Goal: Task Accomplishment & Management: Complete application form

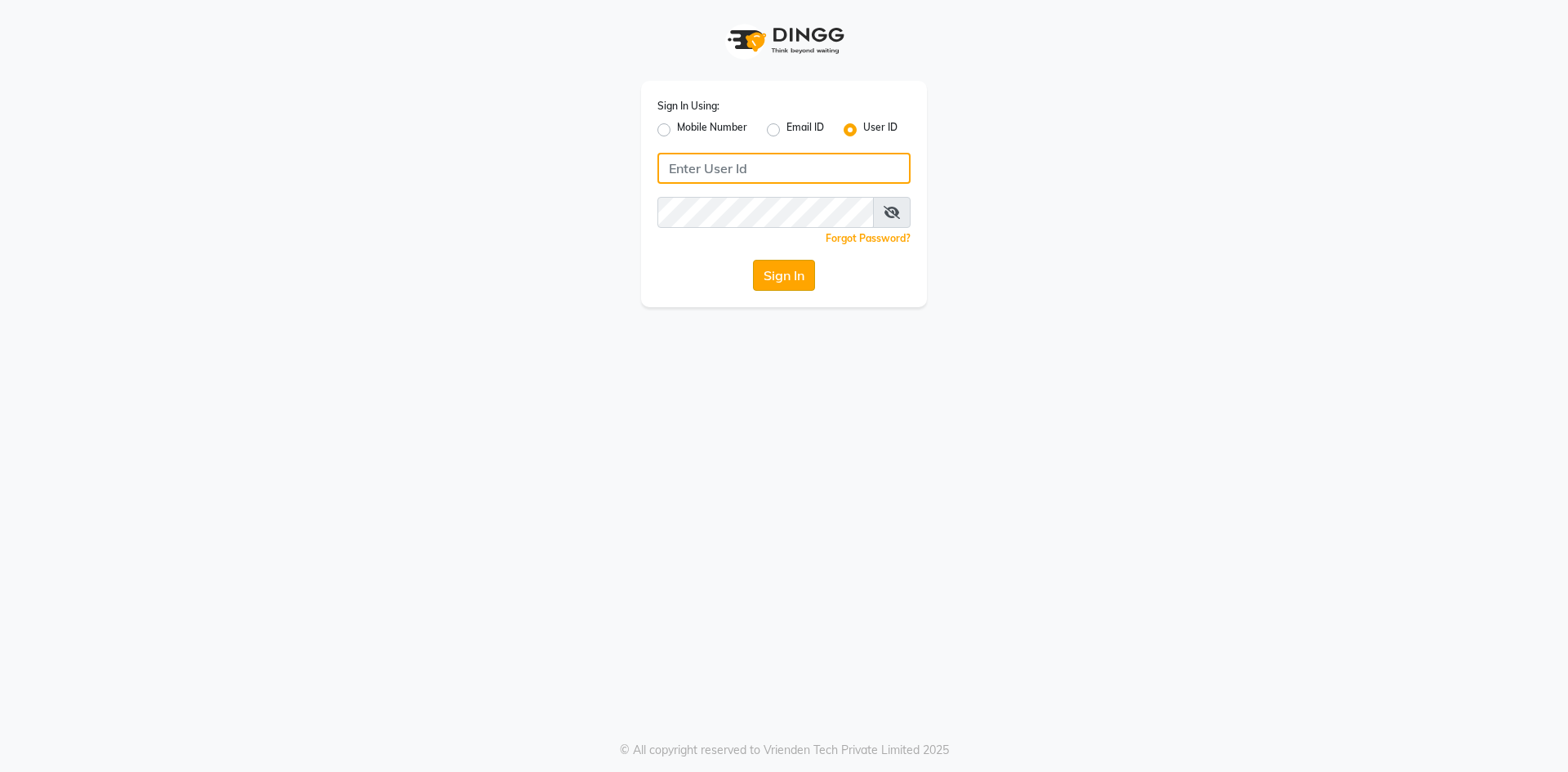
type input "e3832-01"
click at [779, 272] on button "Sign In" at bounding box center [784, 275] width 62 height 31
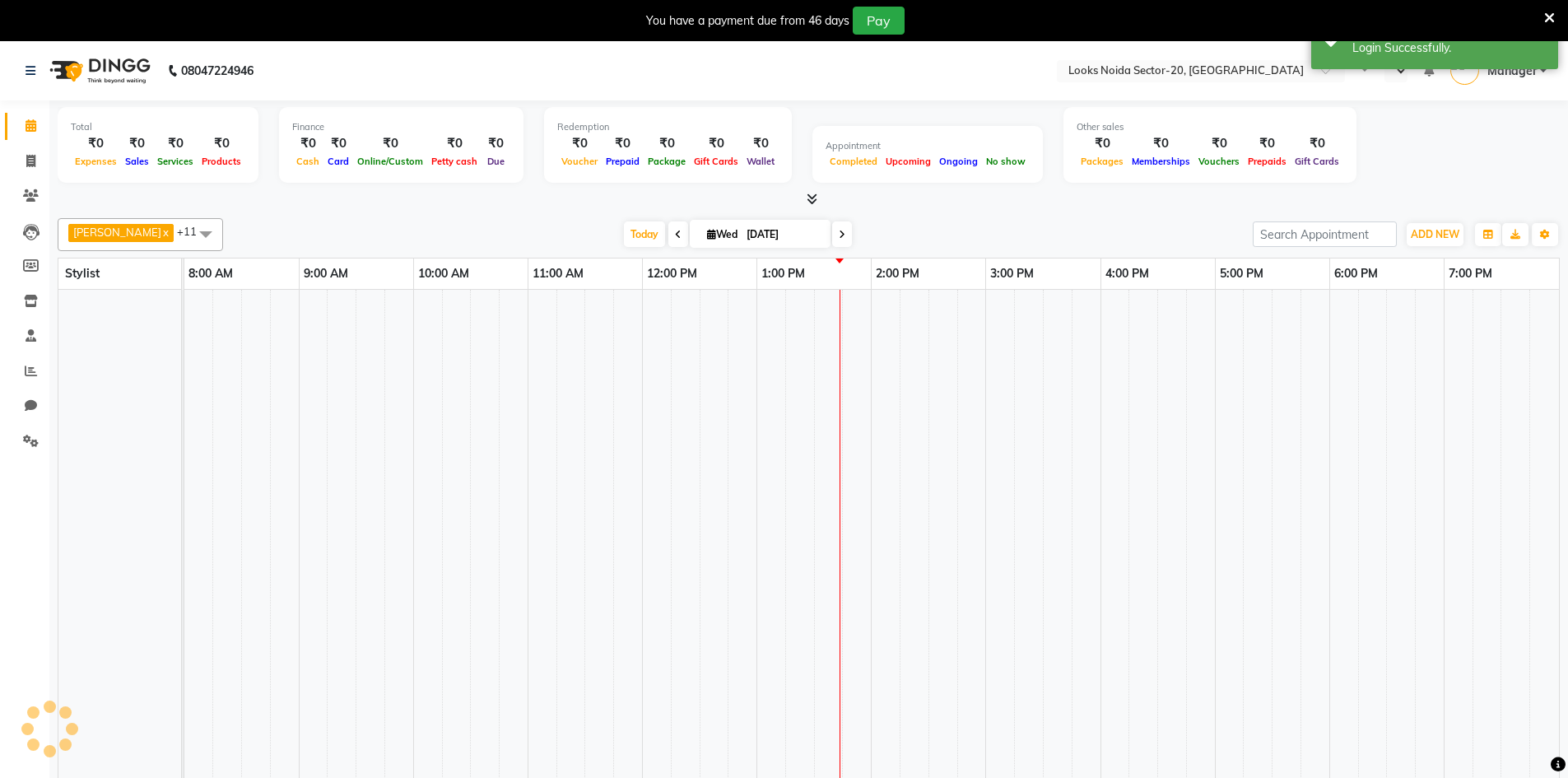
select select "en"
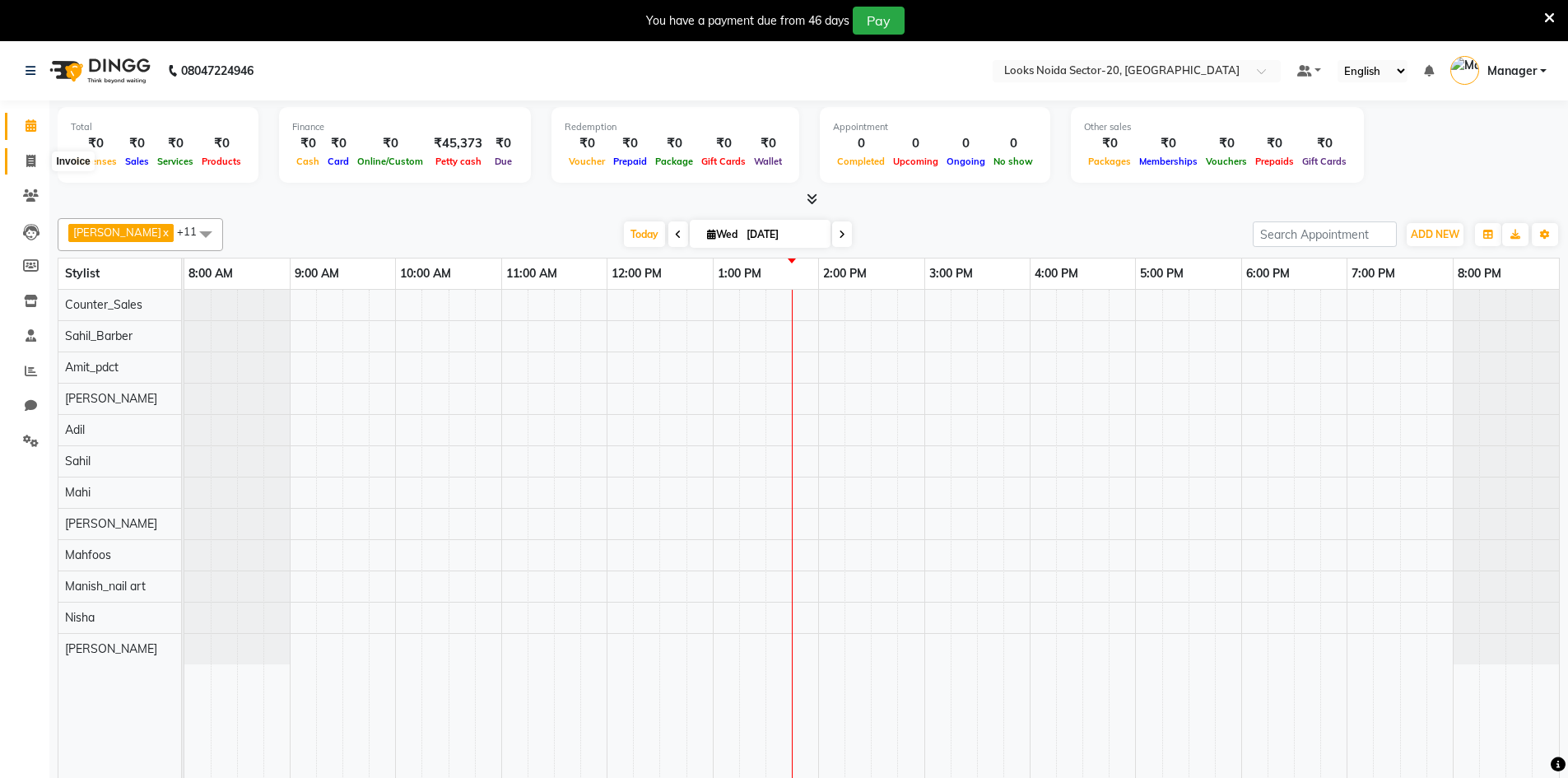
click at [36, 169] on span at bounding box center [30, 162] width 29 height 19
select select "service"
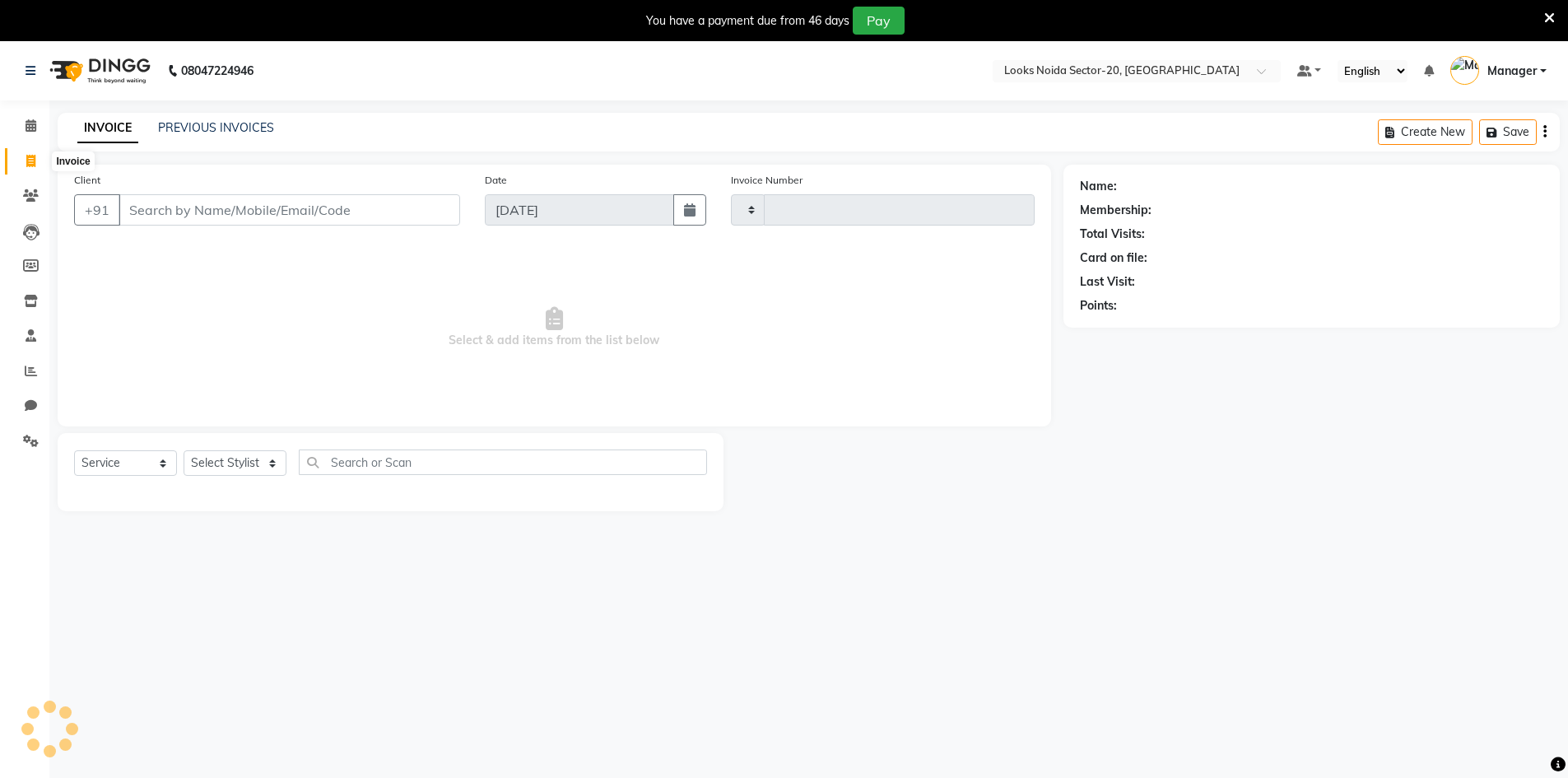
type input "0436"
select select "8646"
click at [149, 209] on input "Client" at bounding box center [289, 209] width 342 height 31
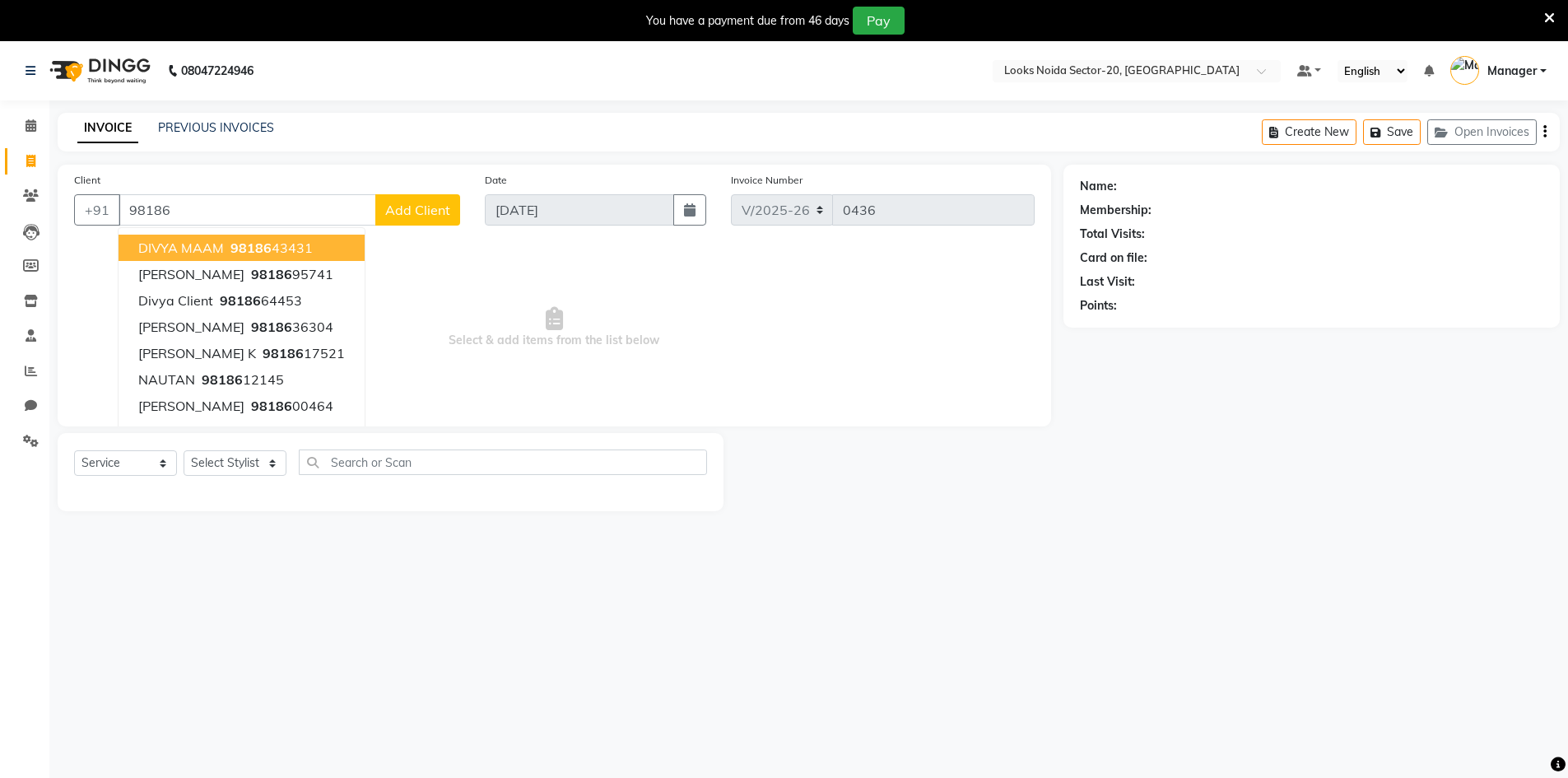
click at [316, 196] on input "98186" at bounding box center [247, 209] width 257 height 31
type input "9"
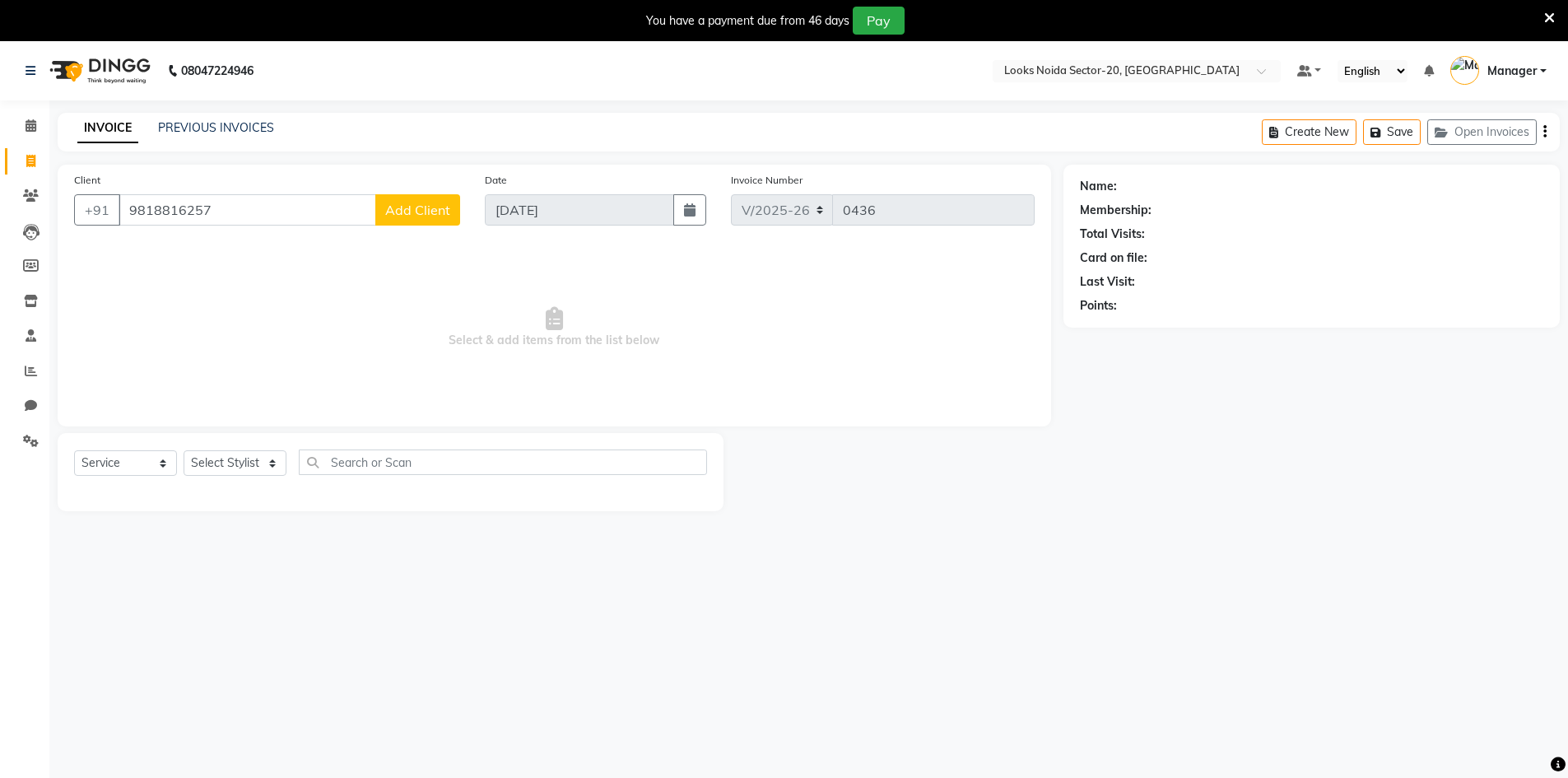
type input "9818816257"
click at [404, 209] on span "Add Client" at bounding box center [417, 209] width 65 height 16
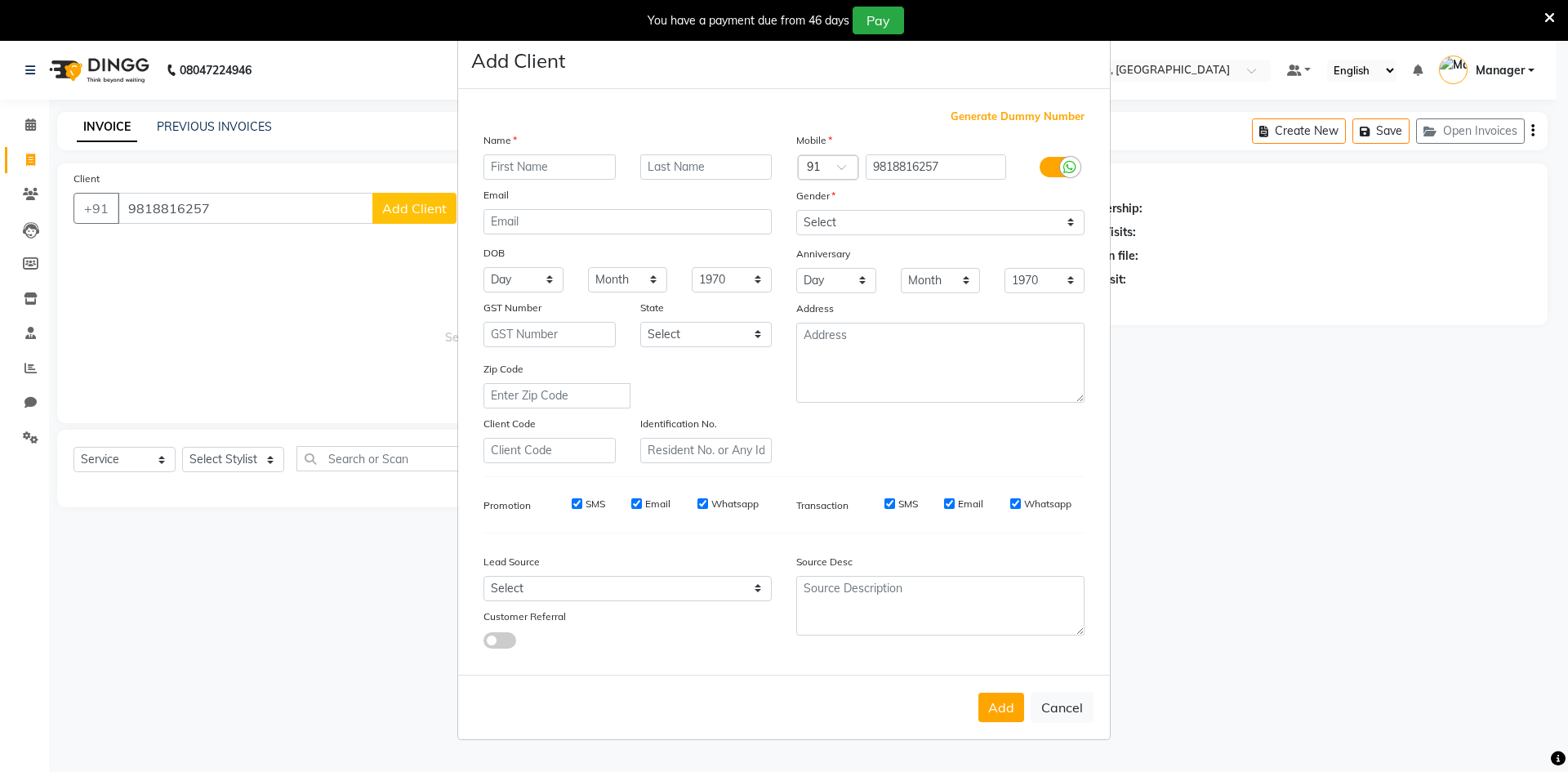
click at [505, 163] on input "text" at bounding box center [550, 166] width 132 height 26
type input "kiran"
click at [896, 232] on select "Select [DEMOGRAPHIC_DATA] [DEMOGRAPHIC_DATA] Other Prefer Not To Say" at bounding box center [939, 222] width 288 height 26
select select "[DEMOGRAPHIC_DATA]"
click at [796, 210] on select "Select [DEMOGRAPHIC_DATA] [DEMOGRAPHIC_DATA] Other Prefer Not To Say" at bounding box center [939, 222] width 288 height 26
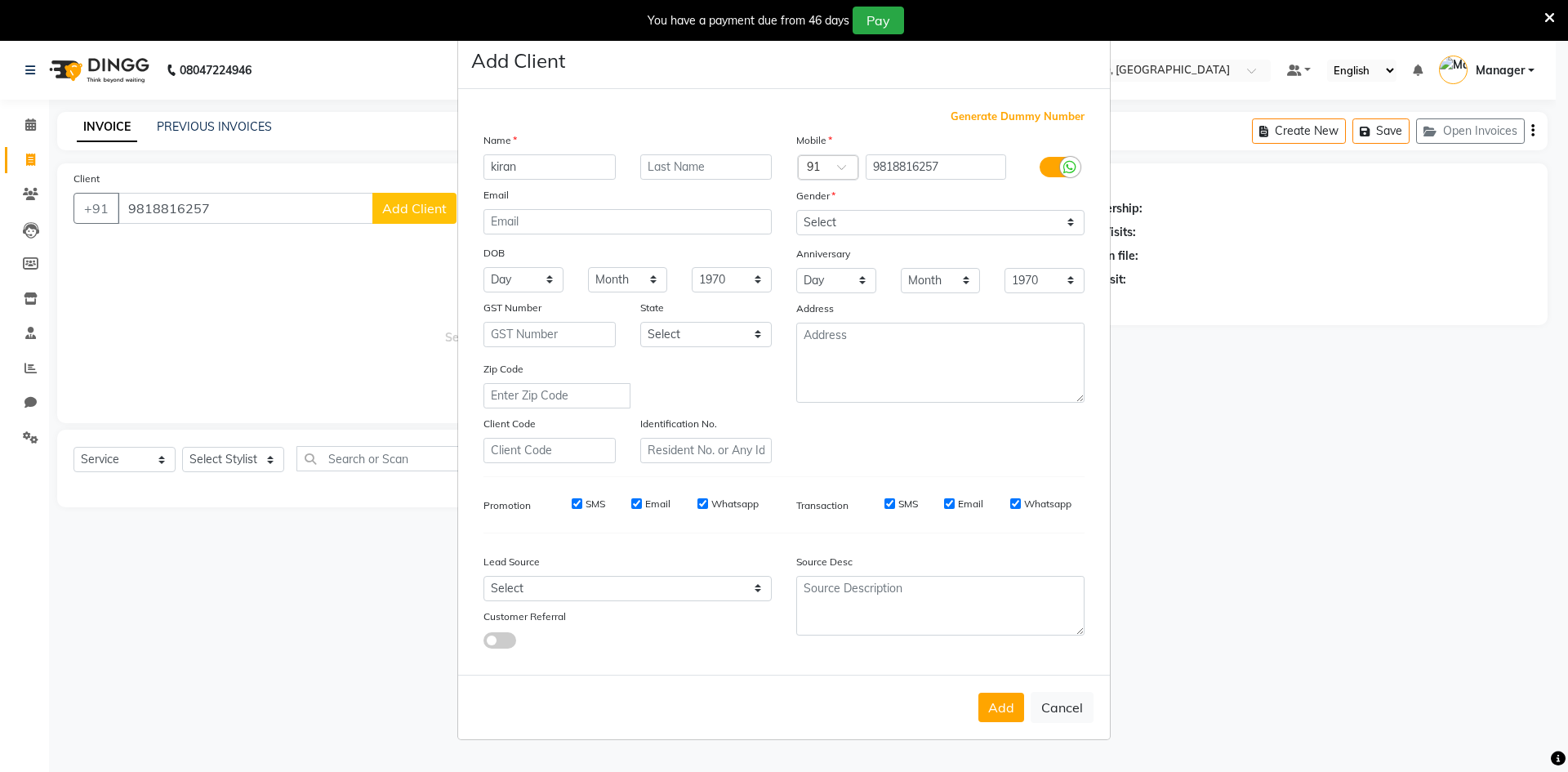
click at [993, 722] on div "Add Cancel" at bounding box center [784, 707] width 652 height 64
click at [993, 712] on button "Add" at bounding box center [1001, 707] width 45 height 29
select select
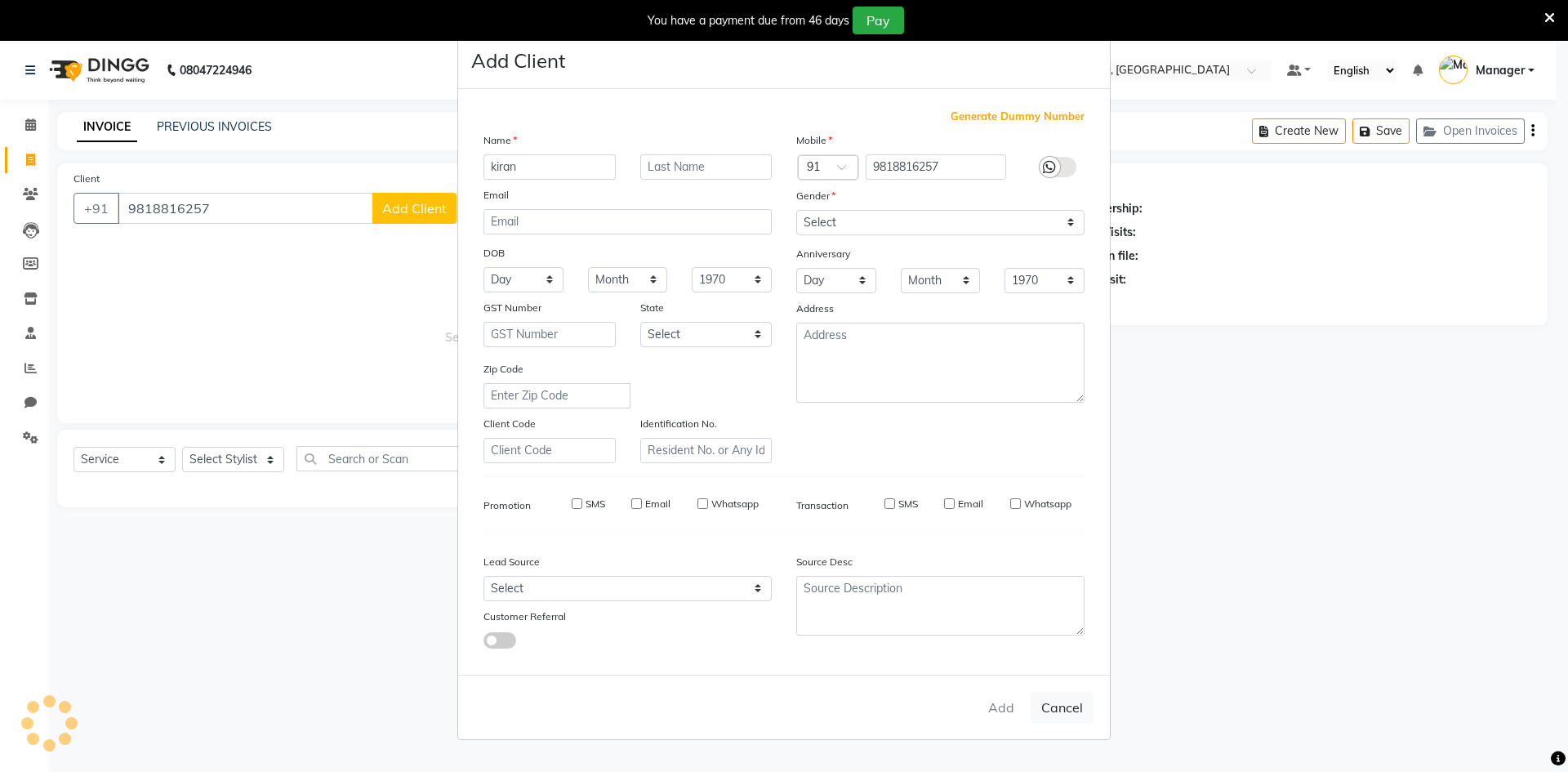
select select
checkbox input "false"
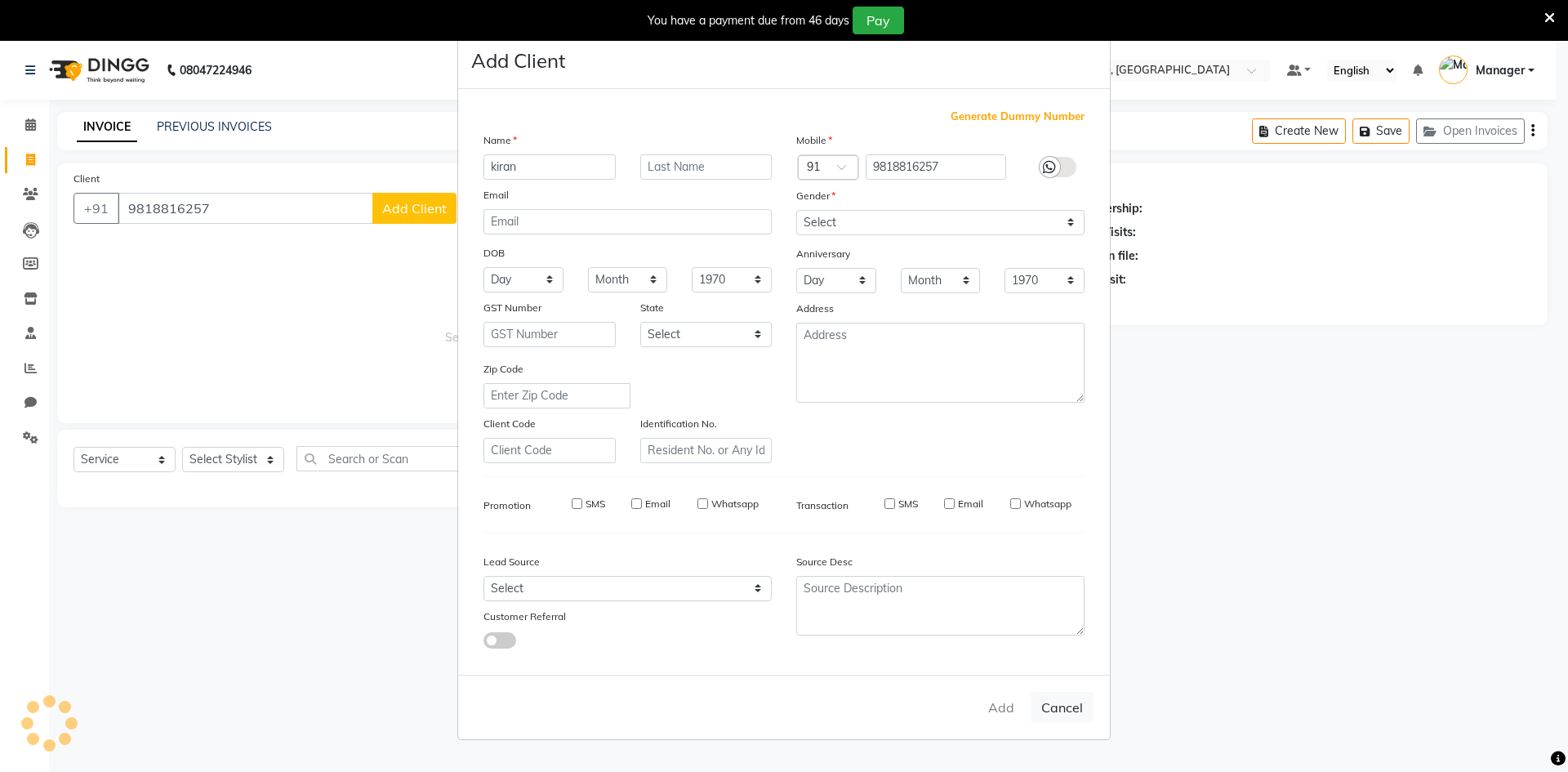
checkbox input "false"
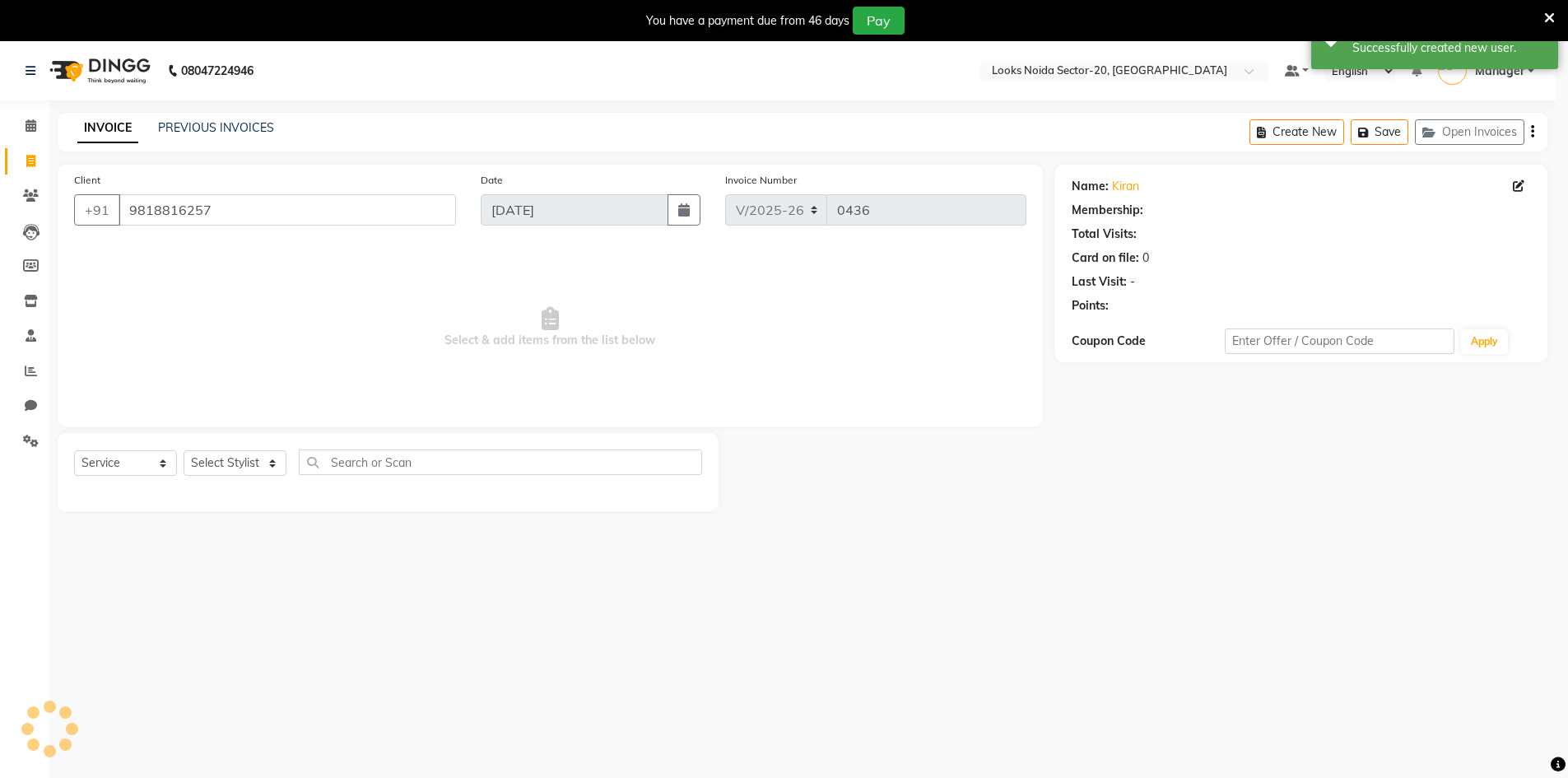
select select "1: Object"
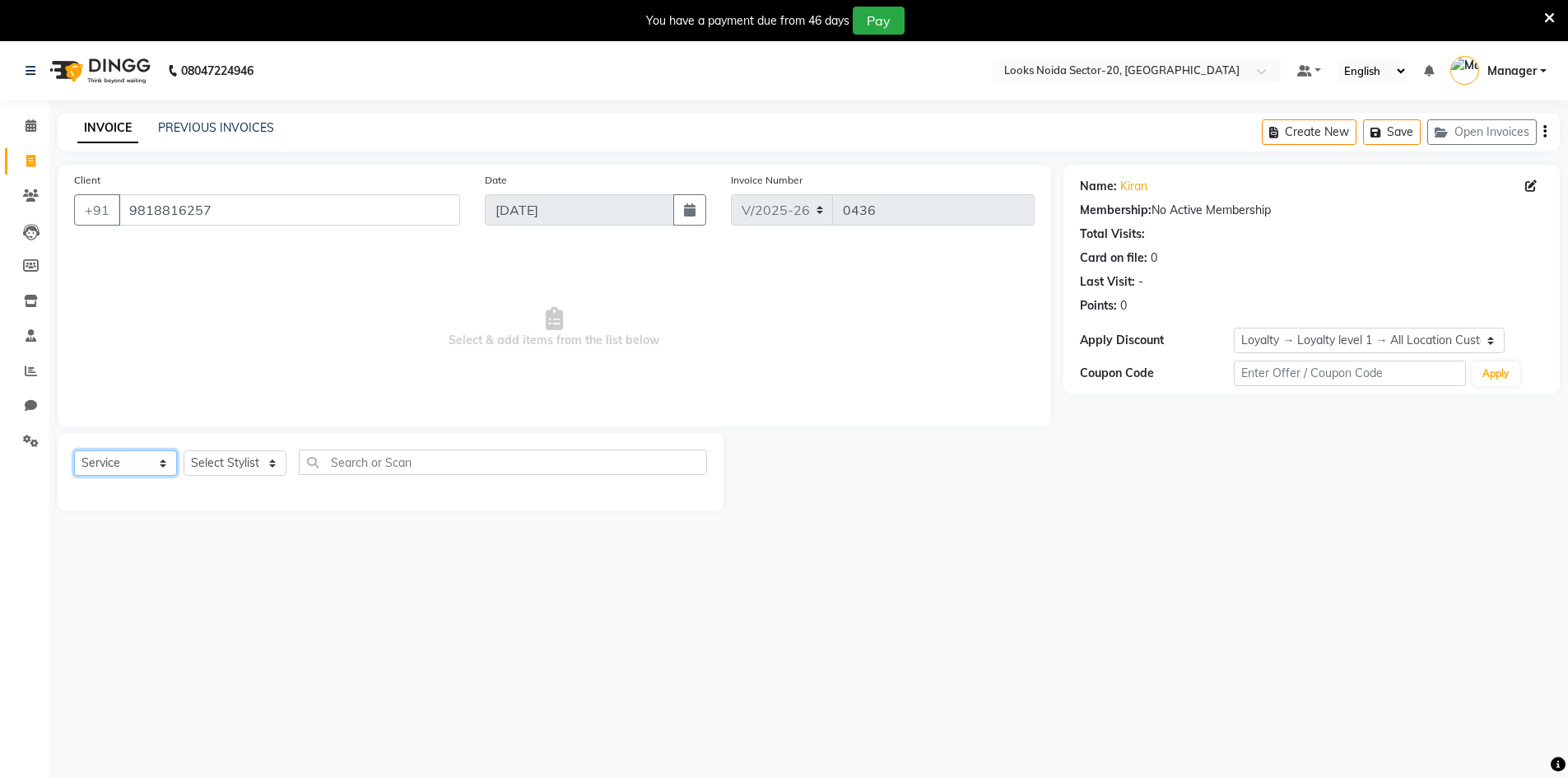
click at [137, 468] on select "Select Service Product Membership Package Voucher Prepaid Gift Card" at bounding box center [126, 463] width 103 height 26
select select "P"
click at [74, 450] on select "Select Service Product Membership Package Voucher Prepaid Gift Card" at bounding box center [126, 463] width 103 height 26
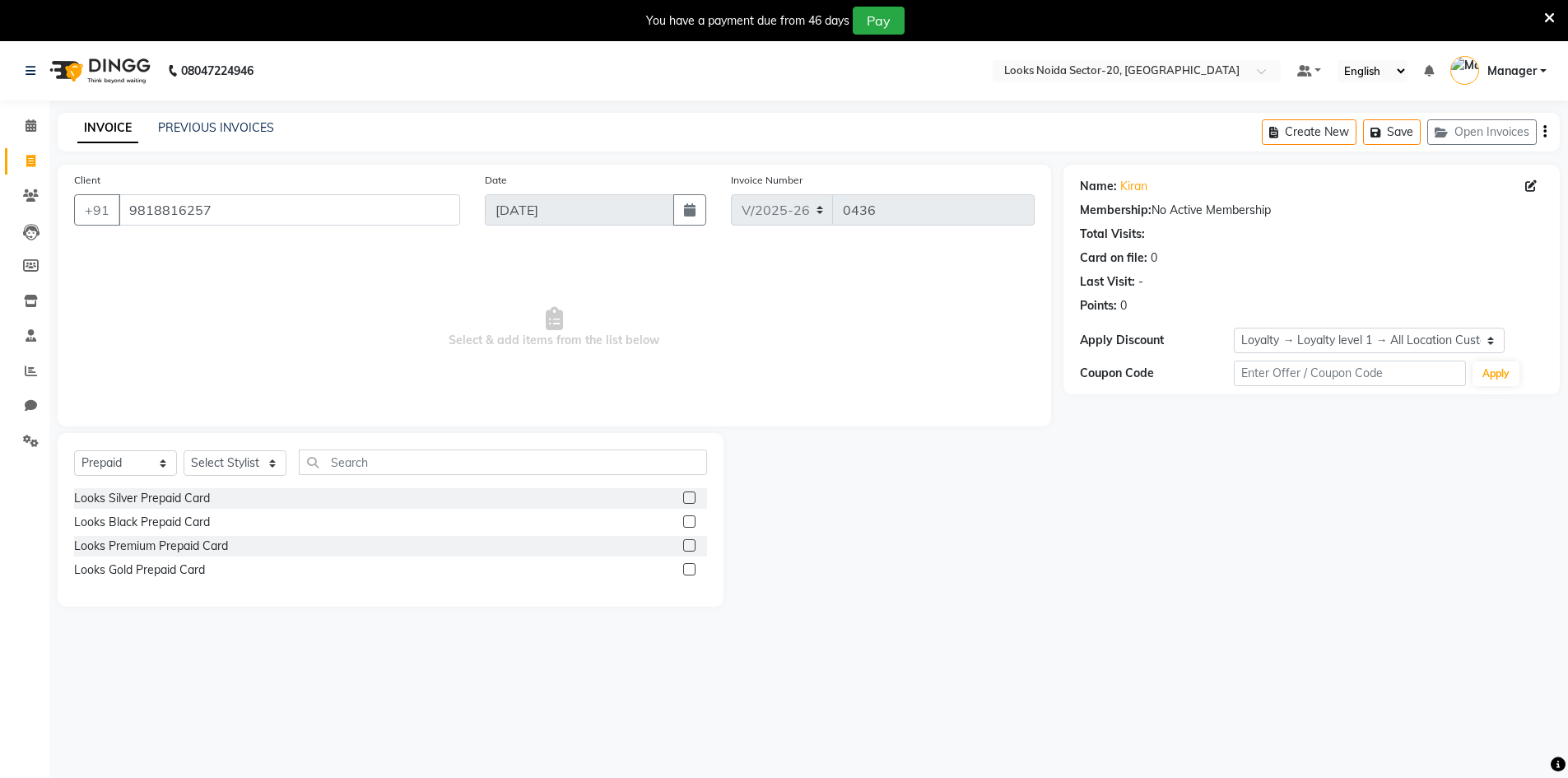
click at [693, 499] on label at bounding box center [689, 497] width 12 height 12
click at [693, 499] on input "checkbox" at bounding box center [688, 498] width 10 height 10
click at [690, 498] on label at bounding box center [689, 497] width 12 height 12
click at [690, 498] on input "checkbox" at bounding box center [688, 498] width 10 height 10
checkbox input "false"
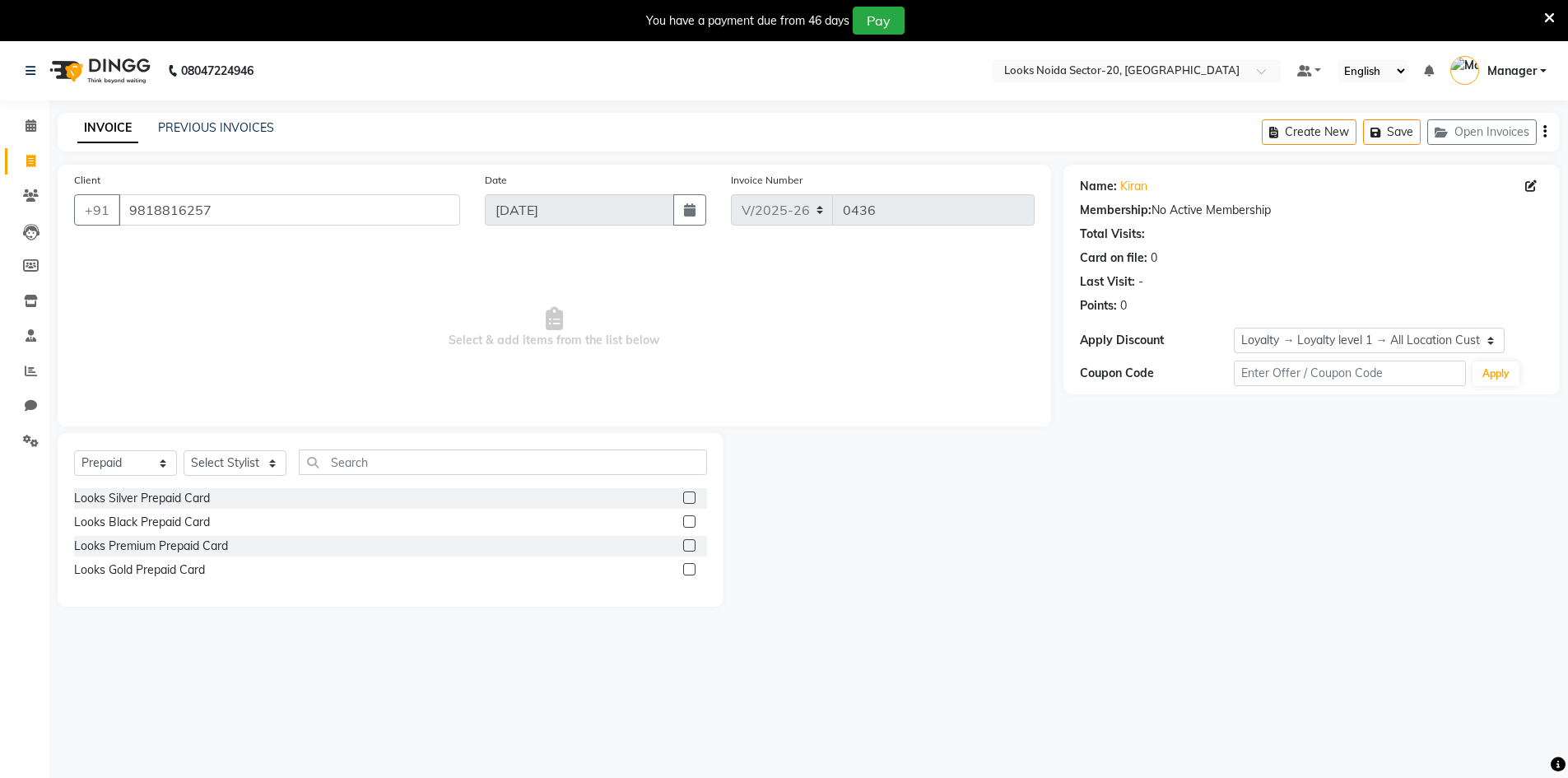
click at [691, 525] on label at bounding box center [689, 521] width 12 height 12
click at [691, 525] on input "checkbox" at bounding box center [688, 522] width 10 height 10
checkbox input "false"
click at [268, 459] on select "Select Stylist Aarti Sharma Adil Amit_pdct Counter_Sales Fardeen Mahfoos Mahi M…" at bounding box center [235, 463] width 103 height 26
select select "86742"
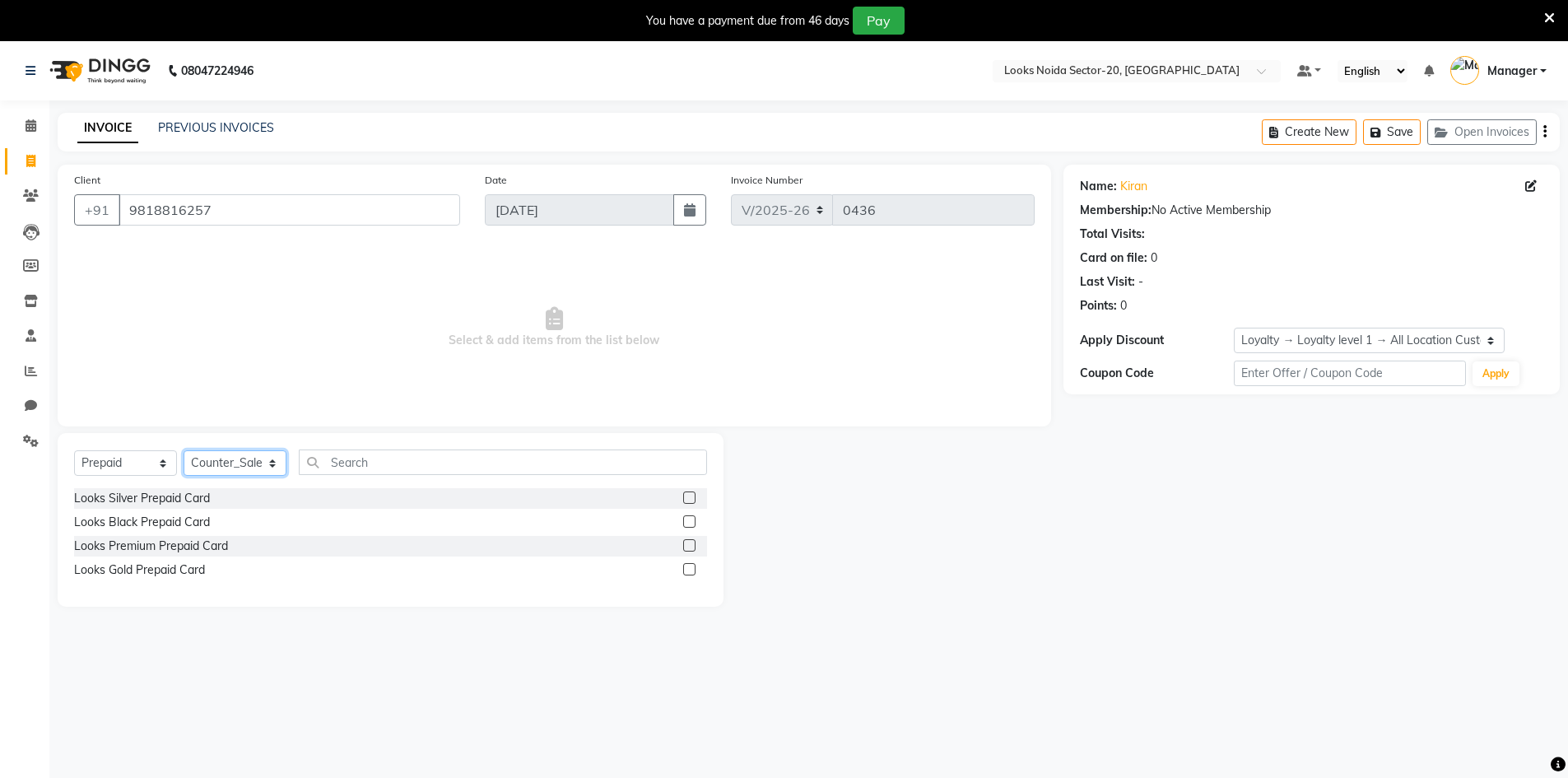
click at [184, 450] on select "Select Stylist Aarti Sharma Adil Amit_pdct Counter_Sales Fardeen Mahfoos Mahi M…" at bounding box center [235, 463] width 103 height 26
drag, startPoint x: 242, startPoint y: 501, endPoint x: 705, endPoint y: 515, distance: 463.2
click at [251, 501] on div "Looks Silver Prepaid Card" at bounding box center [391, 498] width 633 height 21
click at [681, 516] on div "Looks Black Prepaid Card" at bounding box center [391, 522] width 633 height 21
click at [689, 520] on label at bounding box center [689, 521] width 12 height 12
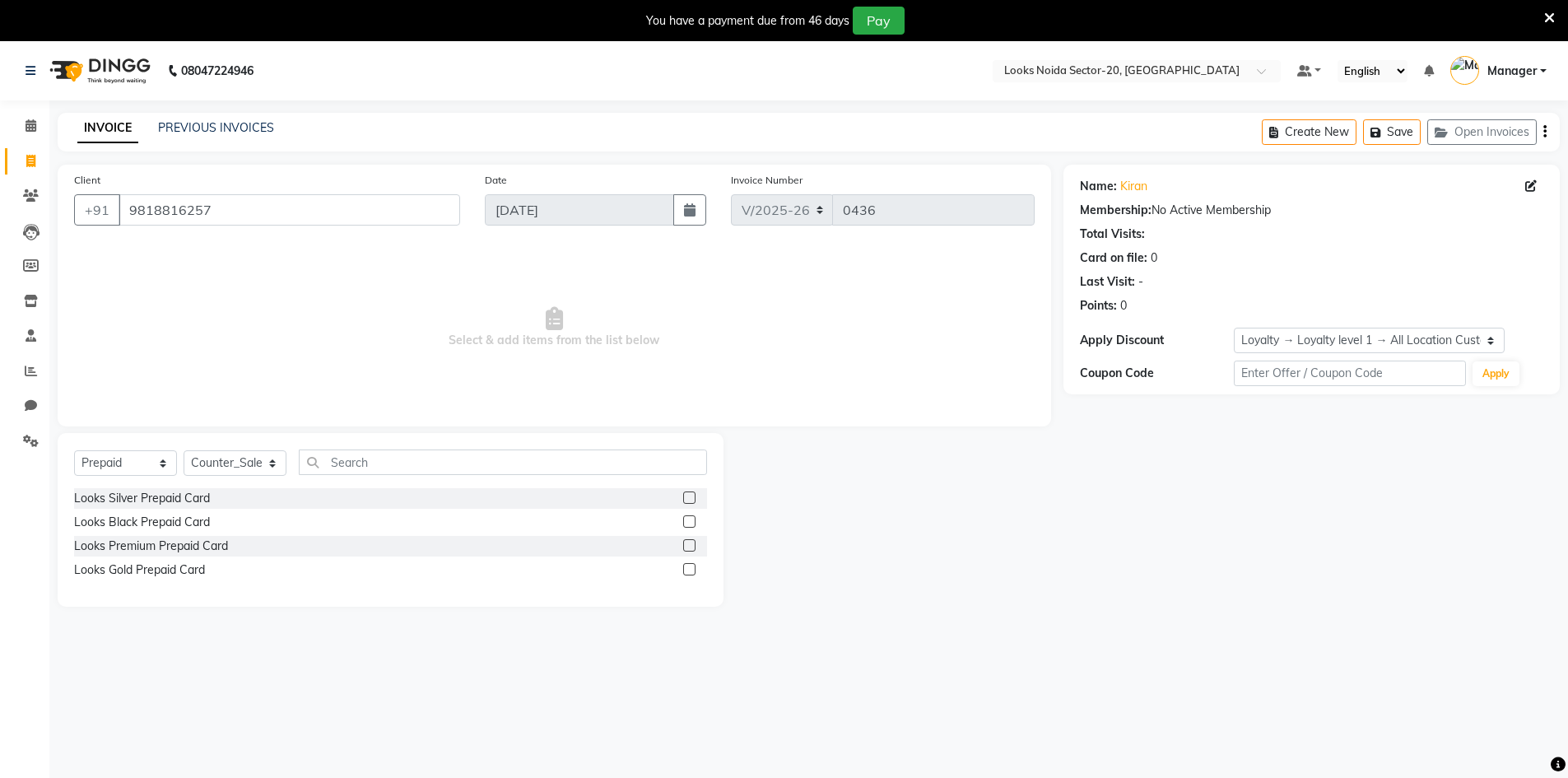
click at [689, 520] on input "checkbox" at bounding box center [688, 522] width 10 height 10
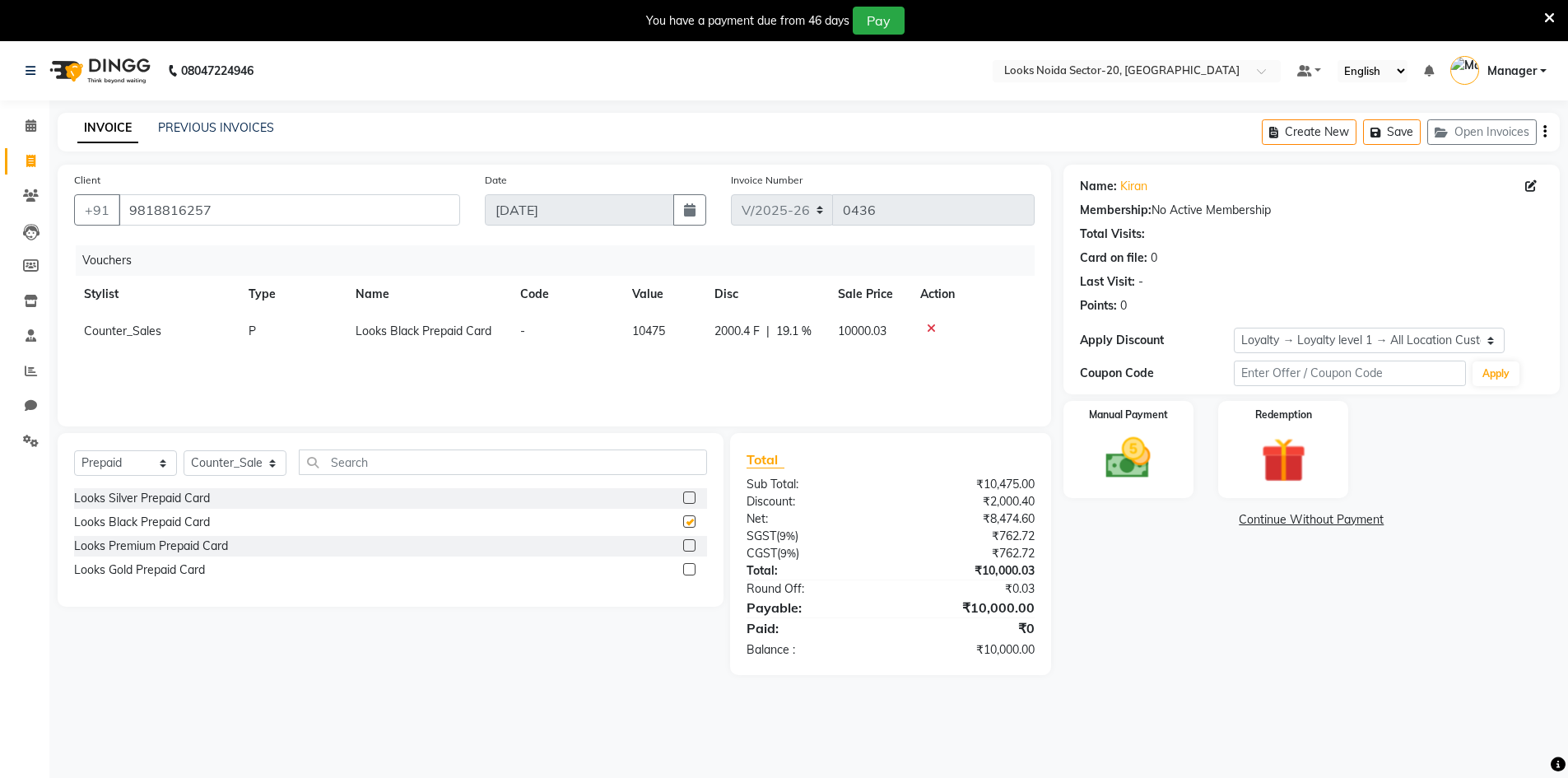
checkbox input "false"
click at [427, 464] on input "text" at bounding box center [503, 462] width 409 height 26
click at [927, 324] on icon at bounding box center [932, 329] width 10 height 11
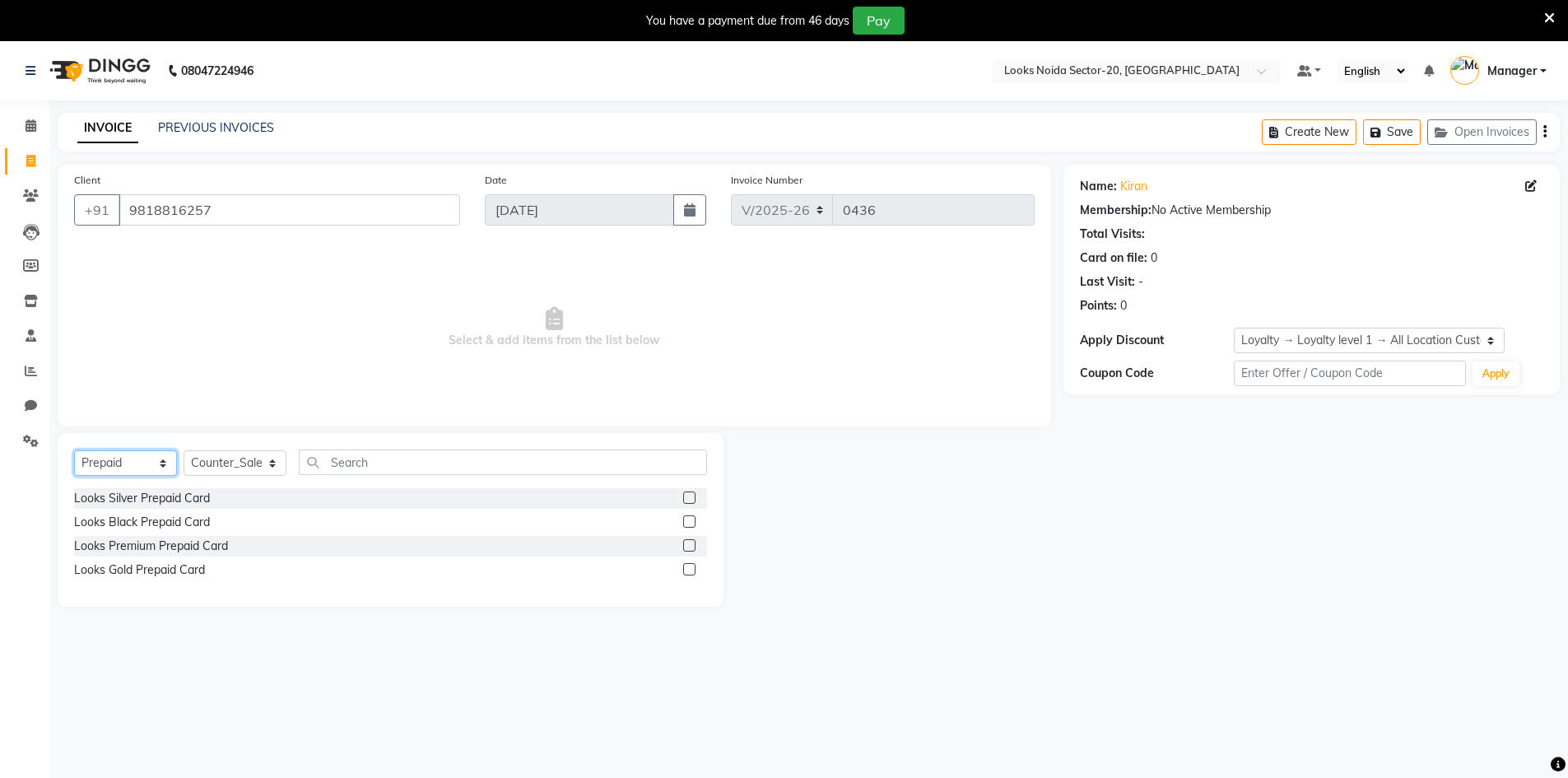
click at [137, 463] on select "Select Service Product Membership Package Voucher Prepaid Gift Card" at bounding box center [126, 463] width 103 height 26
select select "service"
click at [74, 450] on select "Select Service Product Membership Package Voucher Prepaid Gift Card" at bounding box center [126, 463] width 103 height 26
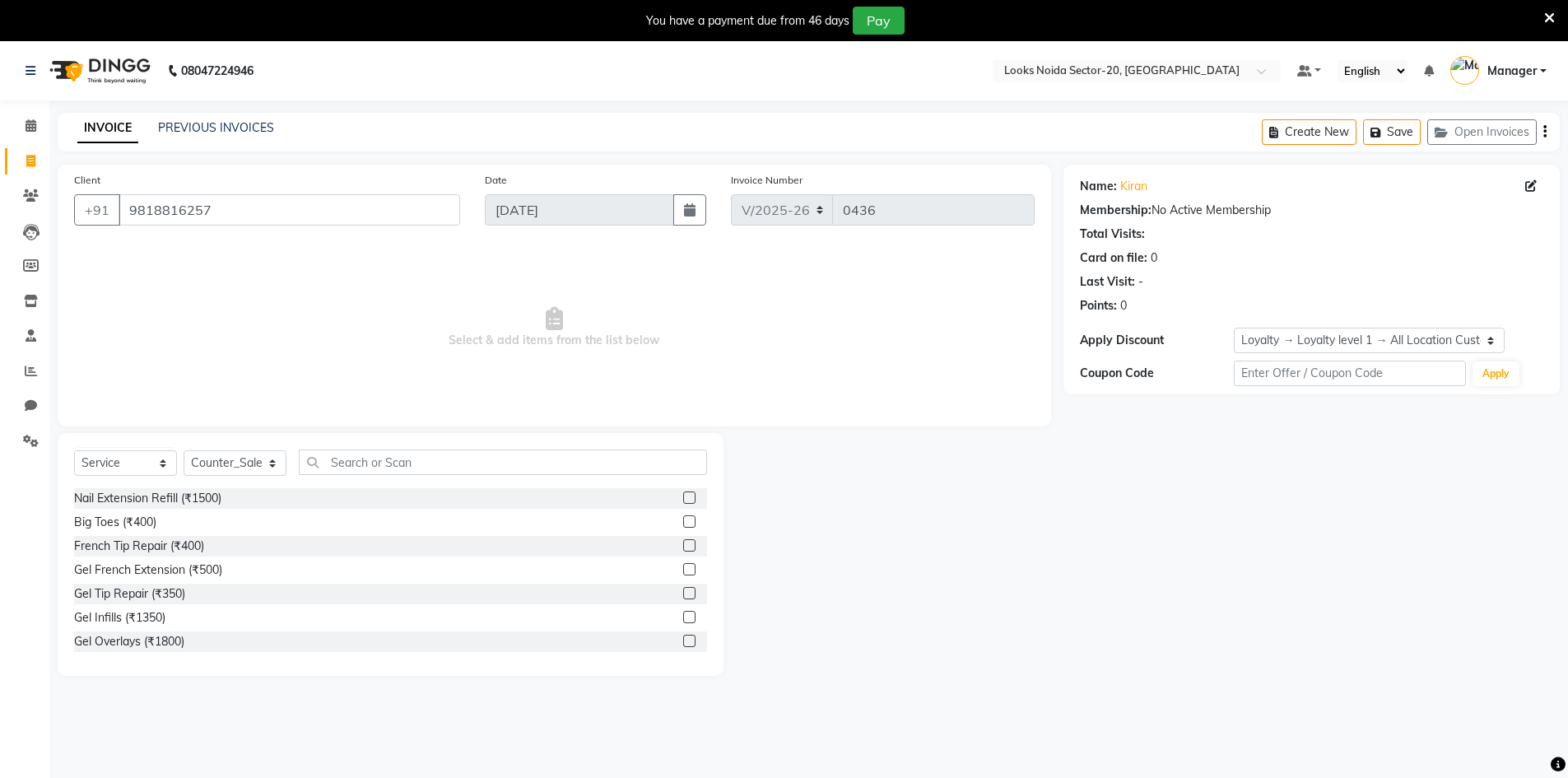
click at [313, 322] on span "Select & add items from the list below" at bounding box center [554, 328] width 960 height 165
click at [295, 208] on input "9818816257" at bounding box center [289, 209] width 342 height 31
click at [254, 464] on select "Select Stylist Aarti Sharma Adil Amit_pdct Counter_Sales Fardeen Mahfoos Mahi M…" at bounding box center [235, 463] width 103 height 26
select select "86761"
click at [184, 450] on select "Select Stylist Aarti Sharma Adil Amit_pdct Counter_Sales Fardeen Mahfoos Mahi M…" at bounding box center [235, 463] width 103 height 26
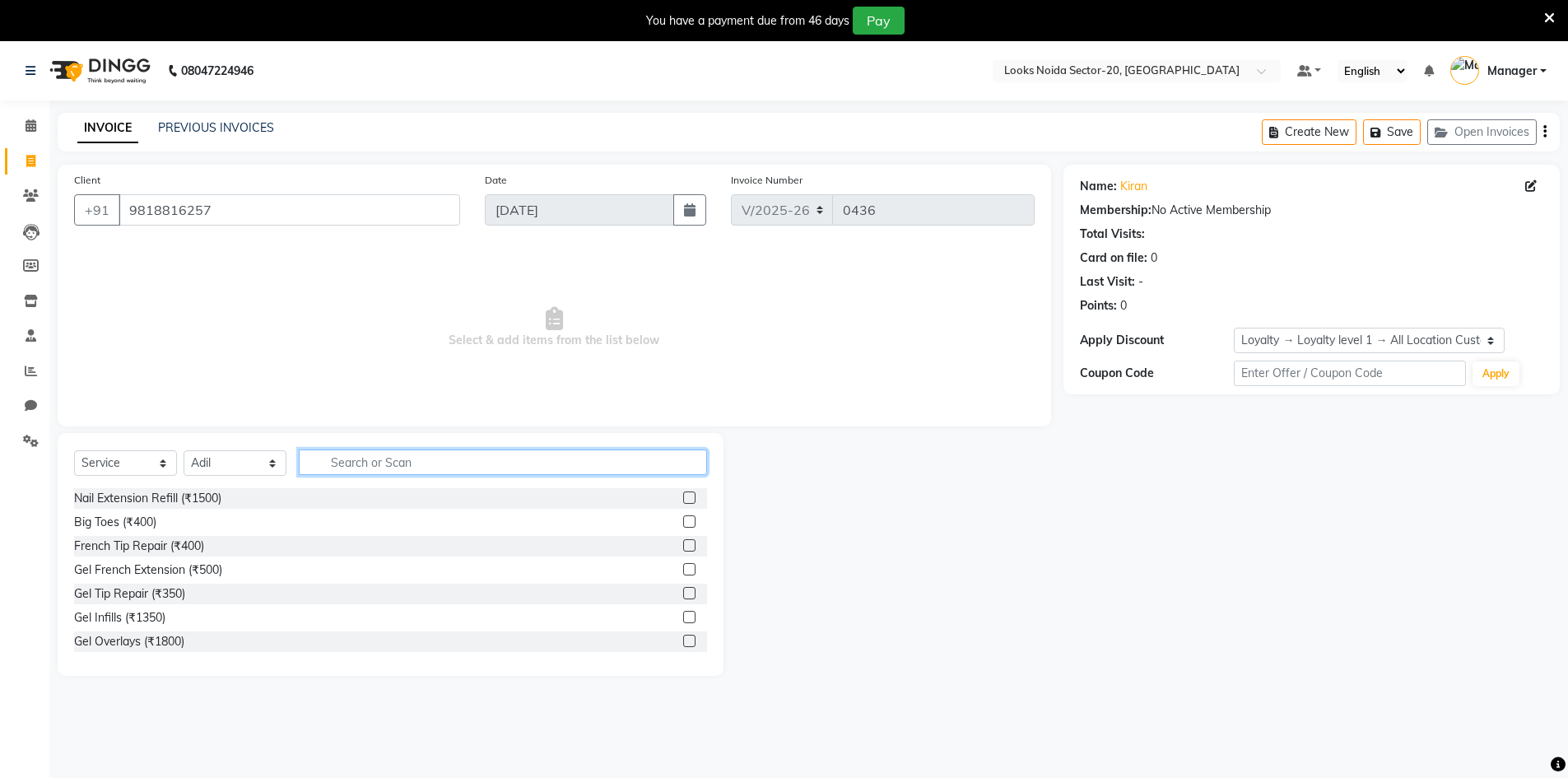
click at [368, 467] on input "text" at bounding box center [503, 462] width 409 height 26
type input "cut"
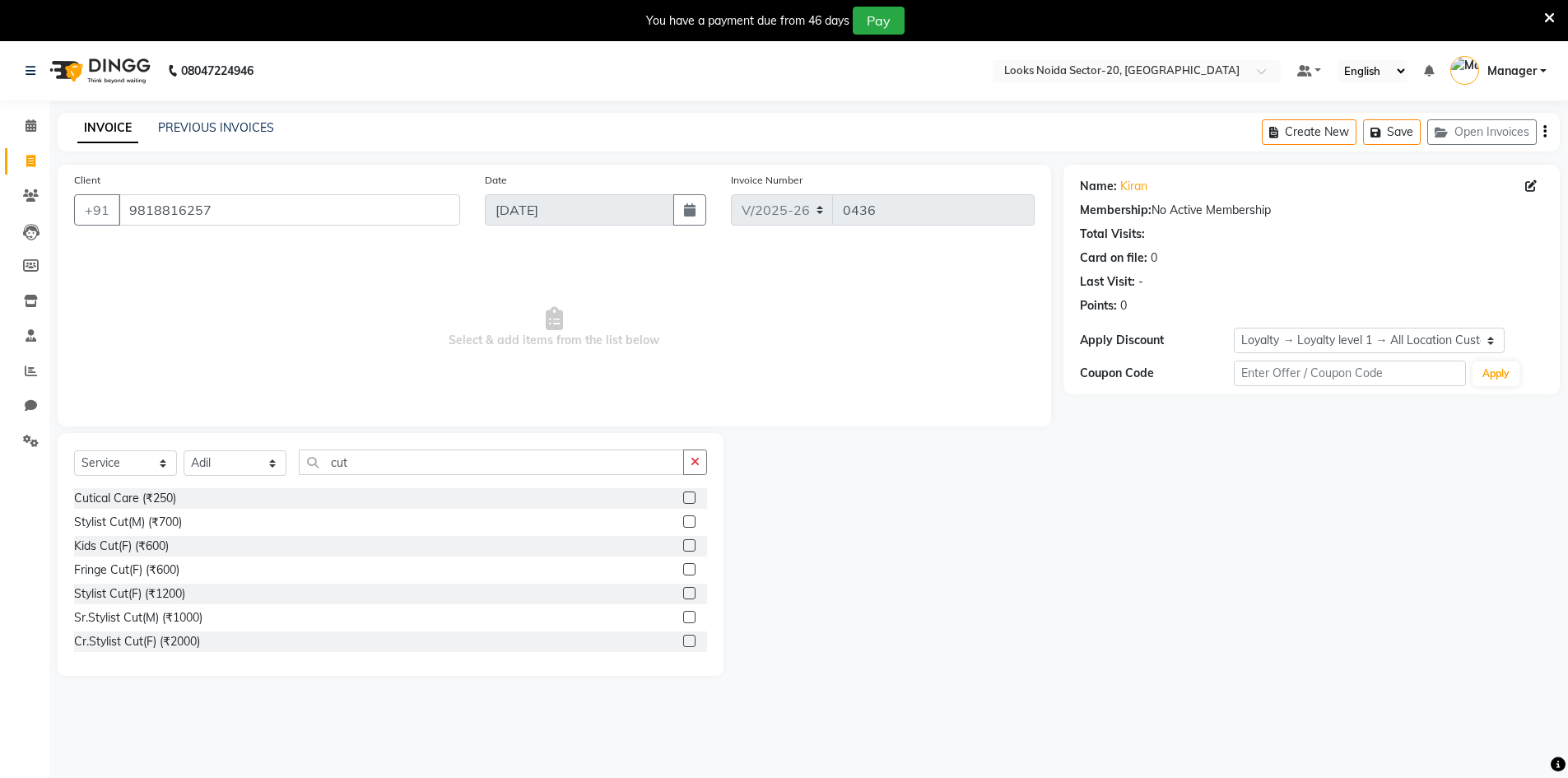
click at [683, 520] on label at bounding box center [689, 521] width 12 height 12
click at [683, 520] on input "checkbox" at bounding box center [688, 522] width 10 height 10
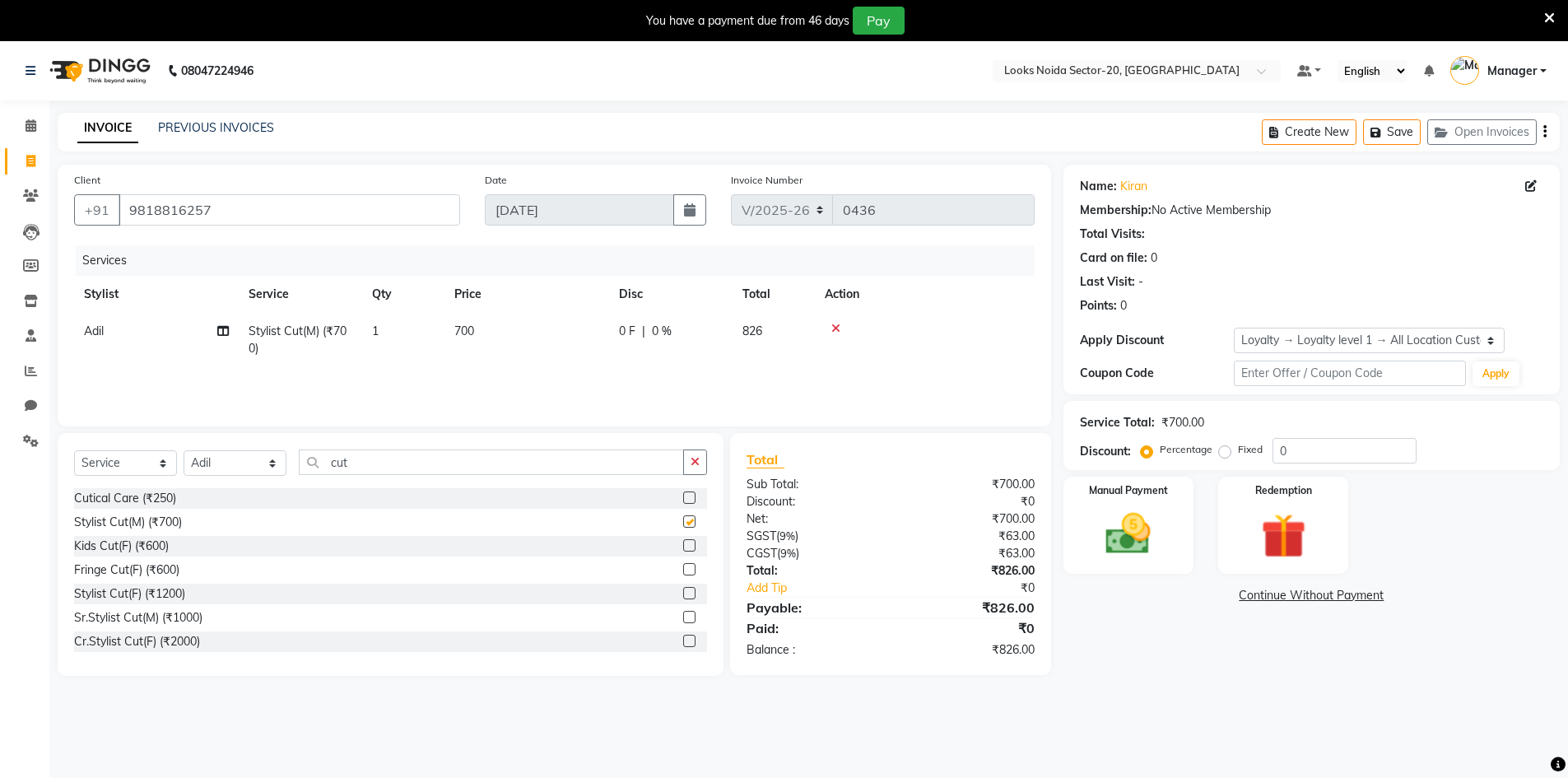
checkbox input "false"
click at [342, 339] on td "Stylist Cut(M) (₹700)" at bounding box center [301, 339] width 124 height 54
select select "86761"
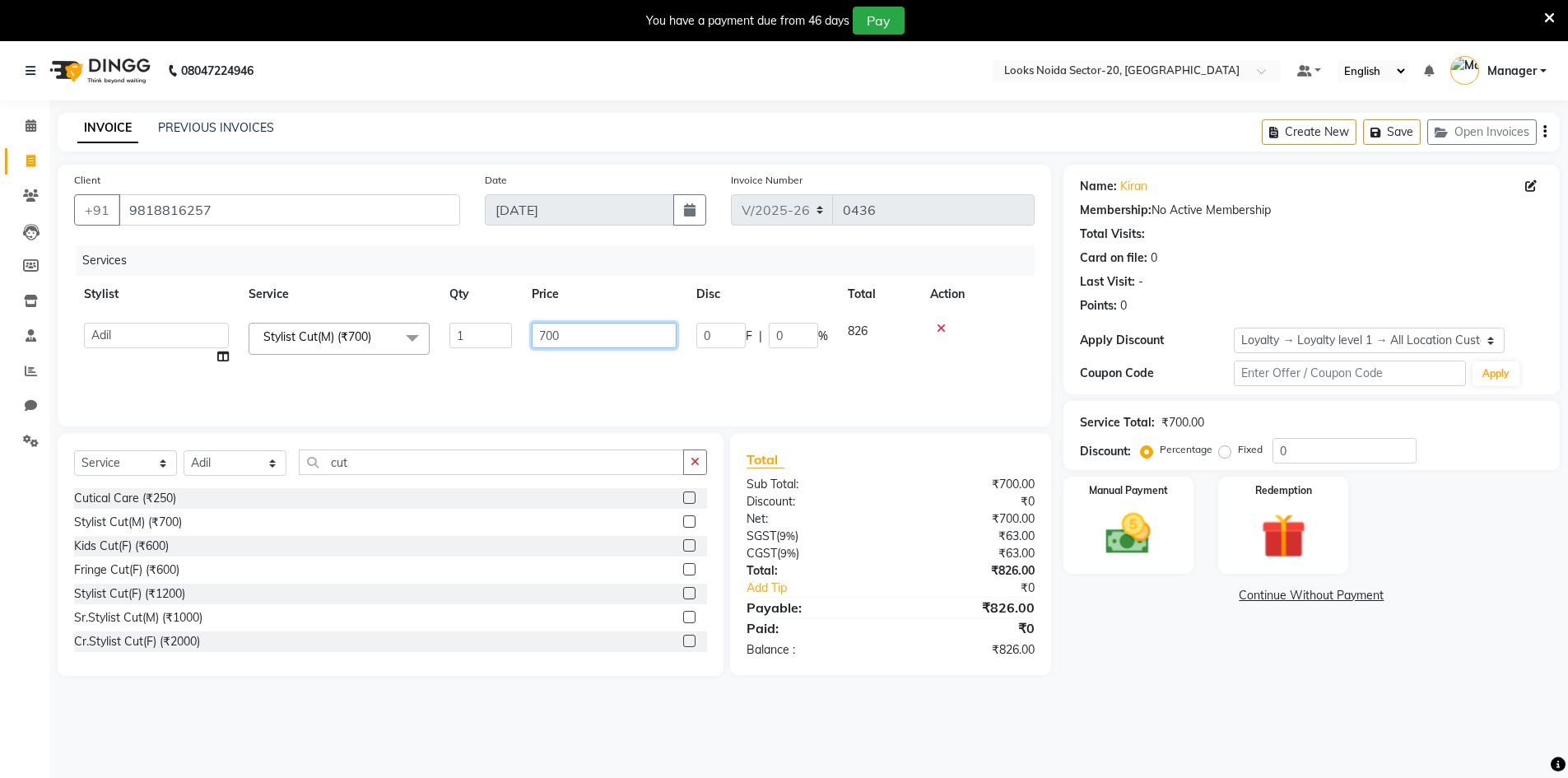
click at [570, 336] on input "700" at bounding box center [604, 335] width 145 height 26
type input "7"
type input "5"
type input "400"
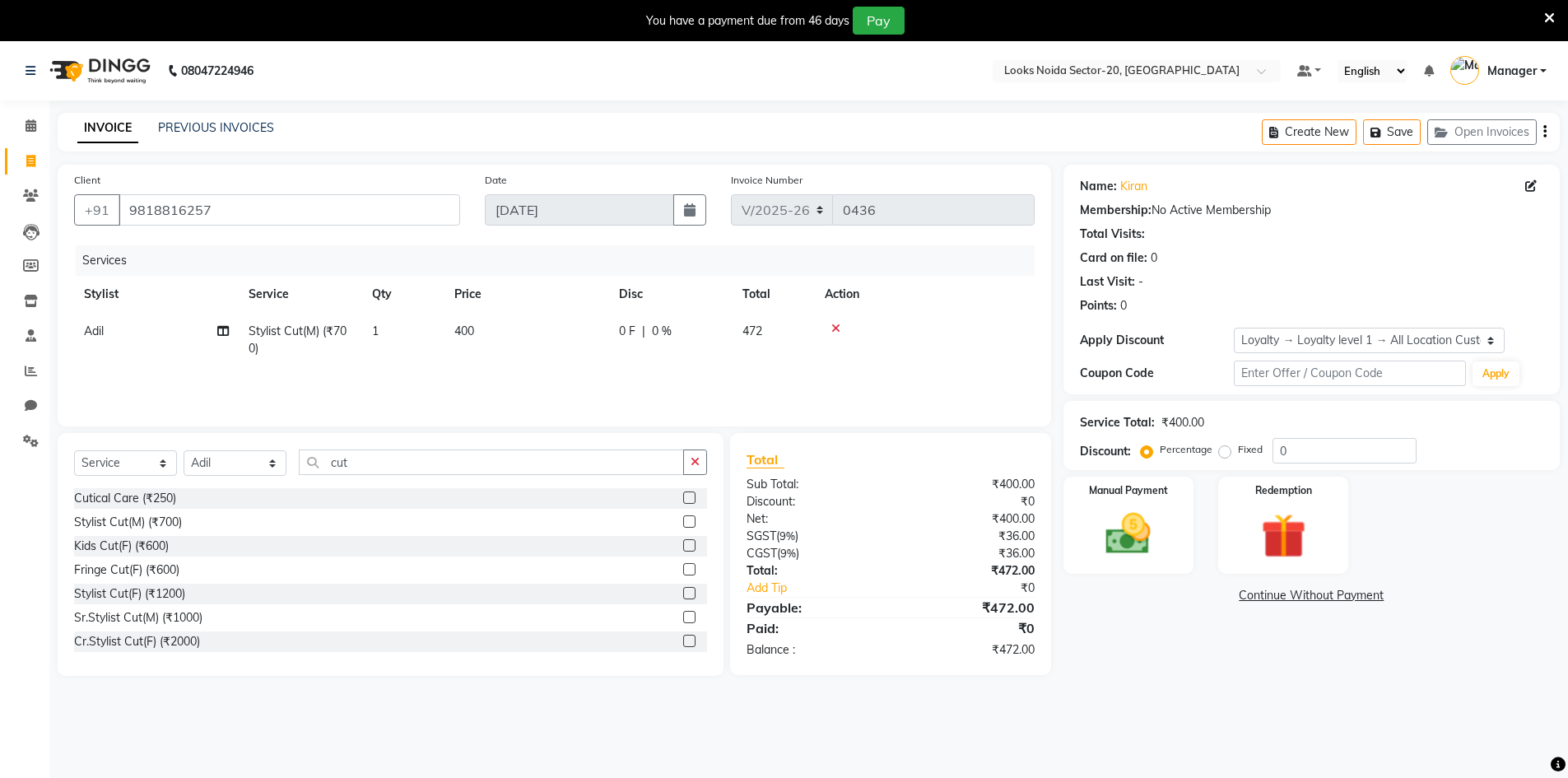
click at [1180, 642] on div "Name: Kiran Membership: No Active Membership Total Visits: Card on file: 0 Last…" at bounding box center [1317, 420] width 509 height 511
drag, startPoint x: 1311, startPoint y: 440, endPoint x: 1300, endPoint y: 445, distance: 12.1
click at [1304, 445] on input "0" at bounding box center [1344, 450] width 144 height 26
type input "3"
click at [1175, 526] on div "Manual Payment" at bounding box center [1128, 526] width 136 height 101
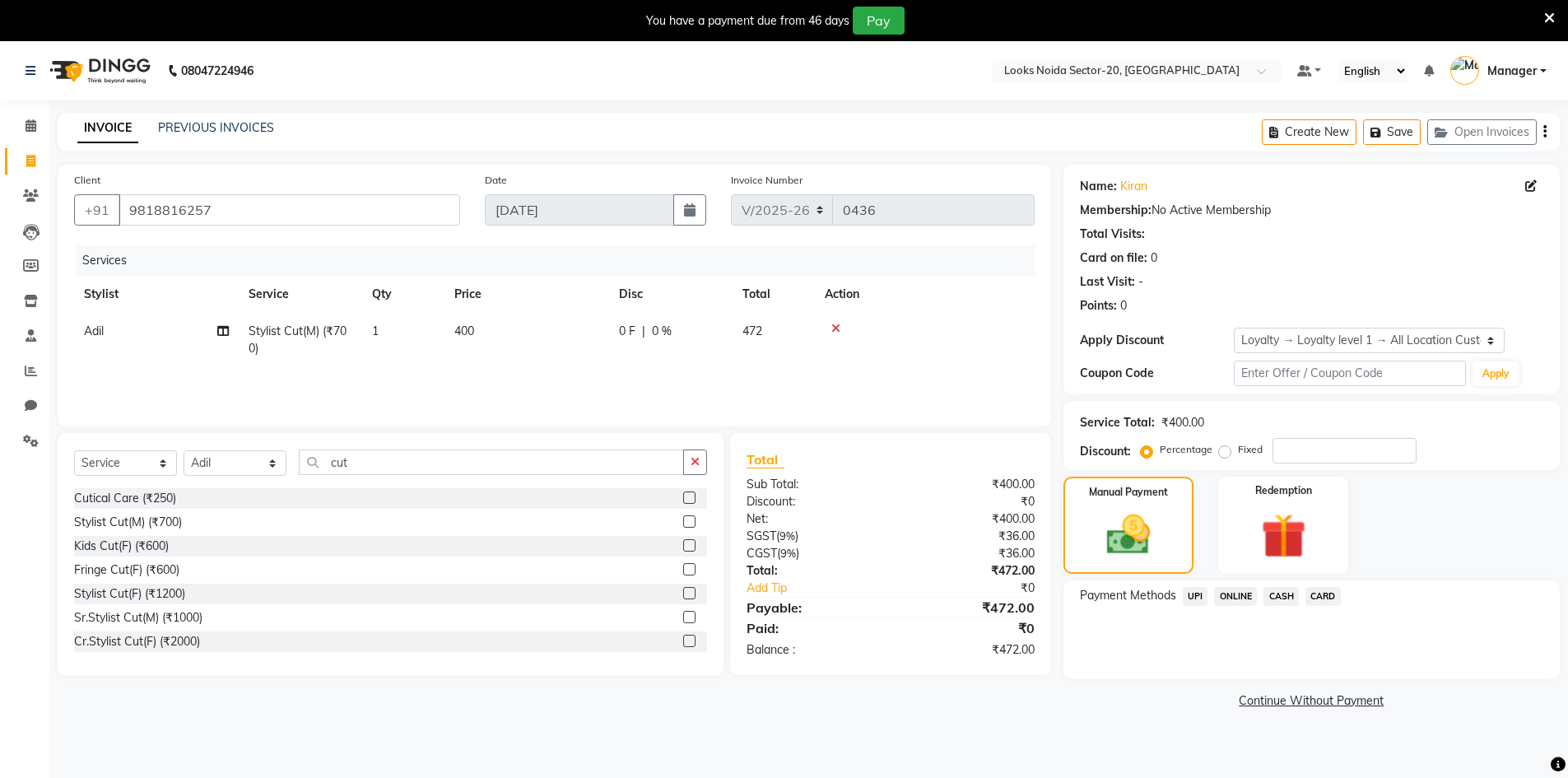
click at [1196, 595] on span "UPI" at bounding box center [1196, 596] width 26 height 19
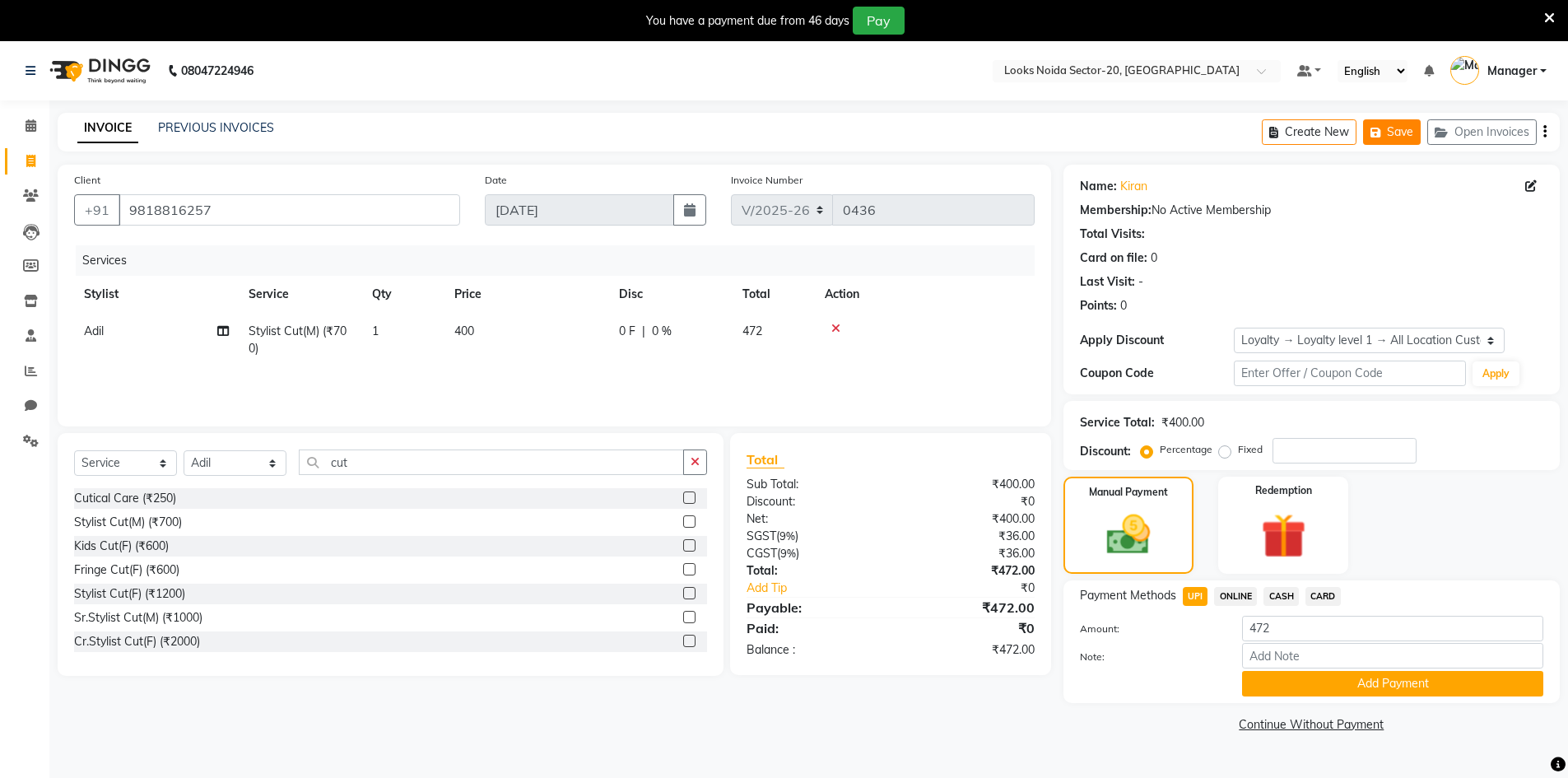
click at [1387, 136] on button "Save" at bounding box center [1392, 131] width 57 height 26
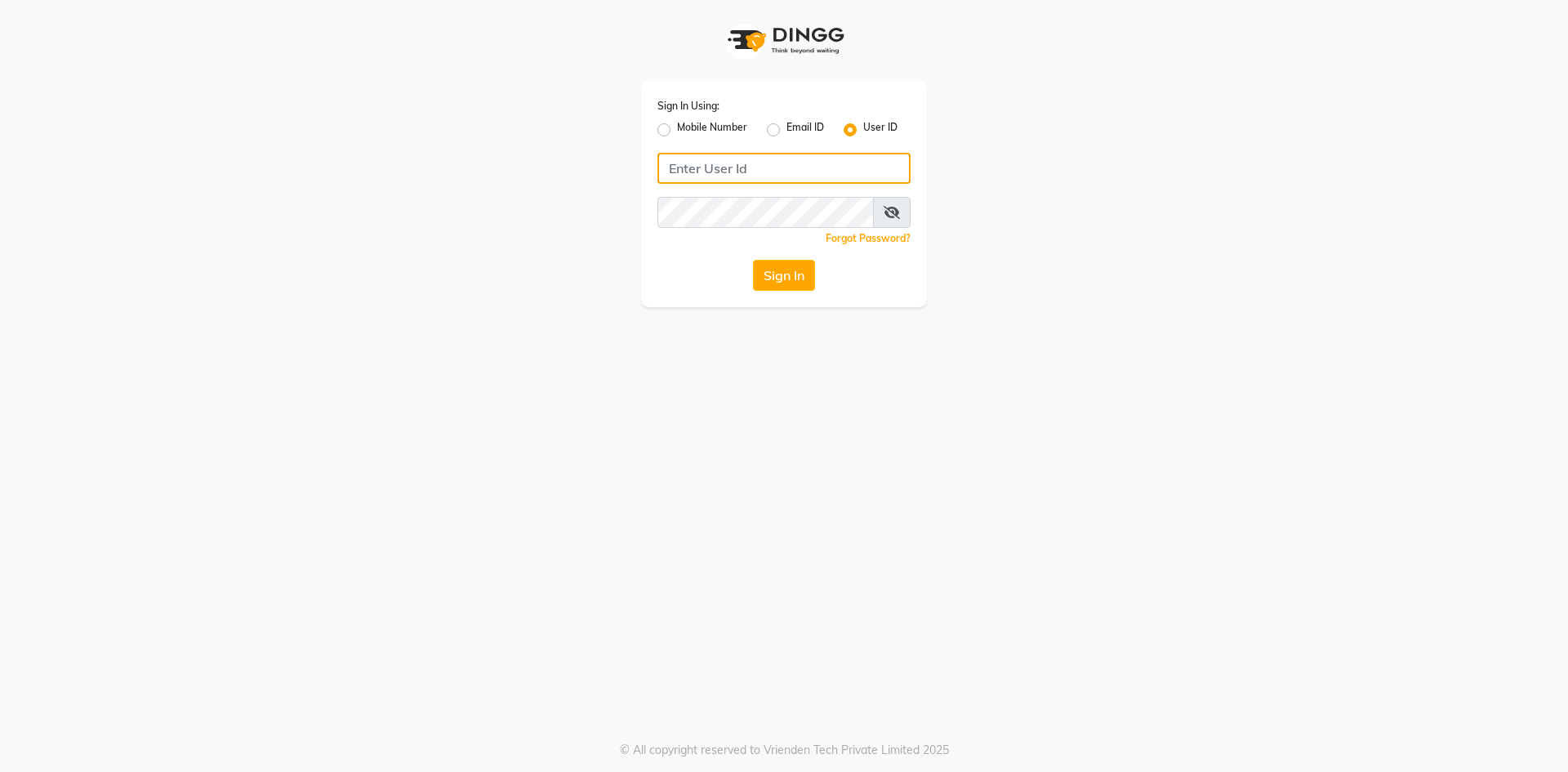
type input "e3832-01"
click at [773, 291] on div "Sign In Using: Mobile Number Email ID User ID e3832-01 Remember me Forgot Passw…" at bounding box center [784, 194] width 285 height 226
click at [778, 272] on button "Sign In" at bounding box center [784, 275] width 62 height 31
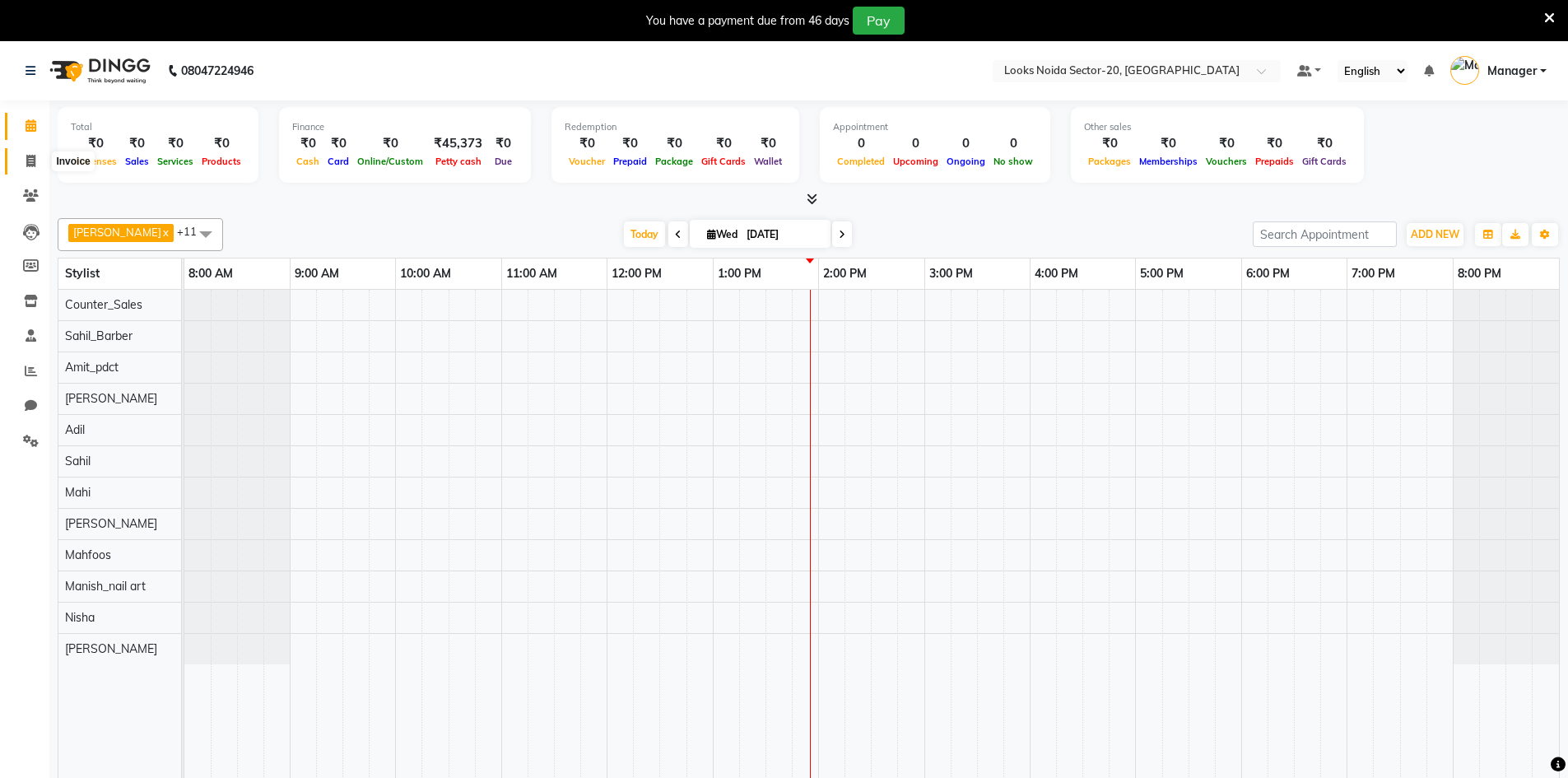
click at [32, 164] on icon at bounding box center [31, 160] width 10 height 12
select select "service"
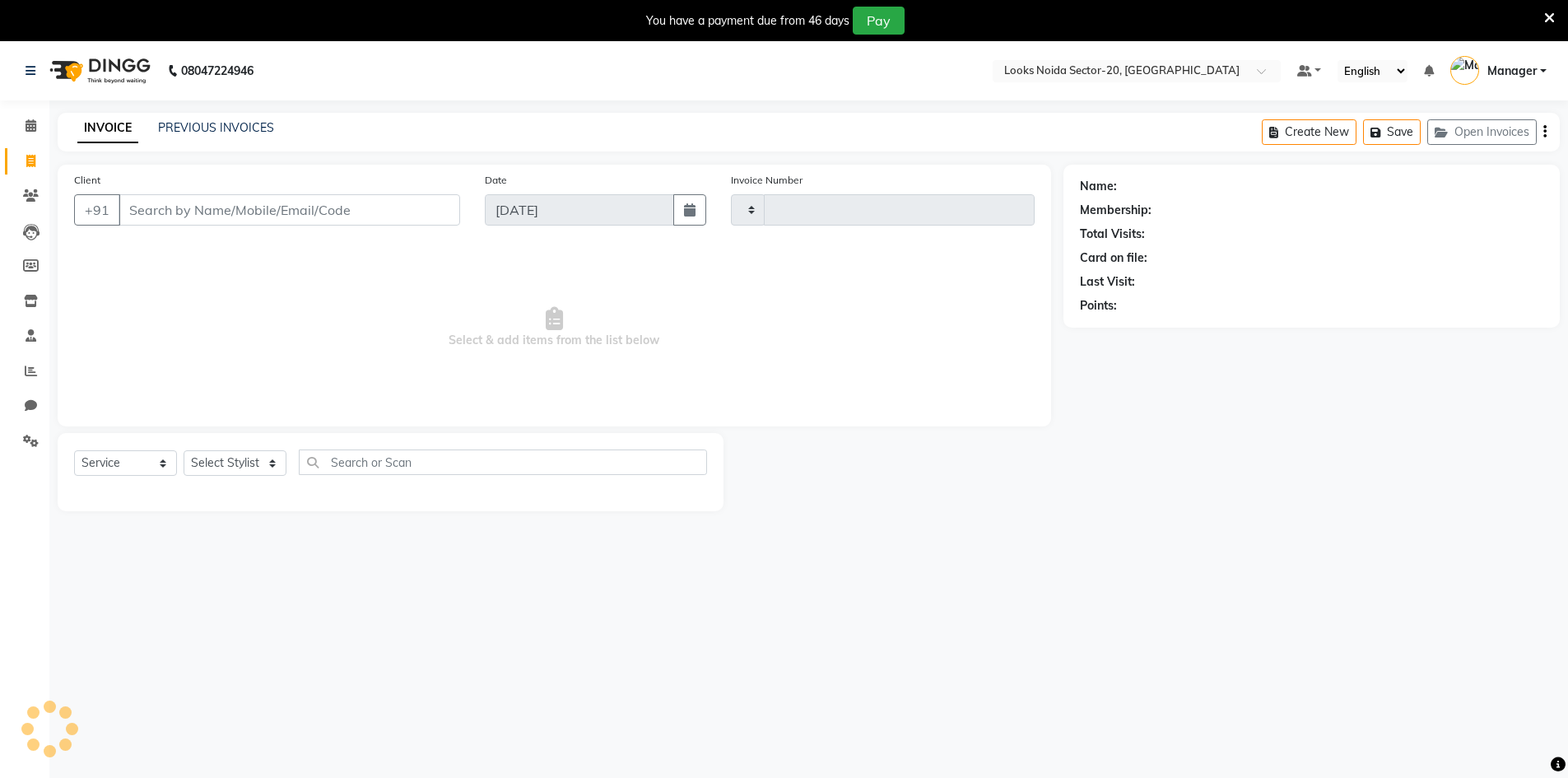
type input "0436"
select select "8646"
click at [1481, 132] on button "Open Invoices" at bounding box center [1481, 131] width 110 height 26
click at [1504, 130] on button "Open Invoices" at bounding box center [1481, 131] width 110 height 26
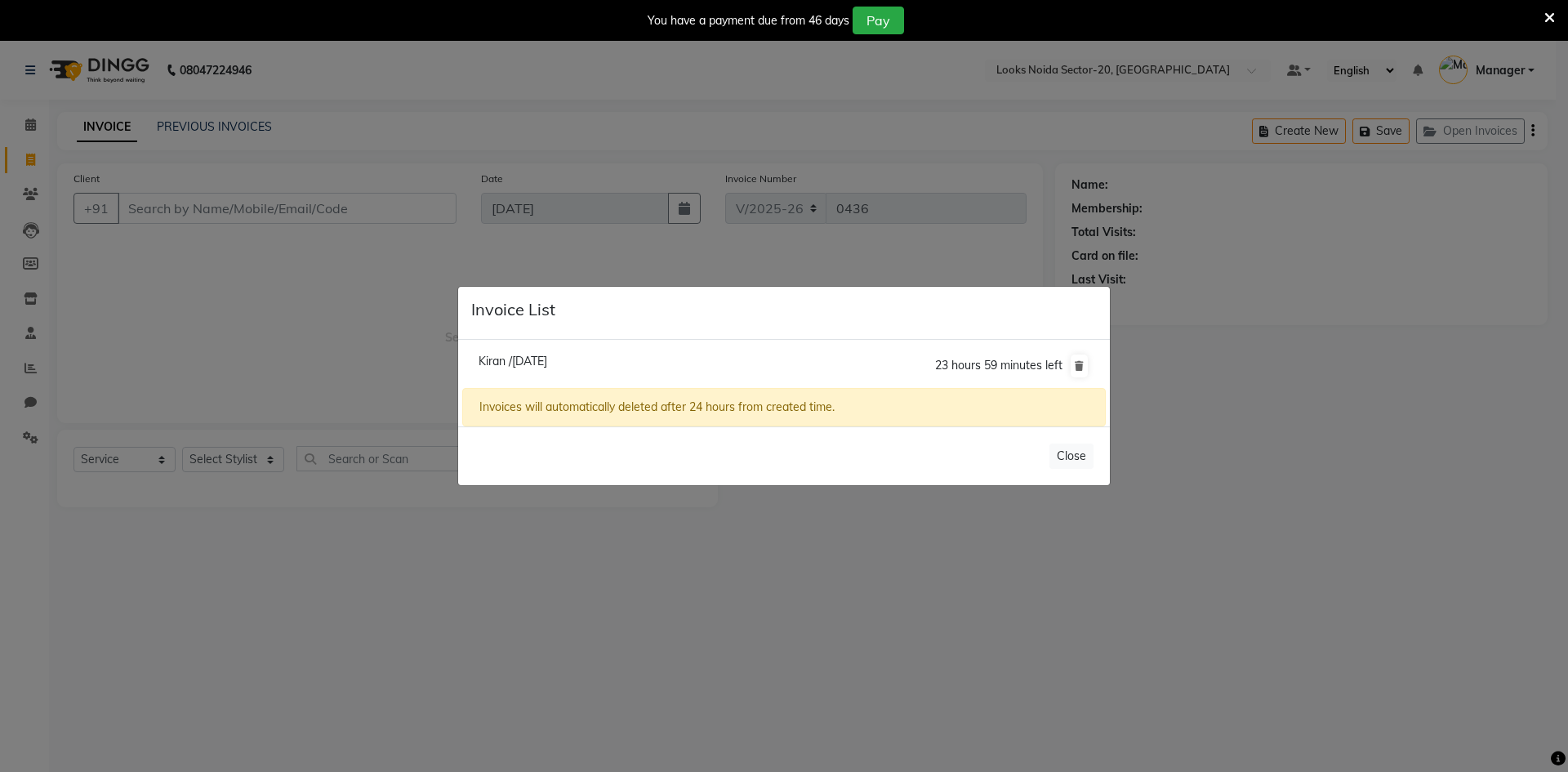
click at [634, 358] on li "Kiran /03 September 2025 23 hours 59 minutes left" at bounding box center [784, 366] width 644 height 45
click at [1006, 361] on span "23 hours 59 minutes left" at bounding box center [998, 365] width 128 height 15
click at [495, 366] on span "Kiran /03 September 2025" at bounding box center [512, 361] width 69 height 15
type input "9818816257"
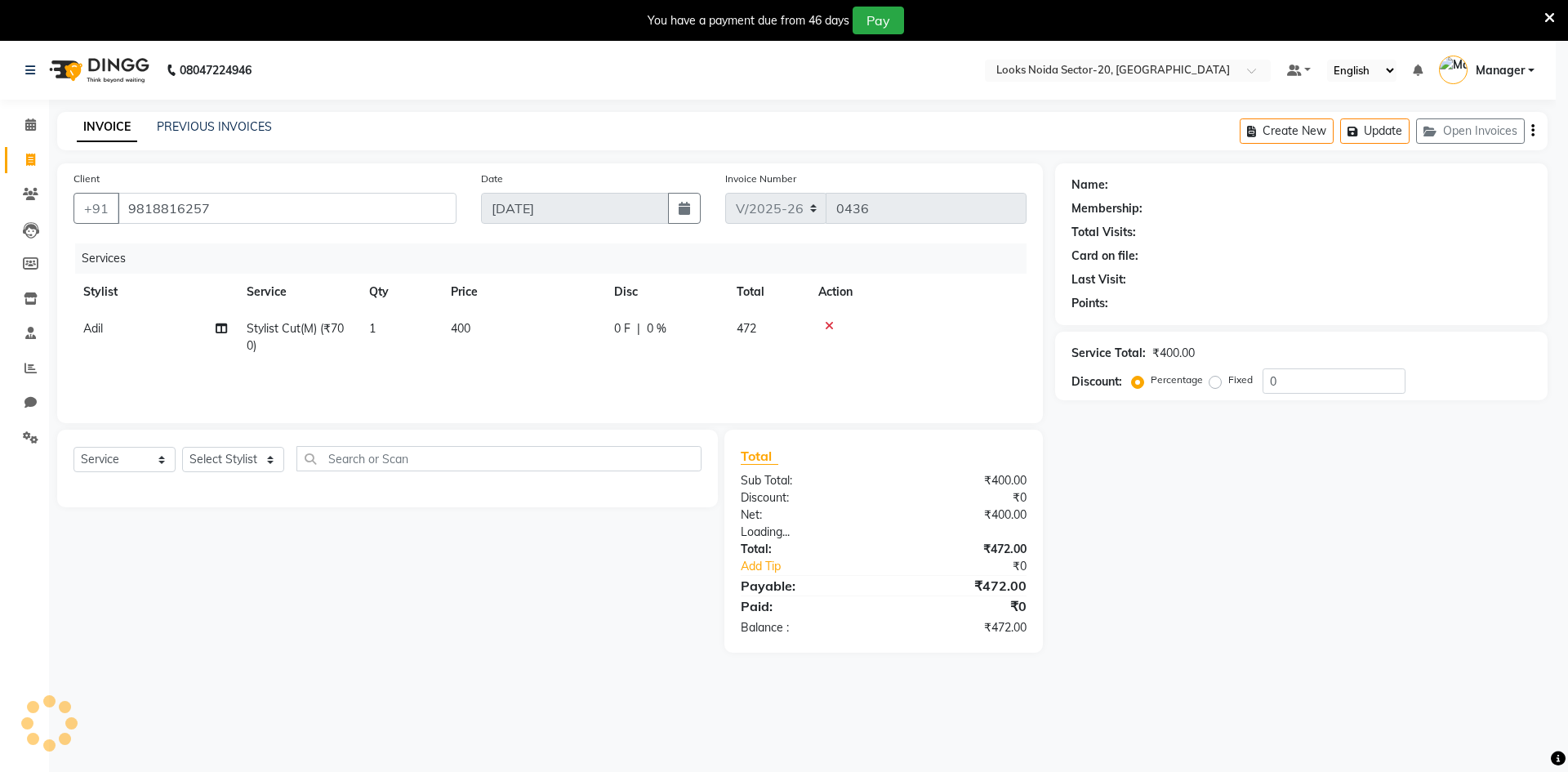
click at [495, 366] on div "Kiran /03 September 2025 23 hours 59 minutes left Invoices will automatically d…" at bounding box center [784, 342] width 652 height 87
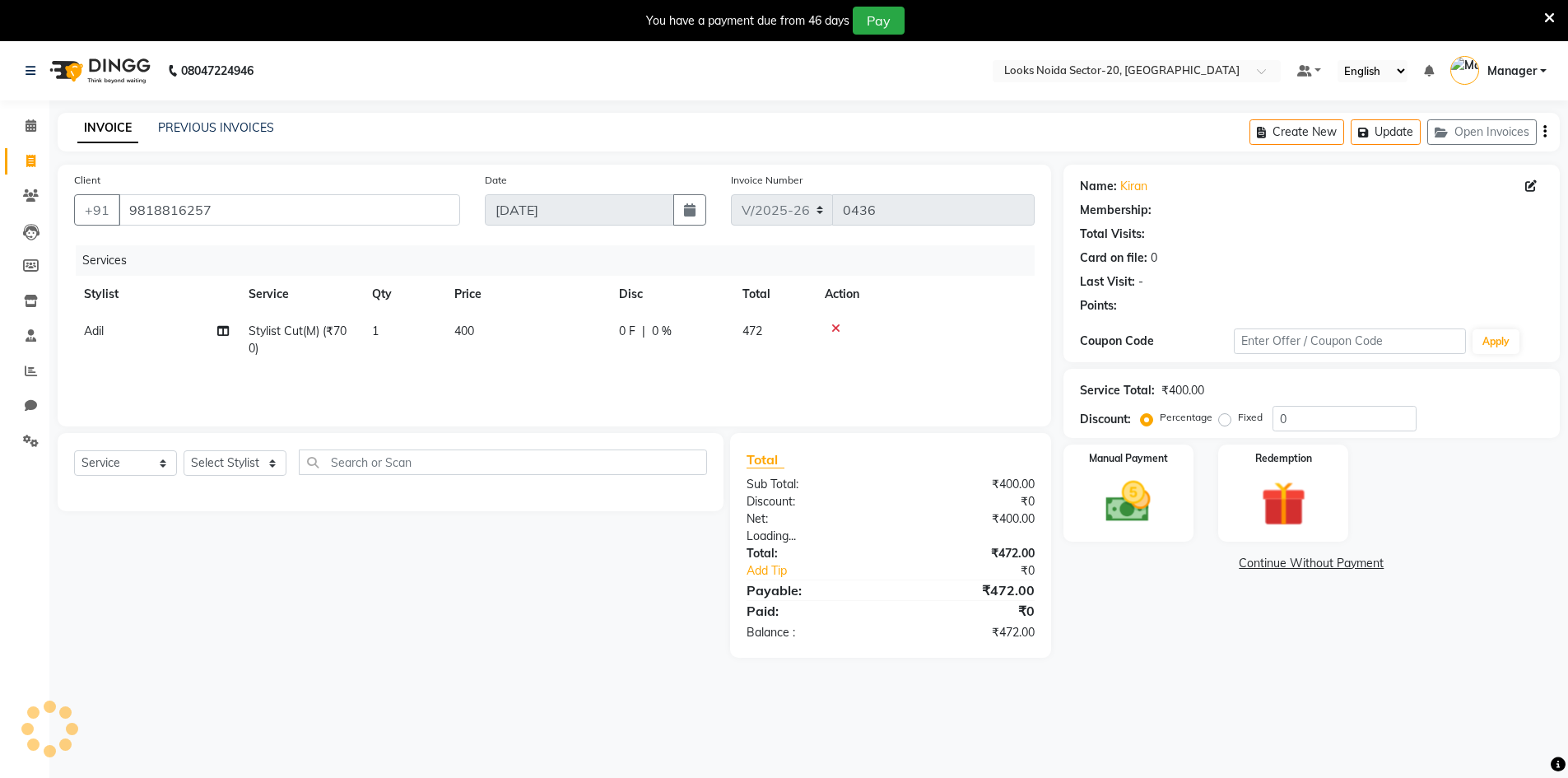
select select "1: Object"
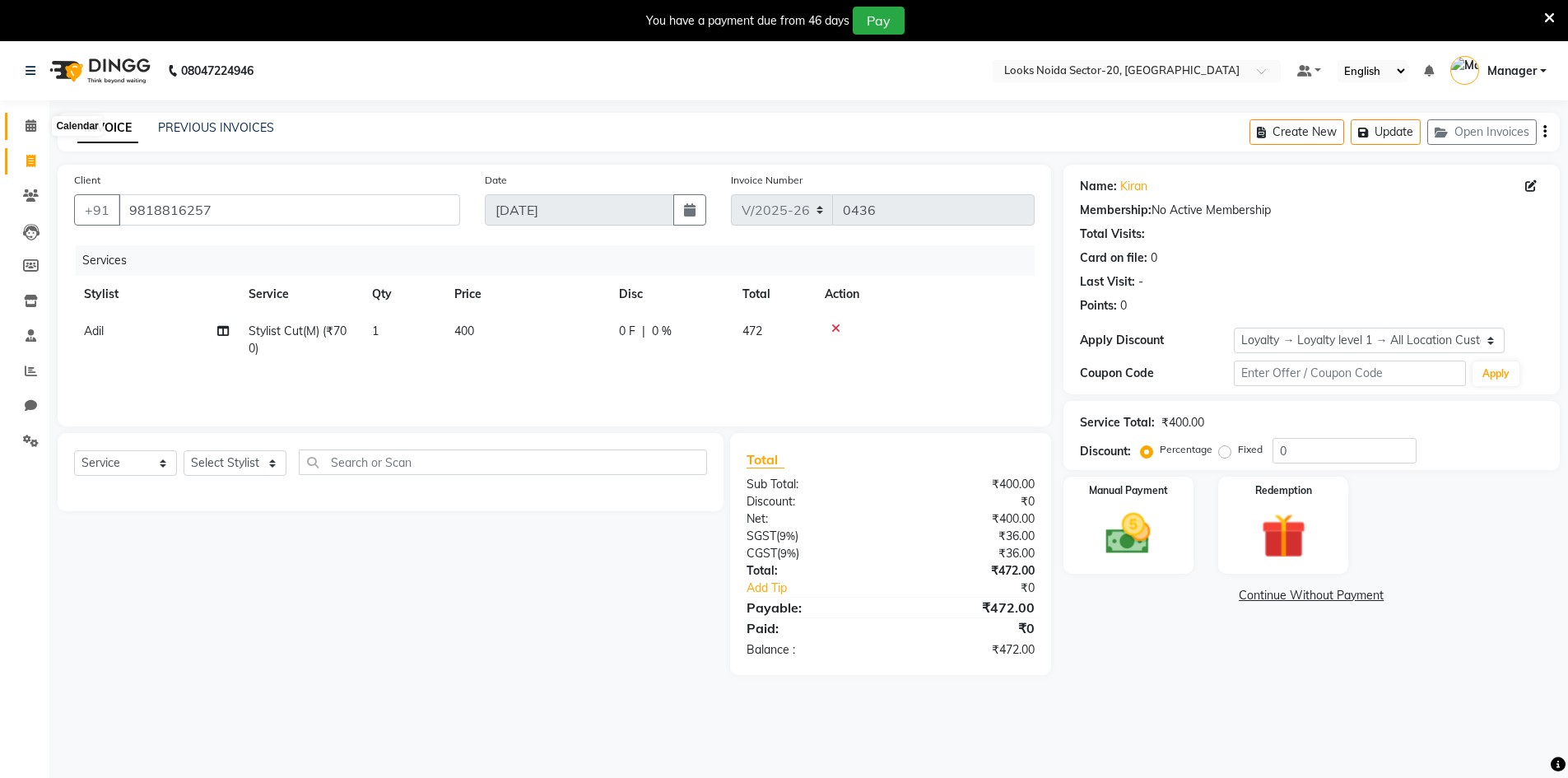
click at [27, 118] on span at bounding box center [30, 127] width 29 height 19
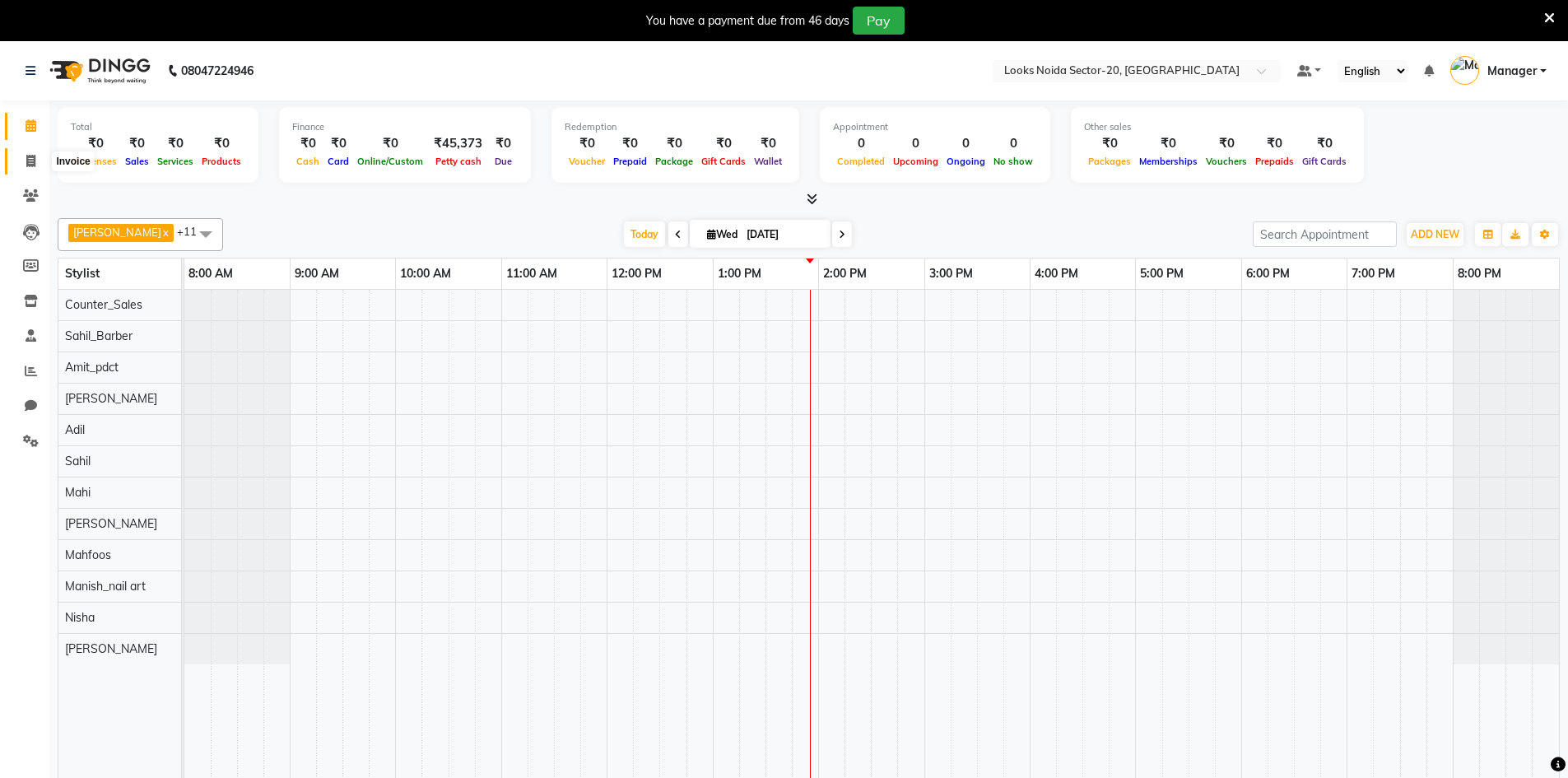
click at [28, 155] on icon at bounding box center [31, 160] width 10 height 12
select select "8646"
select select "service"
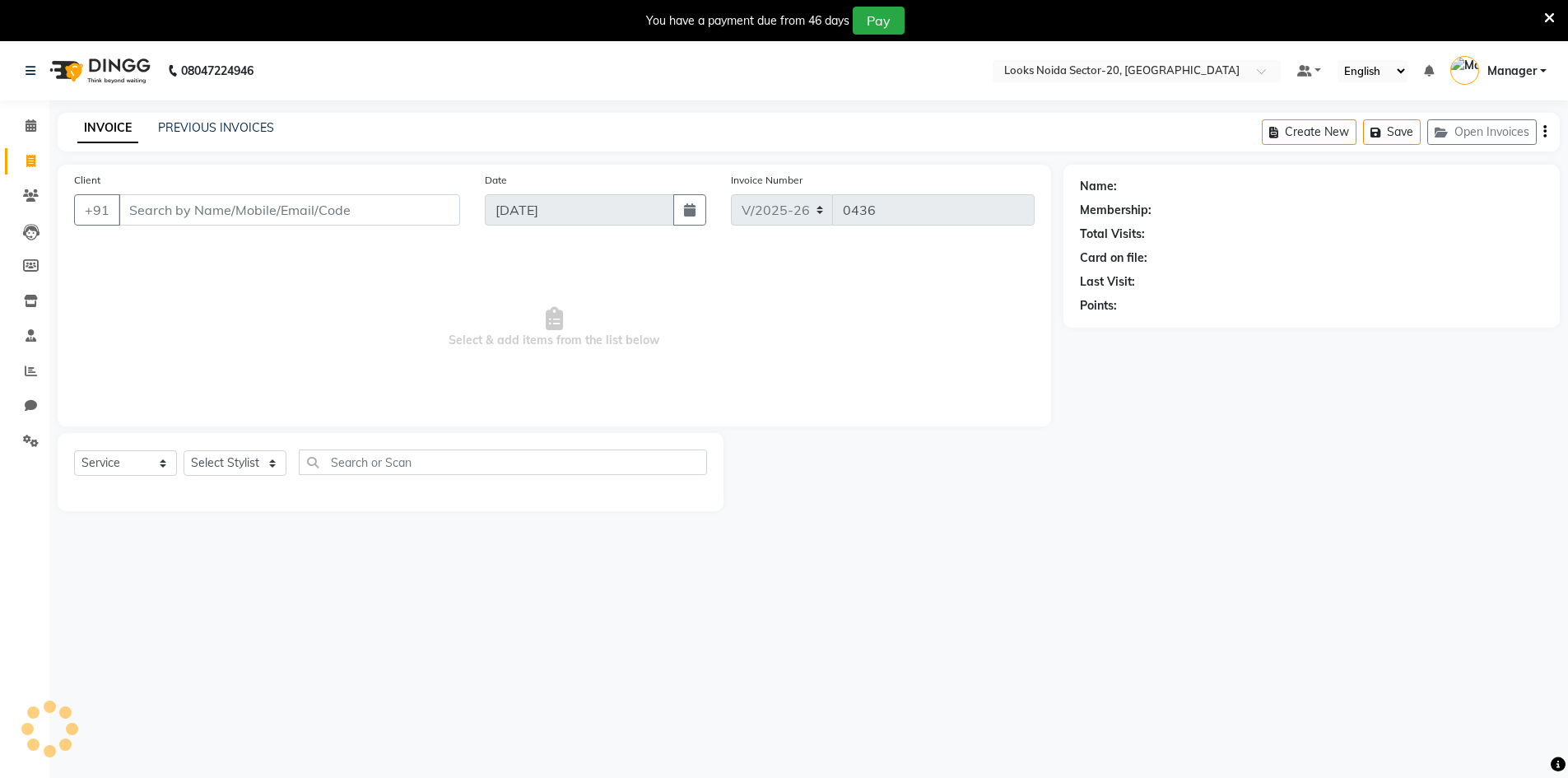
click at [220, 212] on input "Client" at bounding box center [289, 209] width 342 height 31
click at [244, 456] on select "Select Stylist Aarti Sharma Adil Amit_pdct Counter_Sales Fardeen Mahfoos Mahi M…" at bounding box center [235, 463] width 103 height 26
select select "86742"
click at [184, 450] on select "Select Stylist Aarti Sharma Adil Amit_pdct Counter_Sales Fardeen Mahfoos Mahi M…" at bounding box center [235, 463] width 103 height 26
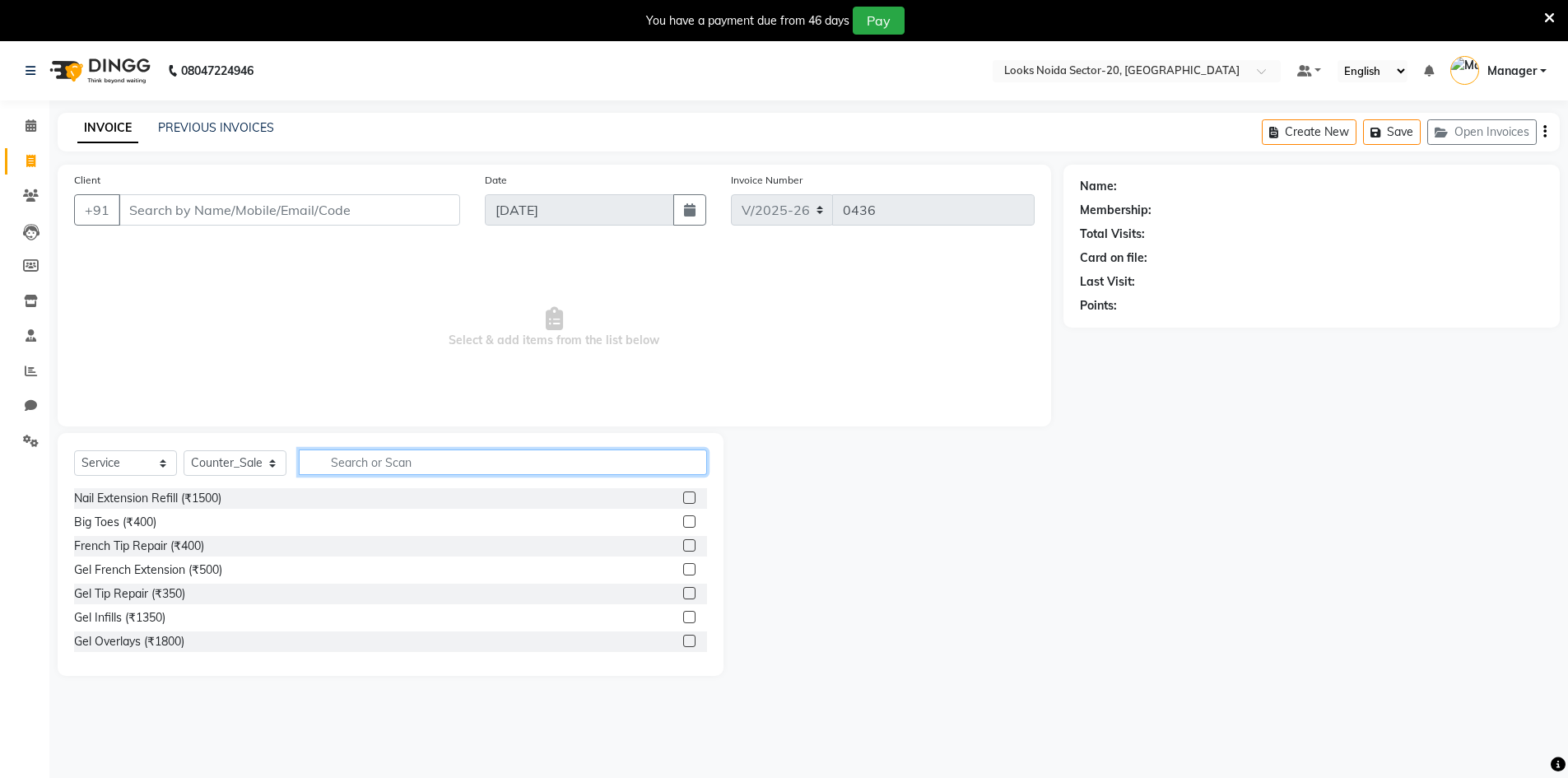
click at [404, 463] on input "text" at bounding box center [503, 462] width 409 height 26
click at [683, 496] on label at bounding box center [689, 497] width 12 height 12
click at [683, 496] on input "checkbox" at bounding box center [688, 498] width 10 height 10
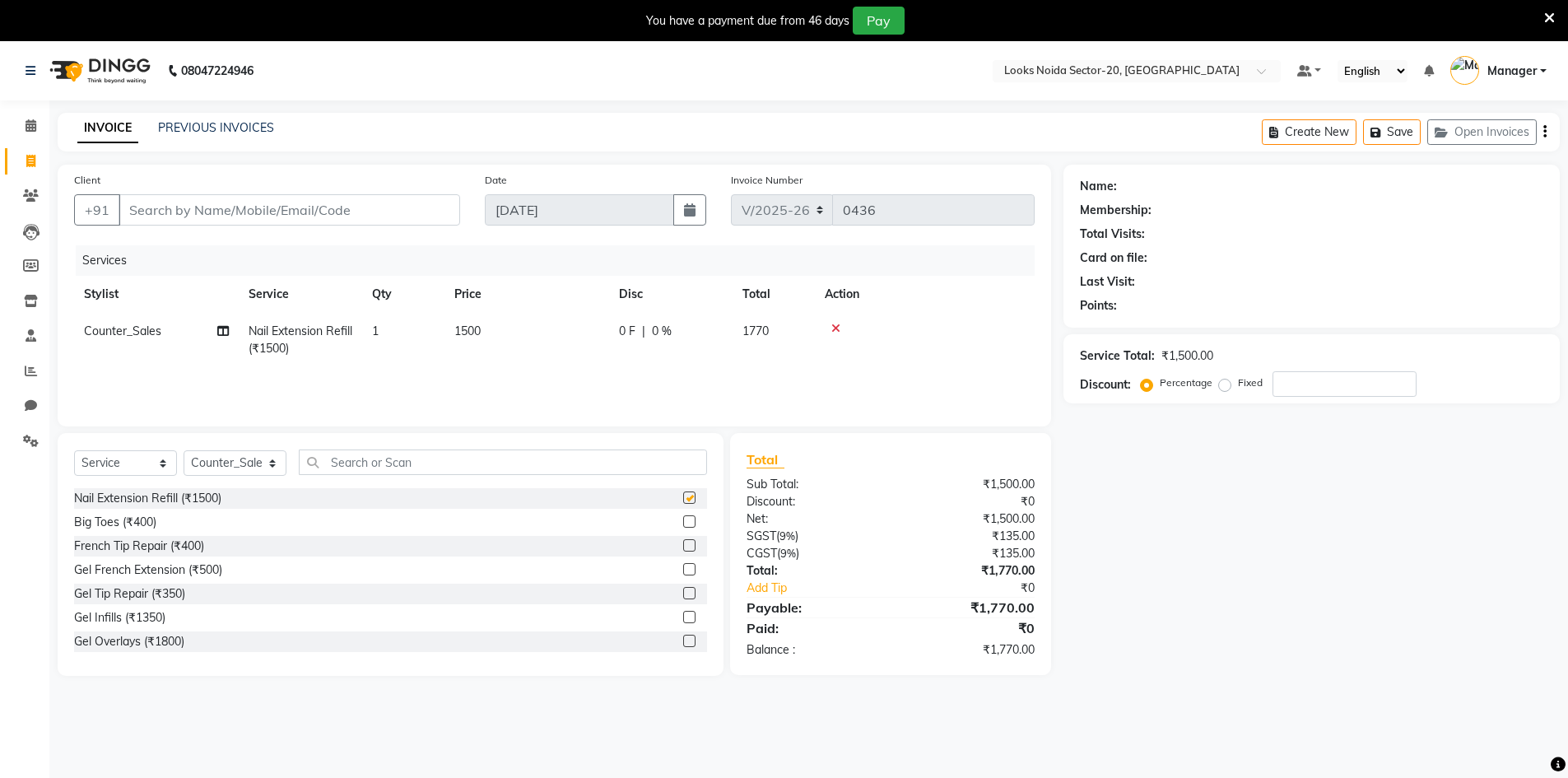
checkbox input "false"
click at [379, 201] on input "Client" at bounding box center [289, 209] width 342 height 31
type input "9"
type input "0"
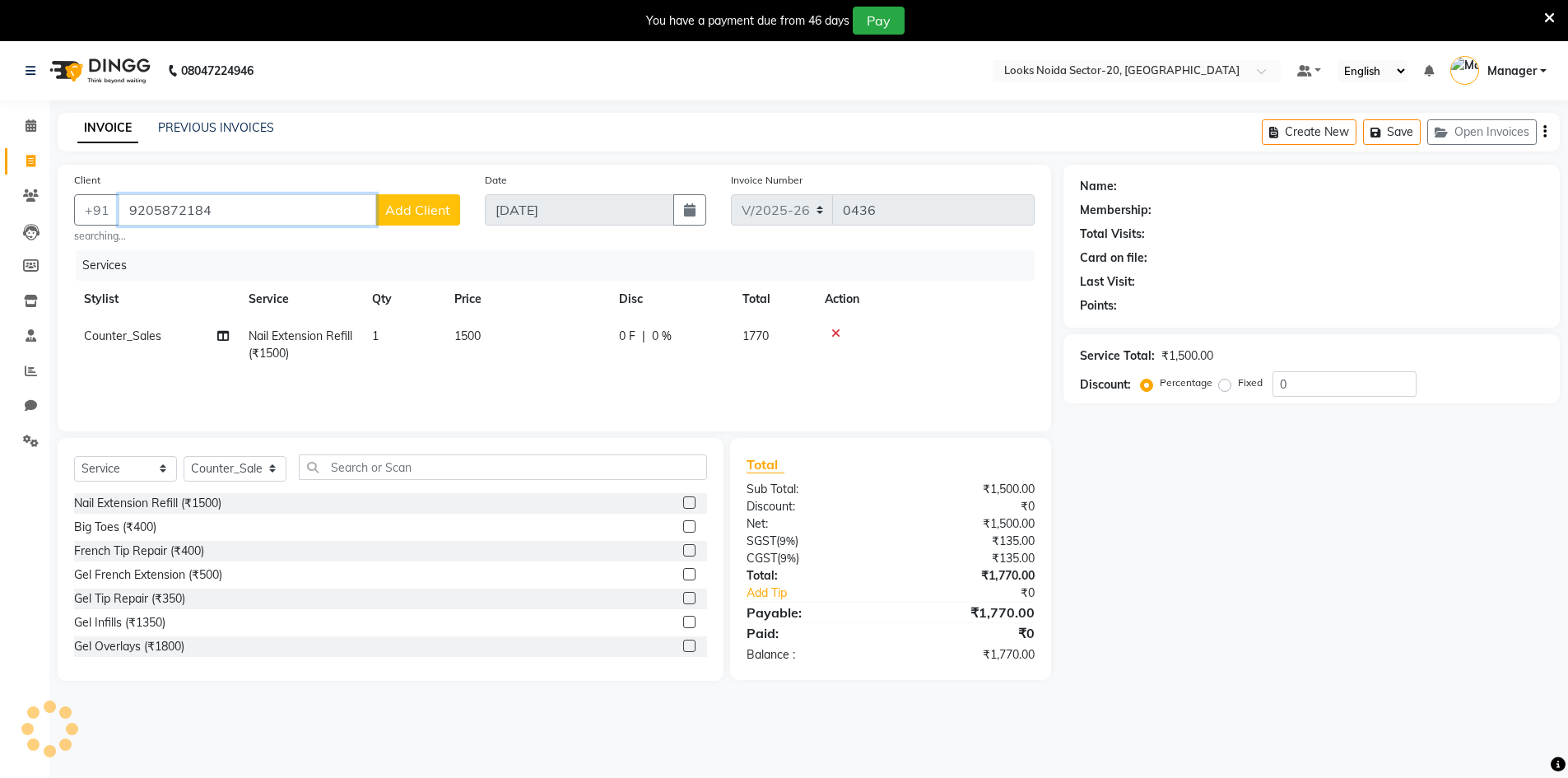
type input "9205872184"
click at [394, 205] on span "Add Client" at bounding box center [417, 209] width 65 height 16
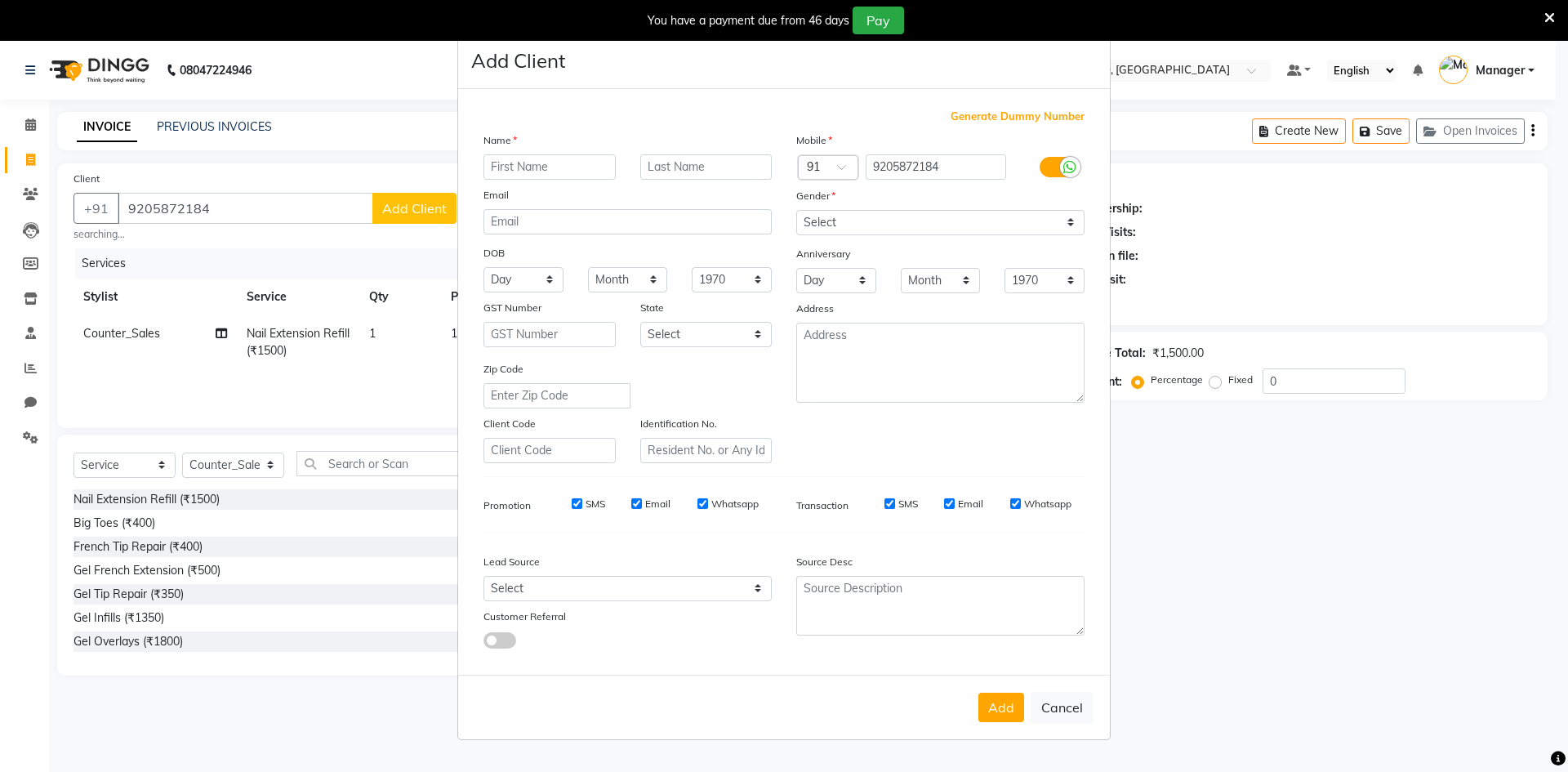
click at [595, 161] on input "text" at bounding box center [550, 166] width 132 height 26
type input "elisha"
click at [934, 225] on select "Select Male Female Other Prefer Not To Say" at bounding box center [939, 222] width 288 height 26
select select "female"
click at [796, 210] on select "Select Male Female Other Prefer Not To Say" at bounding box center [939, 222] width 288 height 26
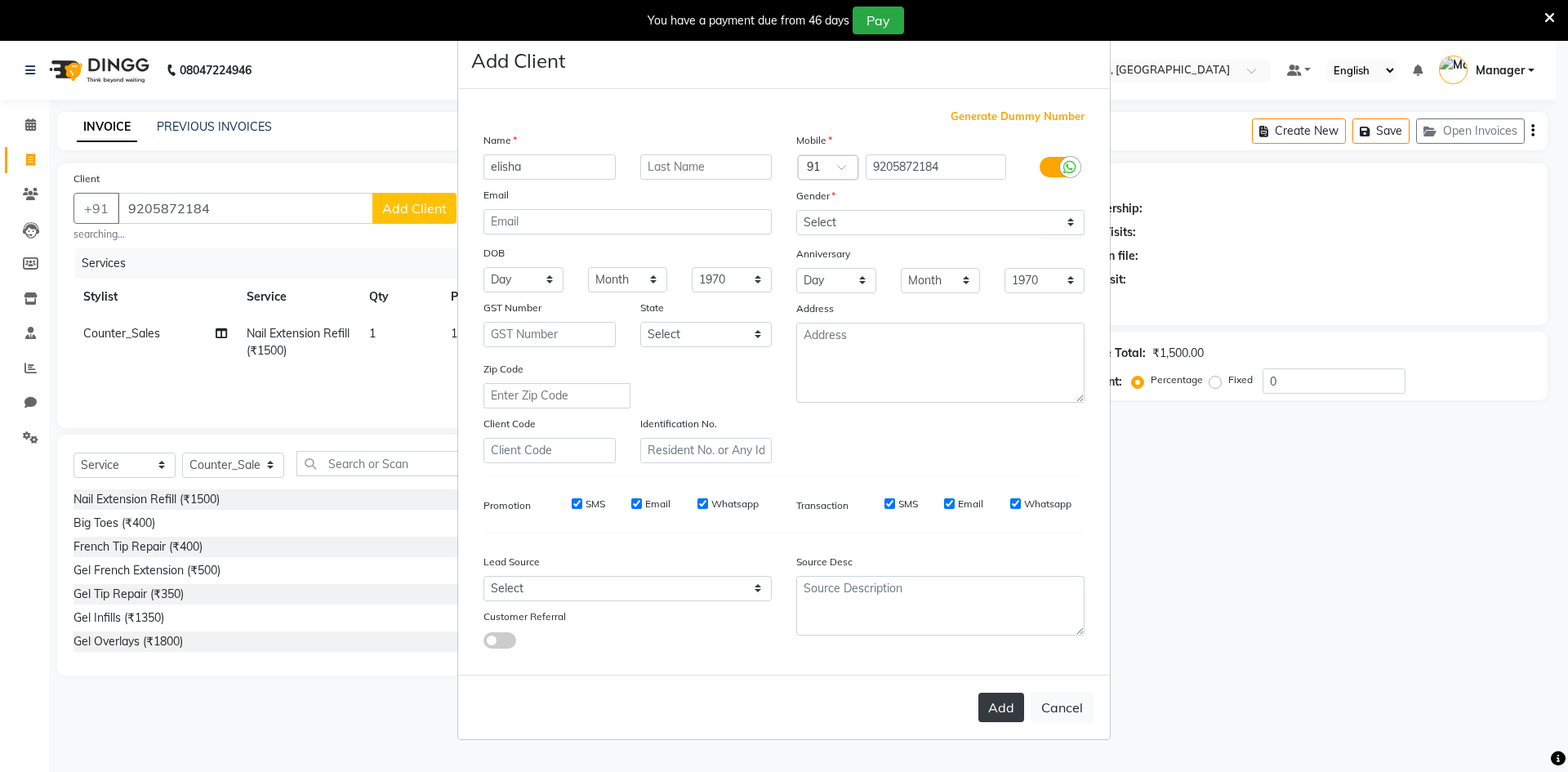
click at [1010, 696] on button "Add" at bounding box center [1001, 707] width 45 height 29
select select
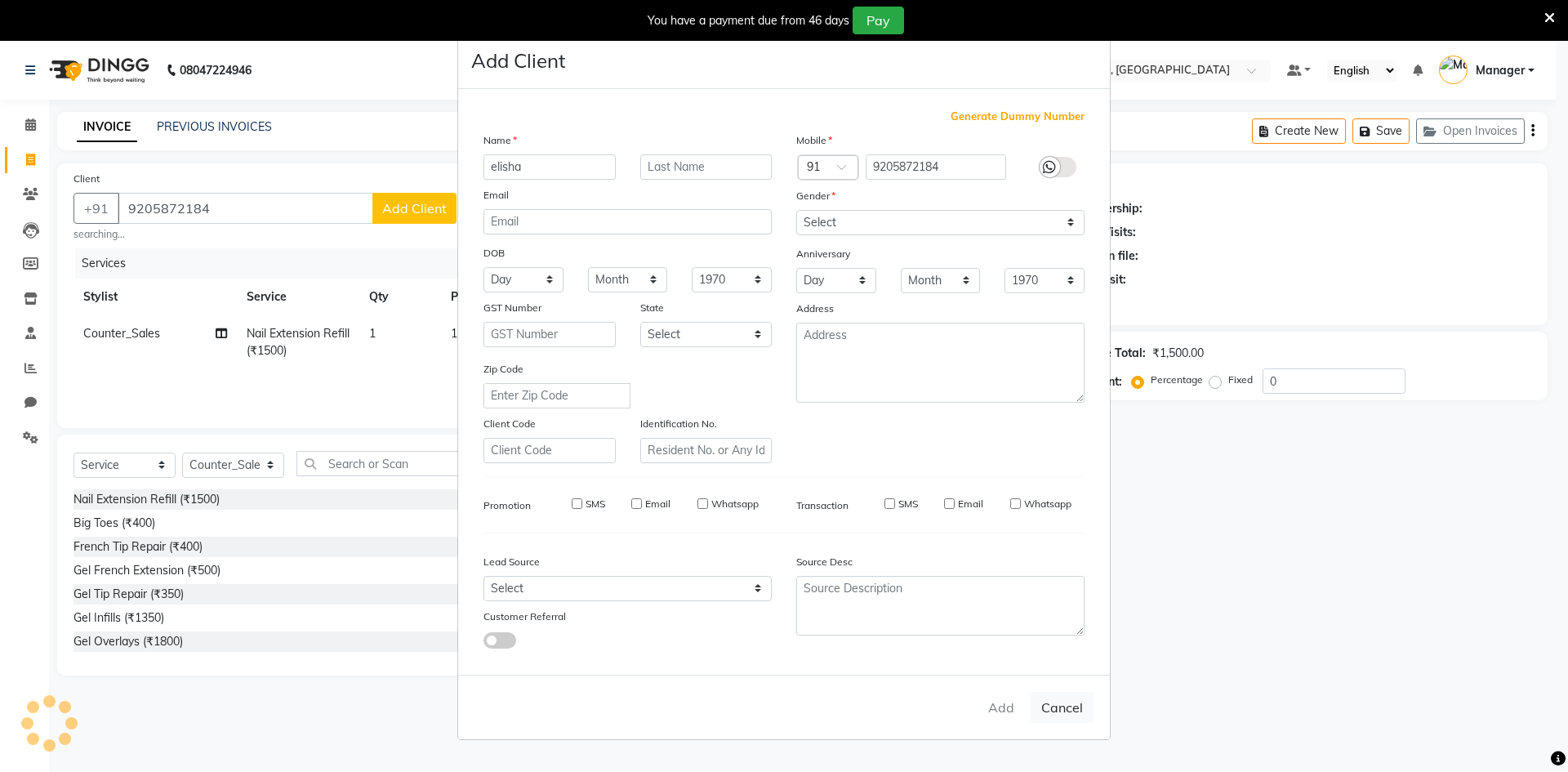
select select
checkbox input "false"
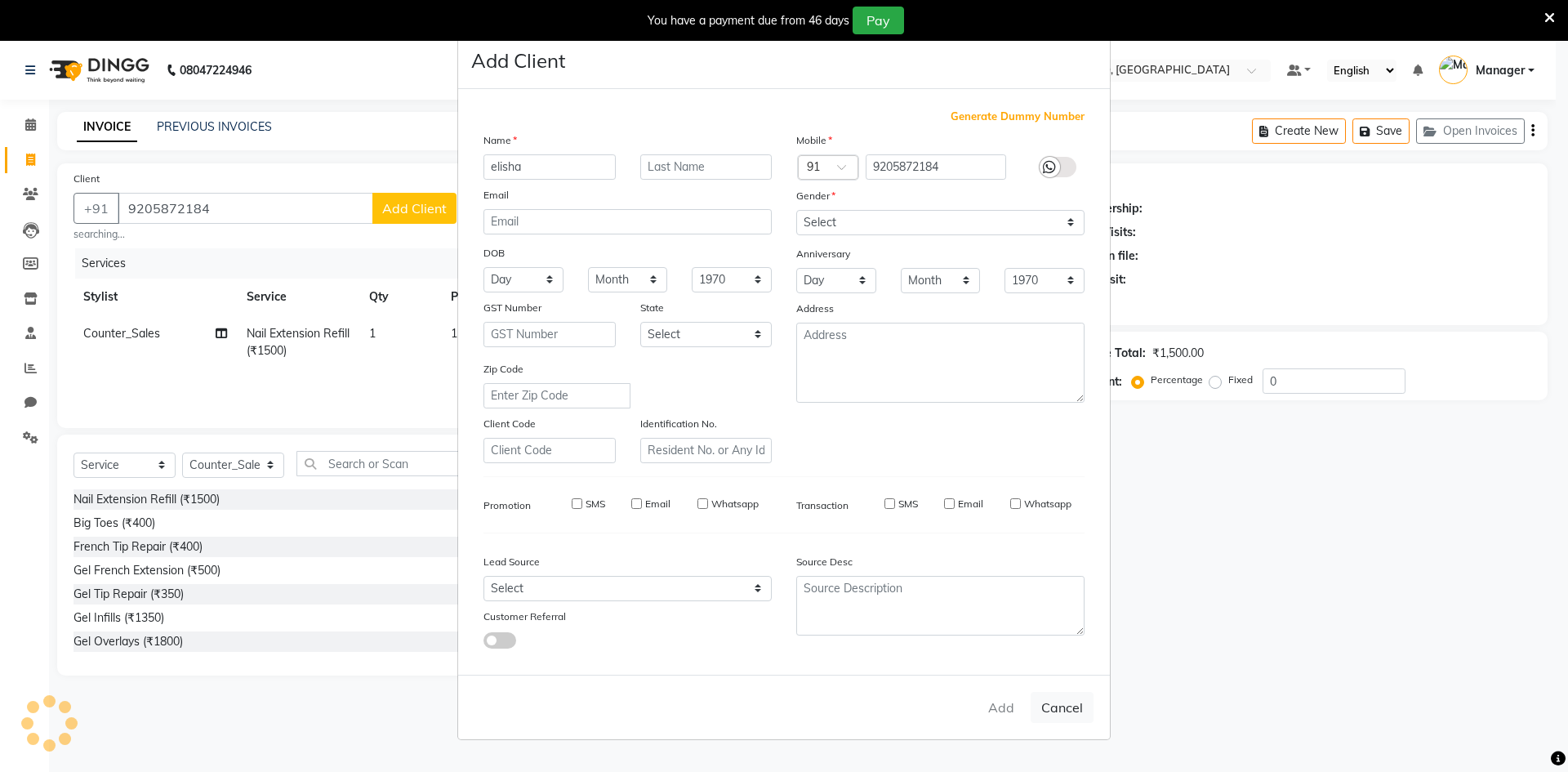
checkbox input "false"
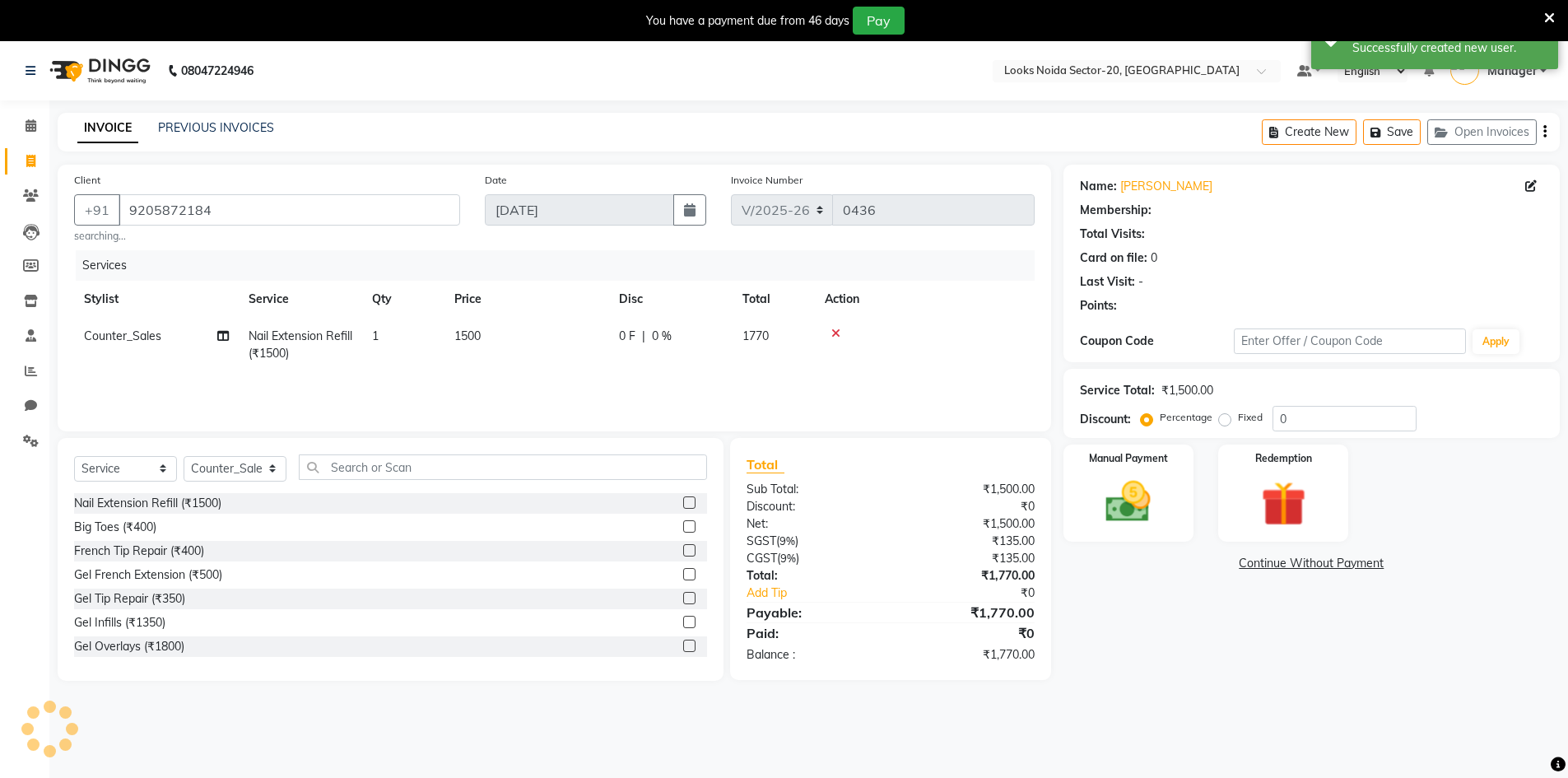
select select "1: Object"
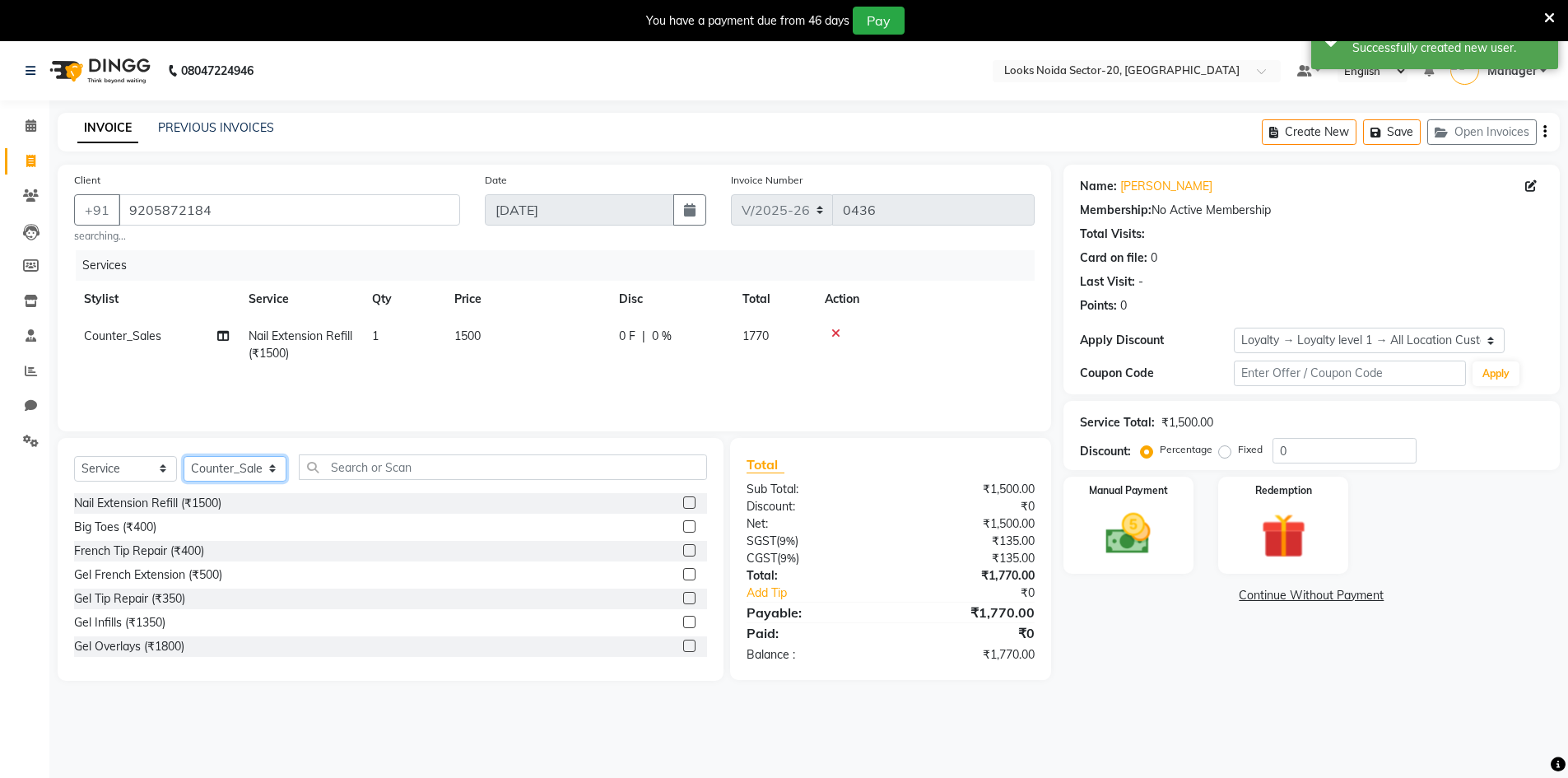
click at [230, 458] on select "Select Stylist Aarti Sharma Adil Amit_pdct Counter_Sales Fardeen Mahfoos Mahi M…" at bounding box center [235, 469] width 103 height 26
click at [237, 473] on select "Select Stylist Aarti Sharma Adil Amit_pdct Counter_Sales Fardeen Mahfoos Mahi M…" at bounding box center [235, 469] width 103 height 26
click at [224, 475] on select "Select Stylist Aarti Sharma Adil Amit_pdct Counter_Sales Fardeen Mahfoos Mahi M…" at bounding box center [235, 469] width 103 height 26
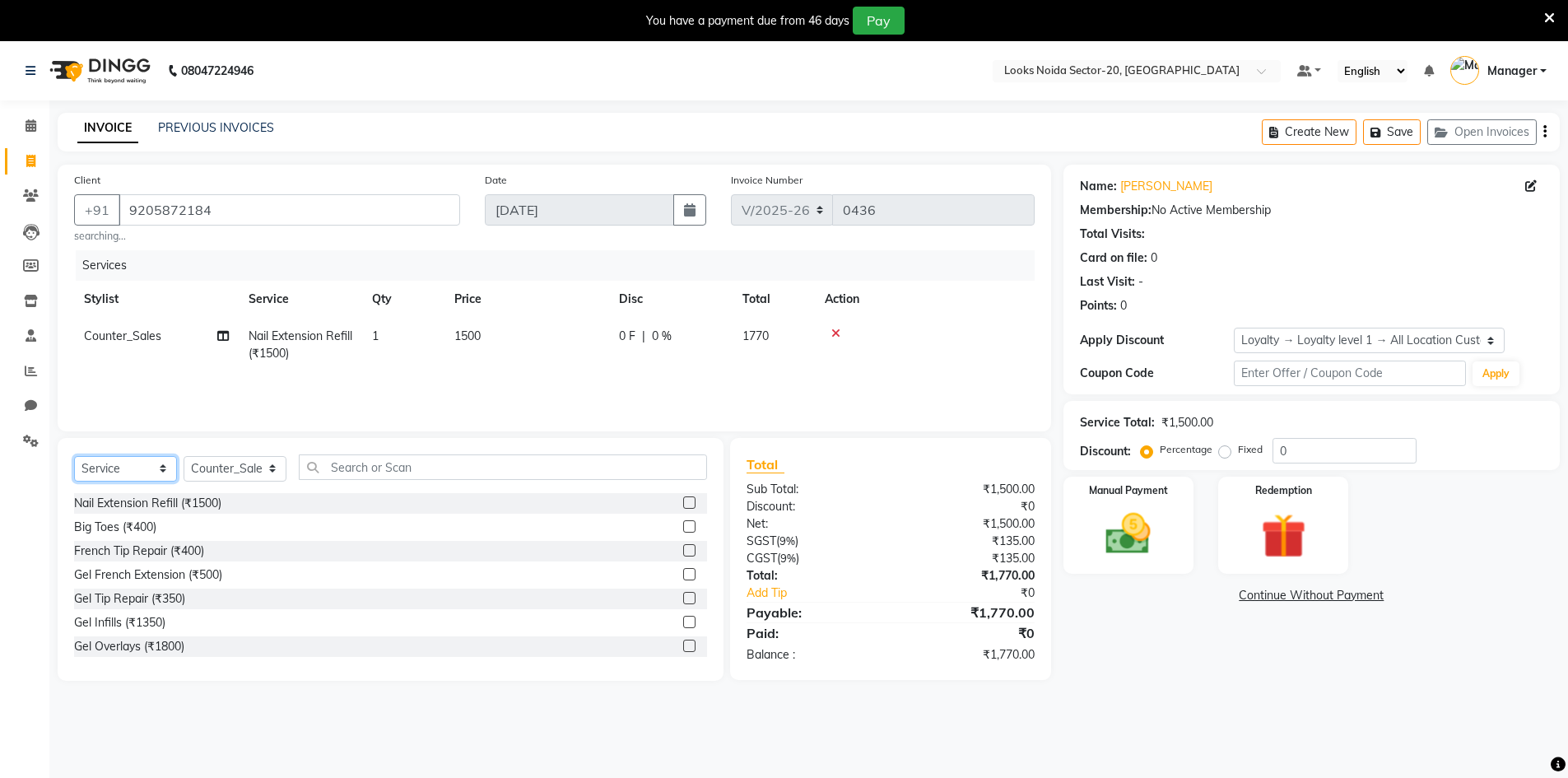
click at [125, 465] on select "Select Service Product Membership Package Voucher Prepaid Gift Card" at bounding box center [126, 469] width 103 height 26
select select "product"
click at [74, 456] on select "Select Service Product Membership Package Voucher Prepaid Gift Card" at bounding box center [126, 469] width 103 height 26
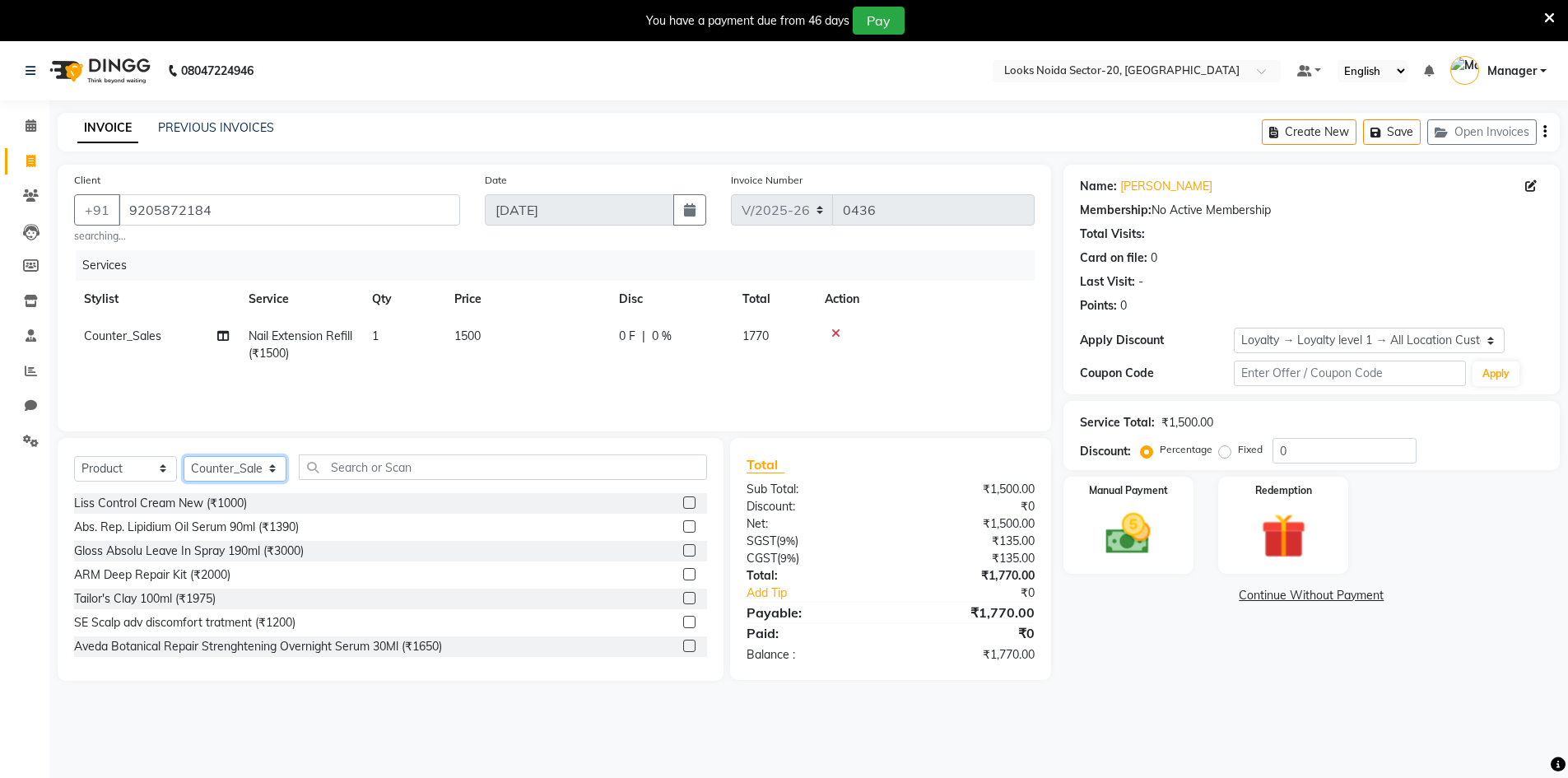
click at [243, 466] on select "Select Stylist Aarti Sharma Adil Amit_pdct Counter_Sales Fardeen Mahfoos Mahi M…" at bounding box center [235, 469] width 103 height 26
select select "88103"
click at [184, 456] on select "Select Stylist Aarti Sharma Adil Amit_pdct Counter_Sales Fardeen Mahfoos Mahi M…" at bounding box center [235, 469] width 103 height 26
click at [683, 504] on label at bounding box center [689, 502] width 12 height 12
click at [683, 504] on input "checkbox" at bounding box center [688, 503] width 10 height 10
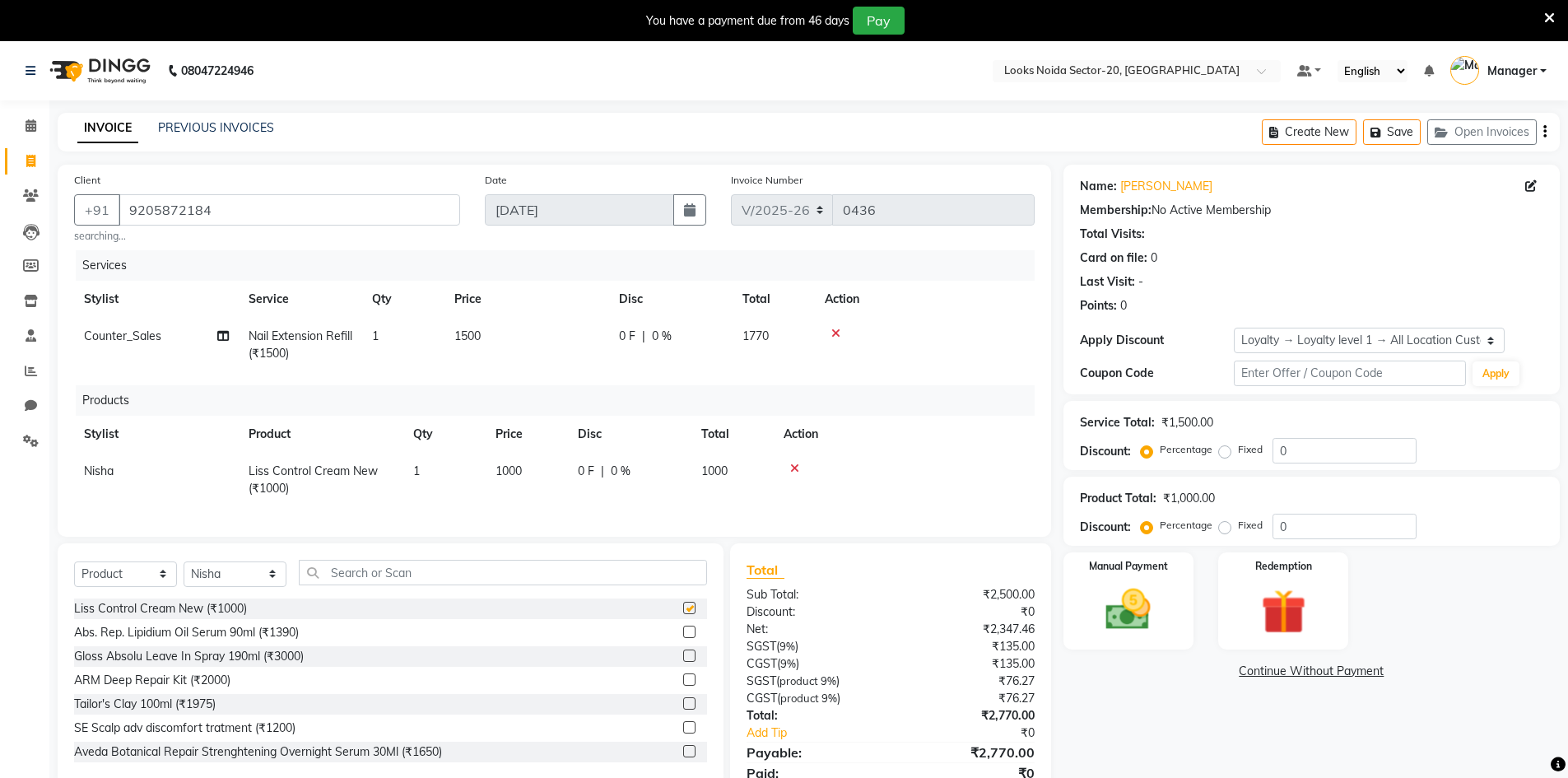
checkbox input "false"
click at [641, 585] on input "text" at bounding box center [503, 572] width 409 height 26
click at [127, 580] on select "Select Service Product Membership Package Voucher Prepaid Gift Card" at bounding box center [126, 573] width 103 height 26
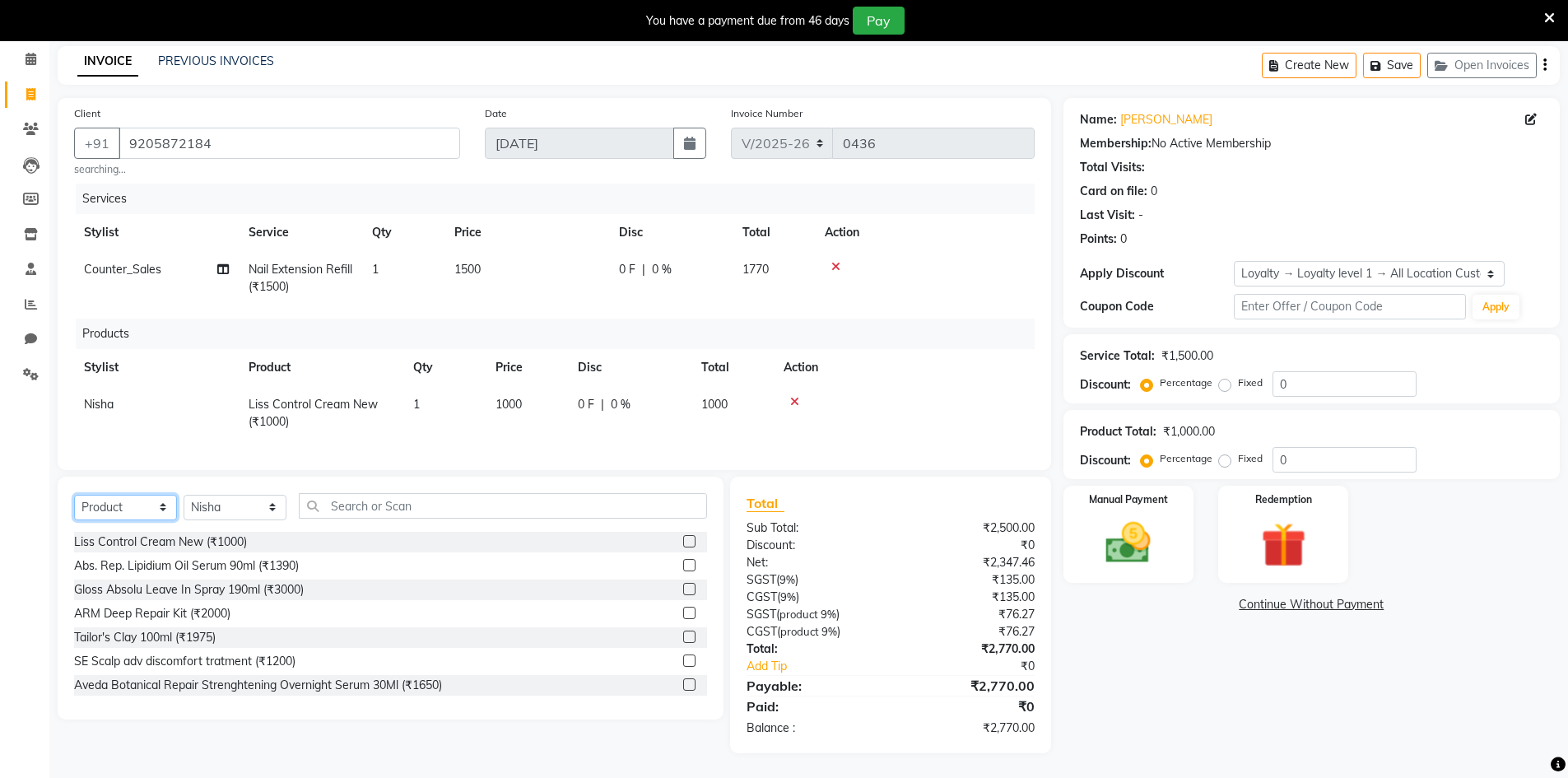
scroll to position [79, 0]
click at [124, 504] on select "Select Service Product Membership Package Voucher Prepaid Gift Card" at bounding box center [126, 507] width 103 height 26
select select "P"
click at [74, 494] on select "Select Service Product Membership Package Voucher Prepaid Gift Card" at bounding box center [126, 507] width 103 height 26
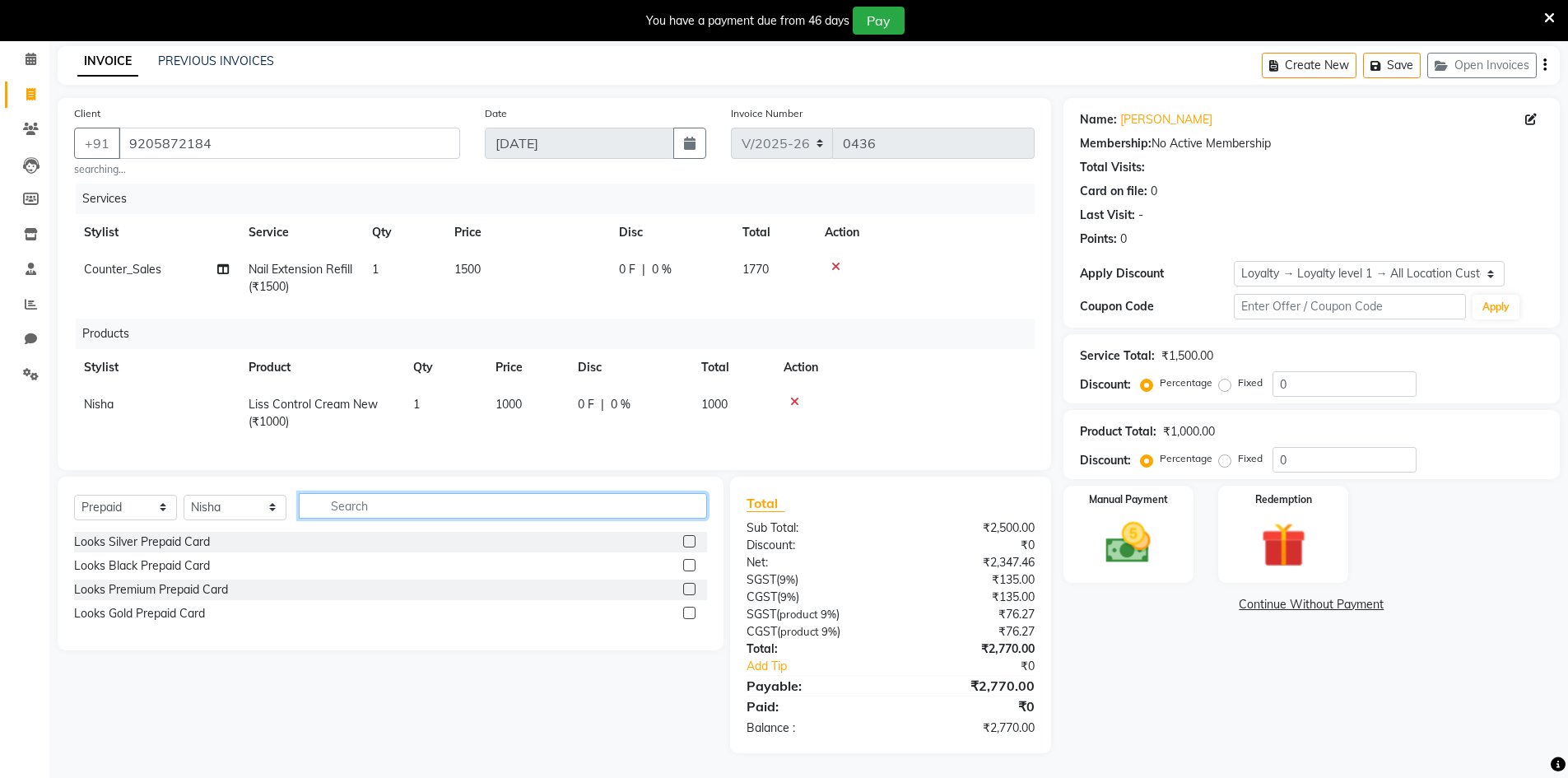
click at [316, 506] on input "text" at bounding box center [503, 506] width 409 height 26
click at [160, 105] on div "Client +91 9205872184 searching..." at bounding box center [267, 141] width 411 height 72
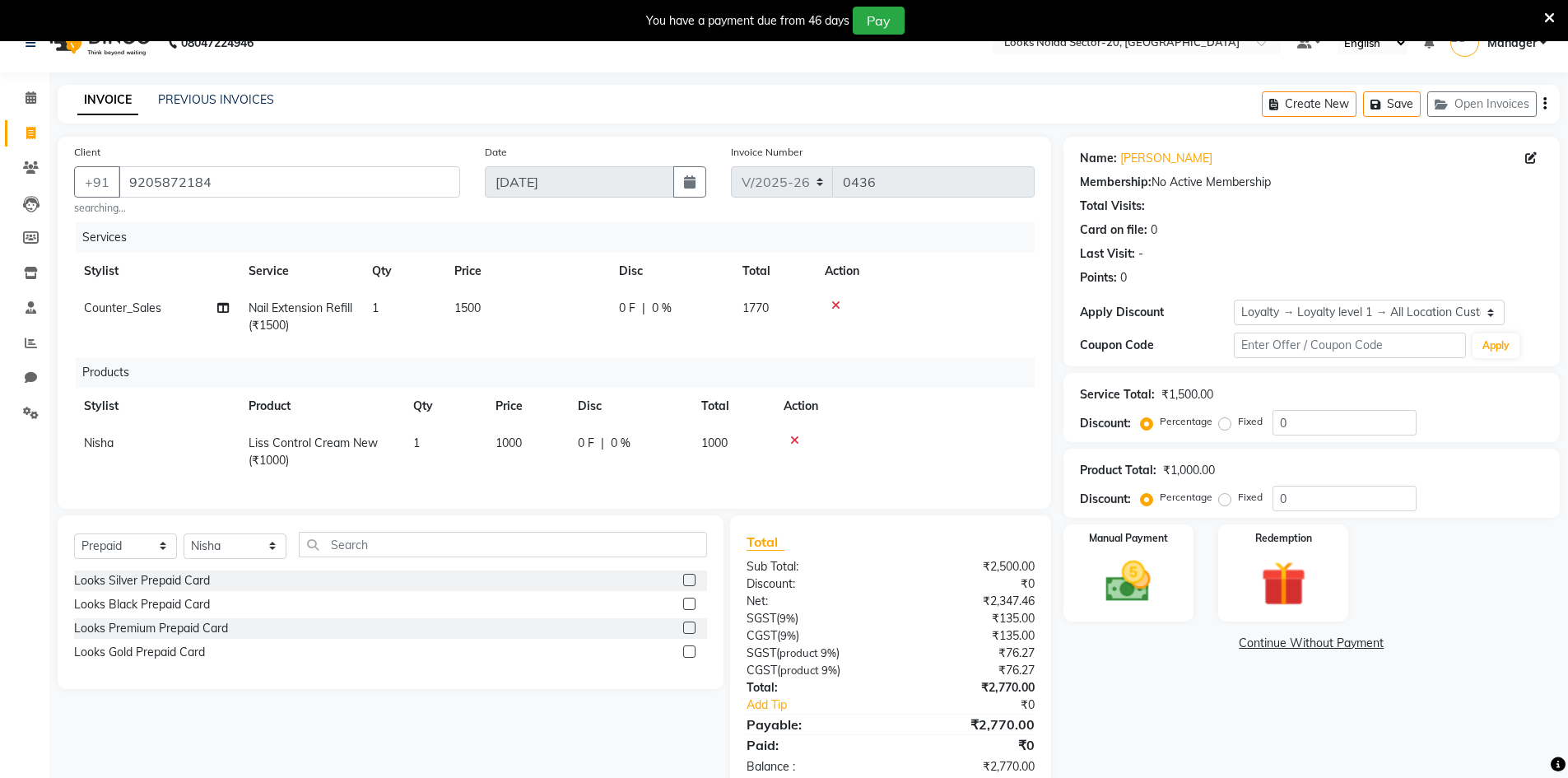
scroll to position [0, 0]
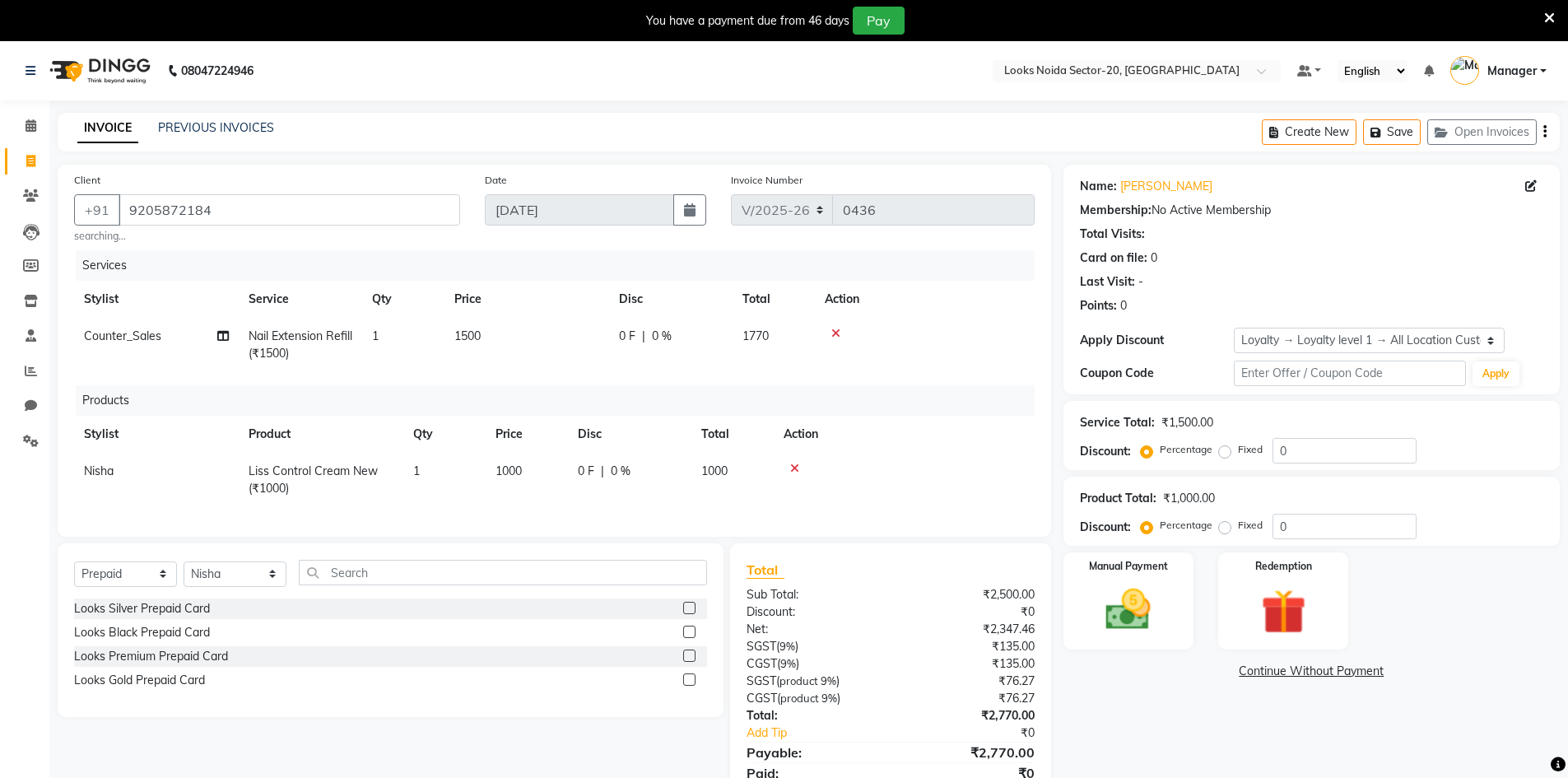
click at [1554, 19] on icon at bounding box center [1549, 18] width 10 height 15
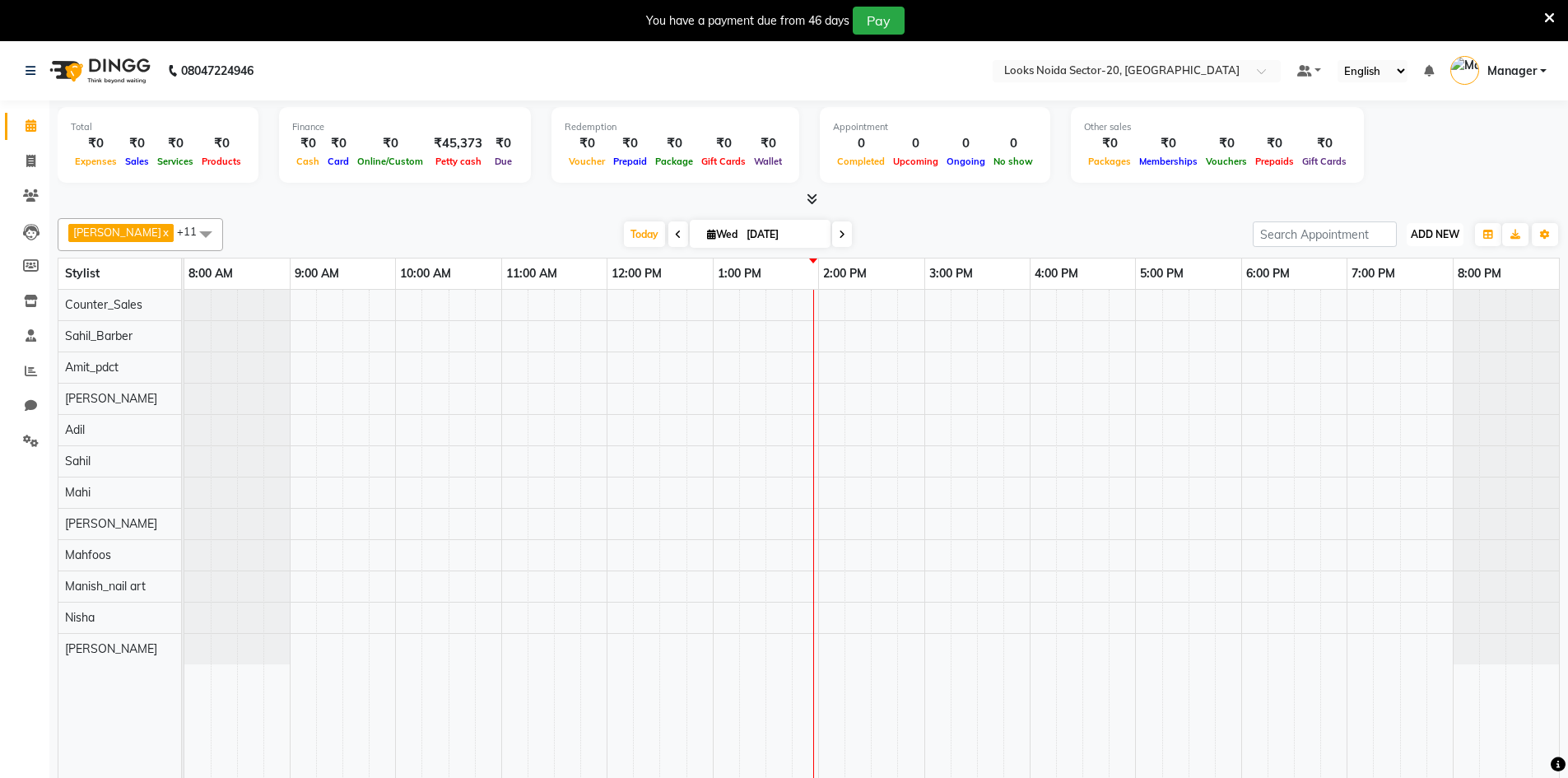
drag, startPoint x: 1426, startPoint y: 229, endPoint x: 1448, endPoint y: 205, distance: 32.6
click at [1431, 228] on span "ADD NEW" at bounding box center [1435, 233] width 49 height 12
click at [1425, 313] on link "Add Expense" at bounding box center [1397, 309] width 131 height 21
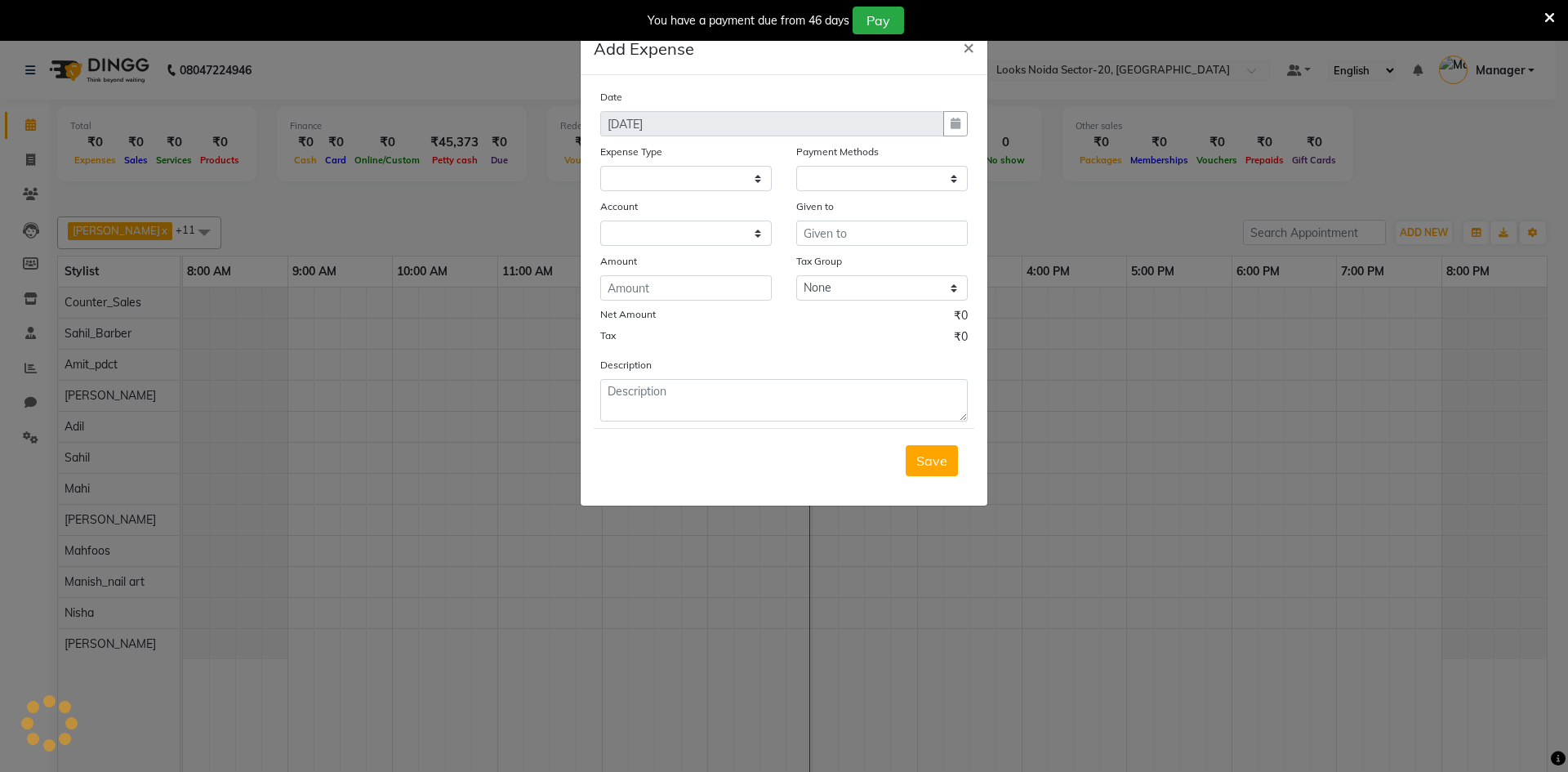
select select "7897"
click at [718, 173] on select "Select Bank Deposit Blinkit Cash Handover CLIENT Client ordered food Client Ref…" at bounding box center [685, 178] width 171 height 26
select select "1"
select select "7896"
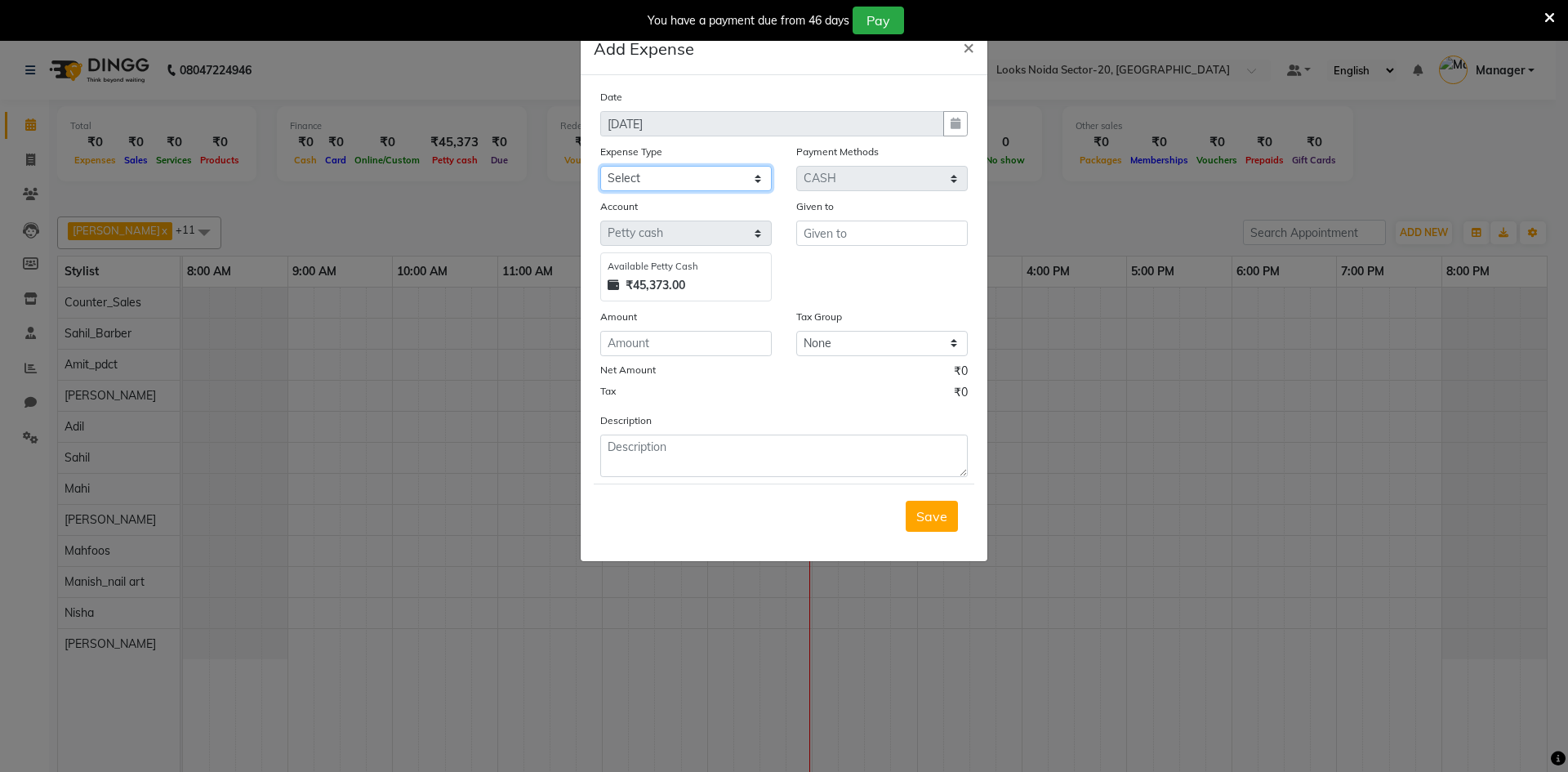
select select "24076"
click at [600, 165] on select "Select Bank Deposit Blinkit Cash Handover CLIENT Client ordered food Client Ref…" at bounding box center [685, 178] width 171 height 26
click at [663, 342] on input "number" at bounding box center [685, 343] width 171 height 26
type input "70"
click at [827, 231] on input "text" at bounding box center [881, 232] width 171 height 26
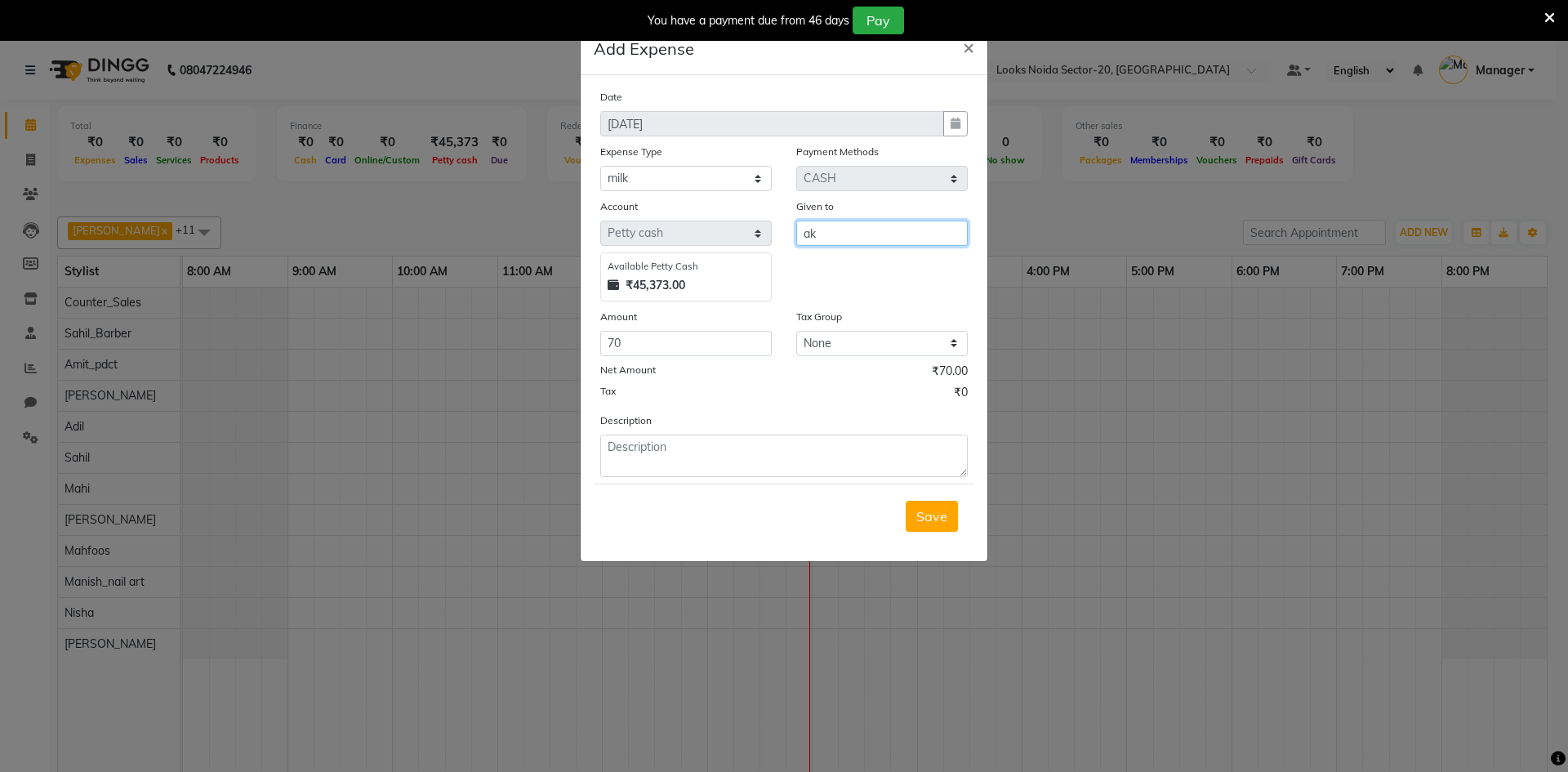
type input "a"
type input "abhis"
click at [712, 453] on textarea at bounding box center [784, 455] width 368 height 43
type textarea "milk"
click at [965, 46] on span "×" at bounding box center [969, 46] width 11 height 25
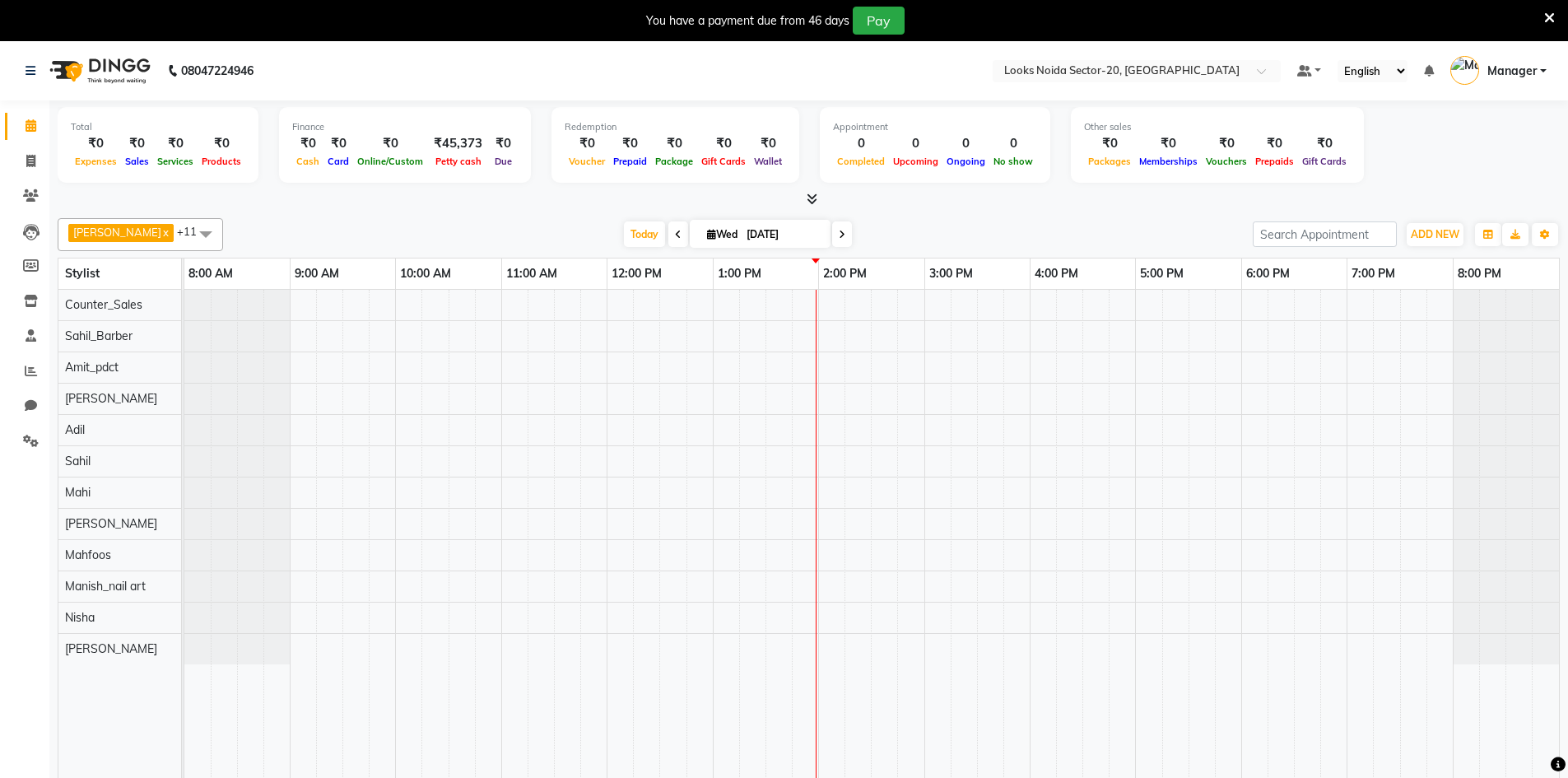
click at [1440, 153] on div "Total ₹0 Expenses ₹0 Sales ₹0 Services ₹0 Products Finance ₹0 Cash ₹0 Card ₹0 O…" at bounding box center [808, 147] width 1502 height 81
click at [1425, 233] on span "ADD NEW" at bounding box center [1435, 233] width 49 height 12
click at [1424, 312] on link "Add Expense" at bounding box center [1397, 309] width 131 height 21
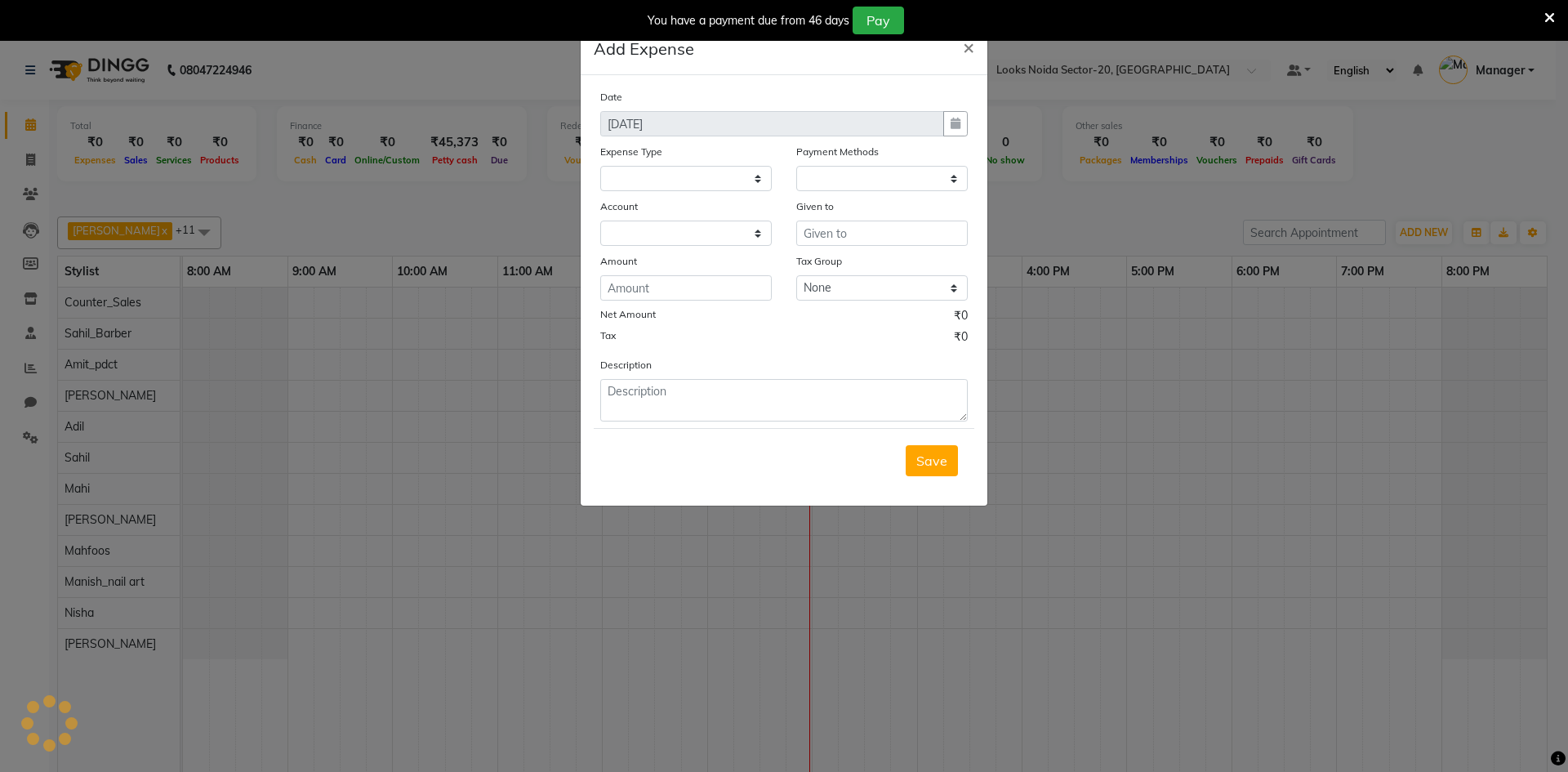
select select
select select "1"
select select "7896"
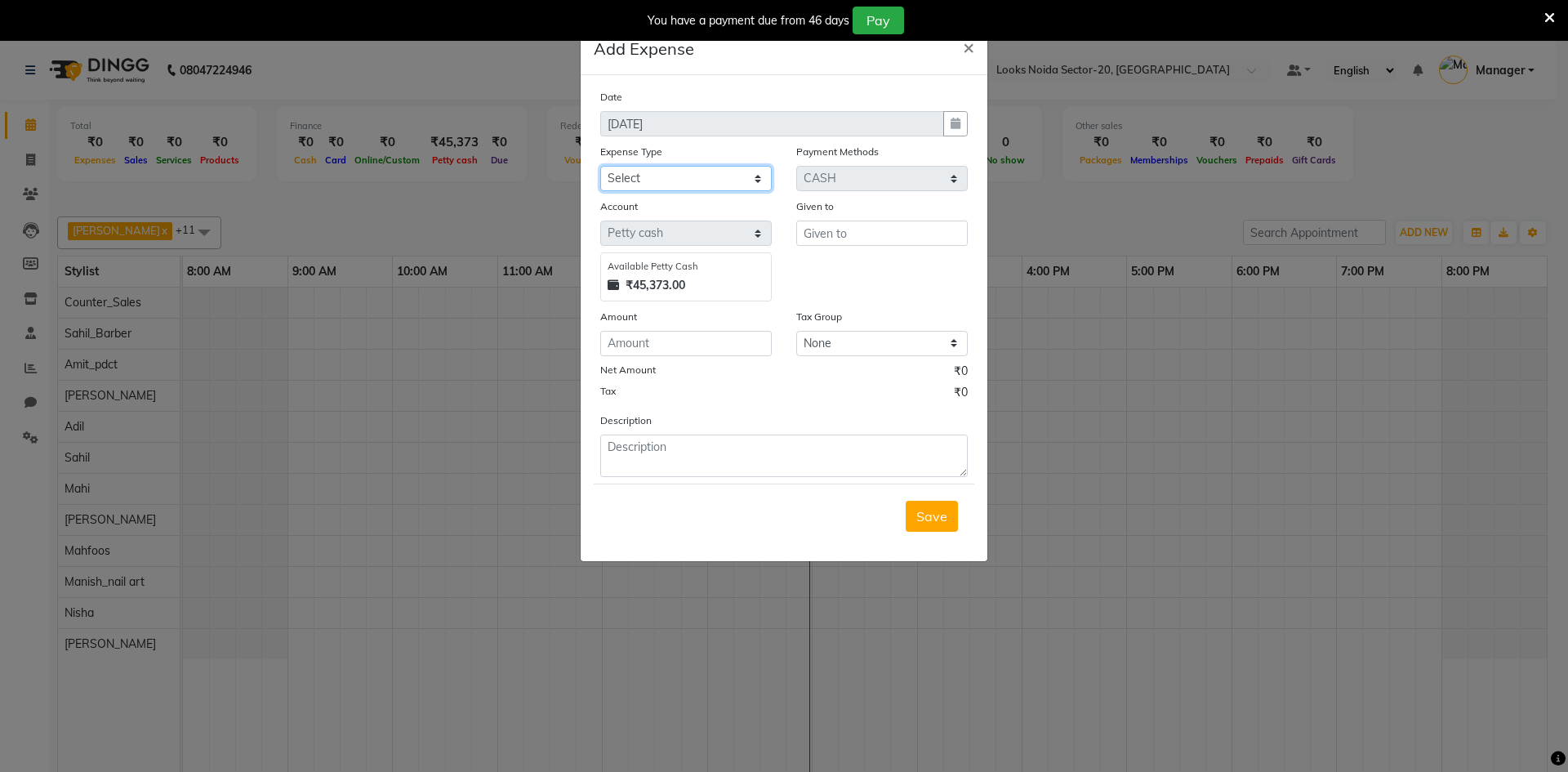
click at [712, 171] on select "Select Bank Deposit Blinkit Cash Handover CLIENT Client ordered food Client Ref…" at bounding box center [685, 178] width 171 height 26
select select "24170"
click at [600, 165] on select "Select Bank Deposit Blinkit Cash Handover CLIENT Client ordered food Client Ref…" at bounding box center [685, 178] width 171 height 26
click at [815, 231] on input "text" at bounding box center [881, 232] width 171 height 26
click at [837, 265] on ngb-highlight "Fa rdeen" at bounding box center [842, 267] width 51 height 16
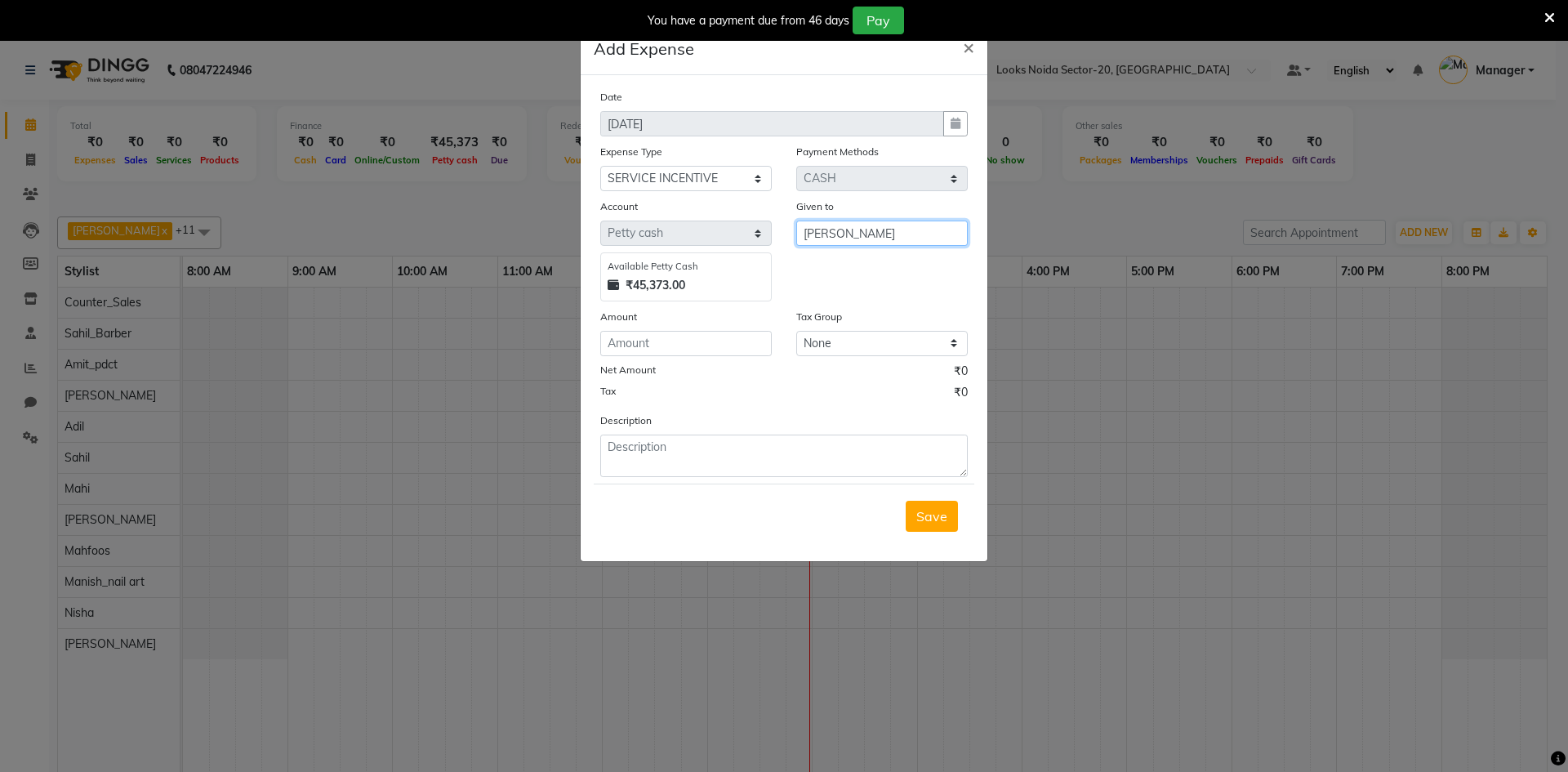
type input "[PERSON_NAME]"
click at [681, 343] on input "number" at bounding box center [685, 343] width 171 height 26
type input "150"
drag, startPoint x: 799, startPoint y: 421, endPoint x: 796, endPoint y: 439, distance: 18.2
click at [796, 439] on div "Description" at bounding box center [784, 444] width 392 height 65
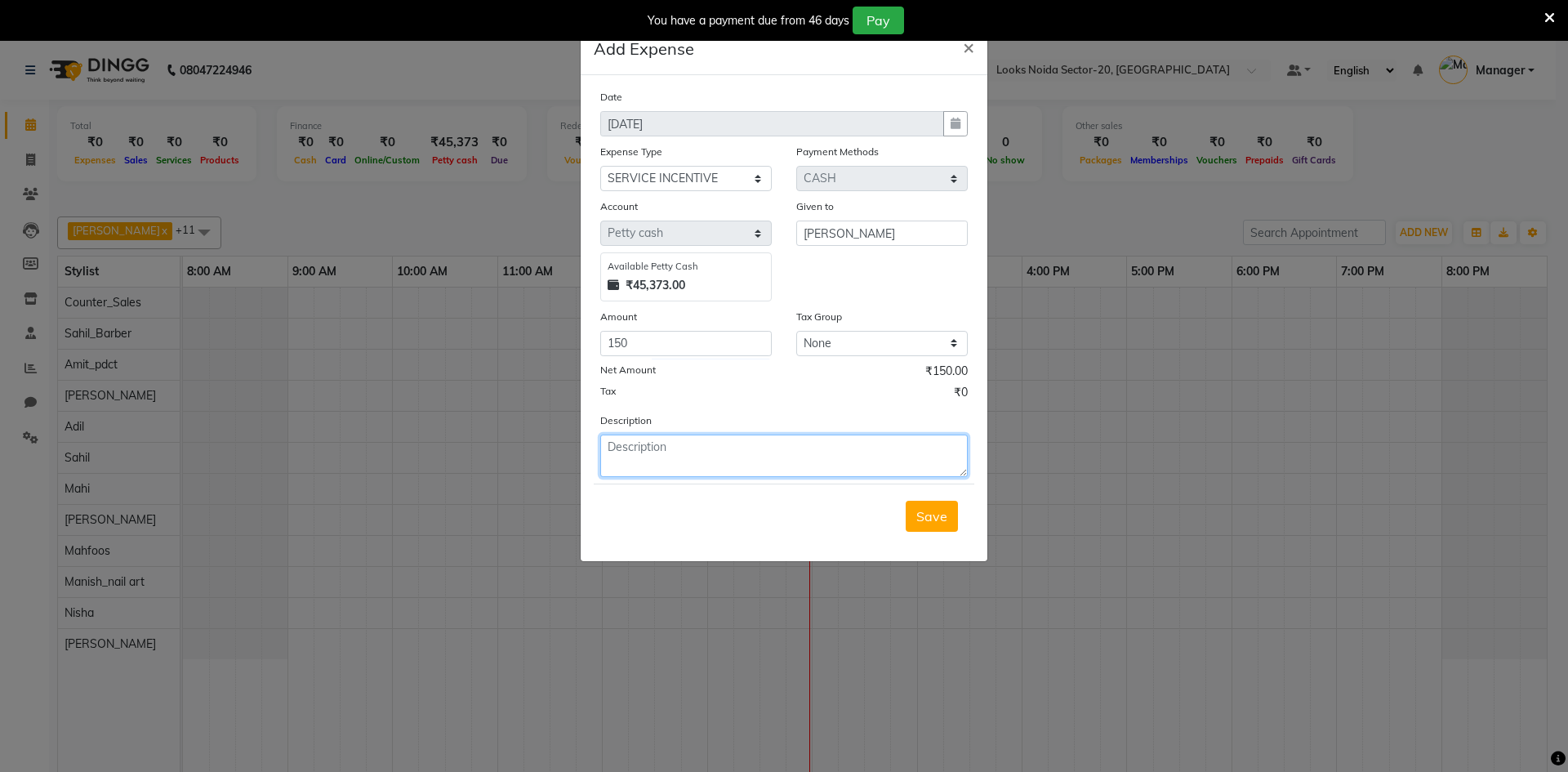
click at [796, 452] on textarea at bounding box center [784, 455] width 368 height 43
type textarea "fardeen"
click at [968, 47] on span "×" at bounding box center [969, 46] width 11 height 25
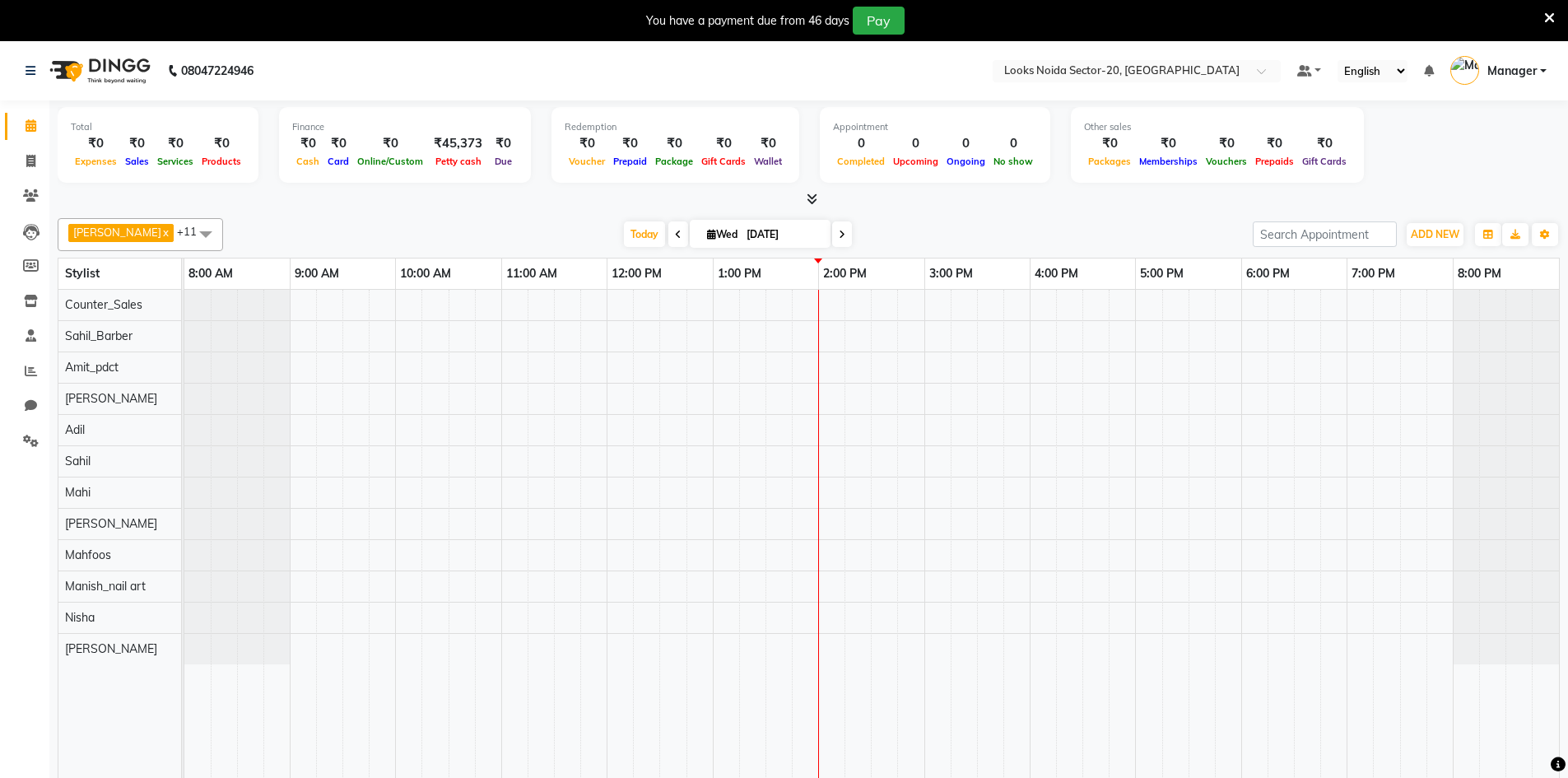
click at [1551, 15] on icon at bounding box center [1549, 18] width 10 height 15
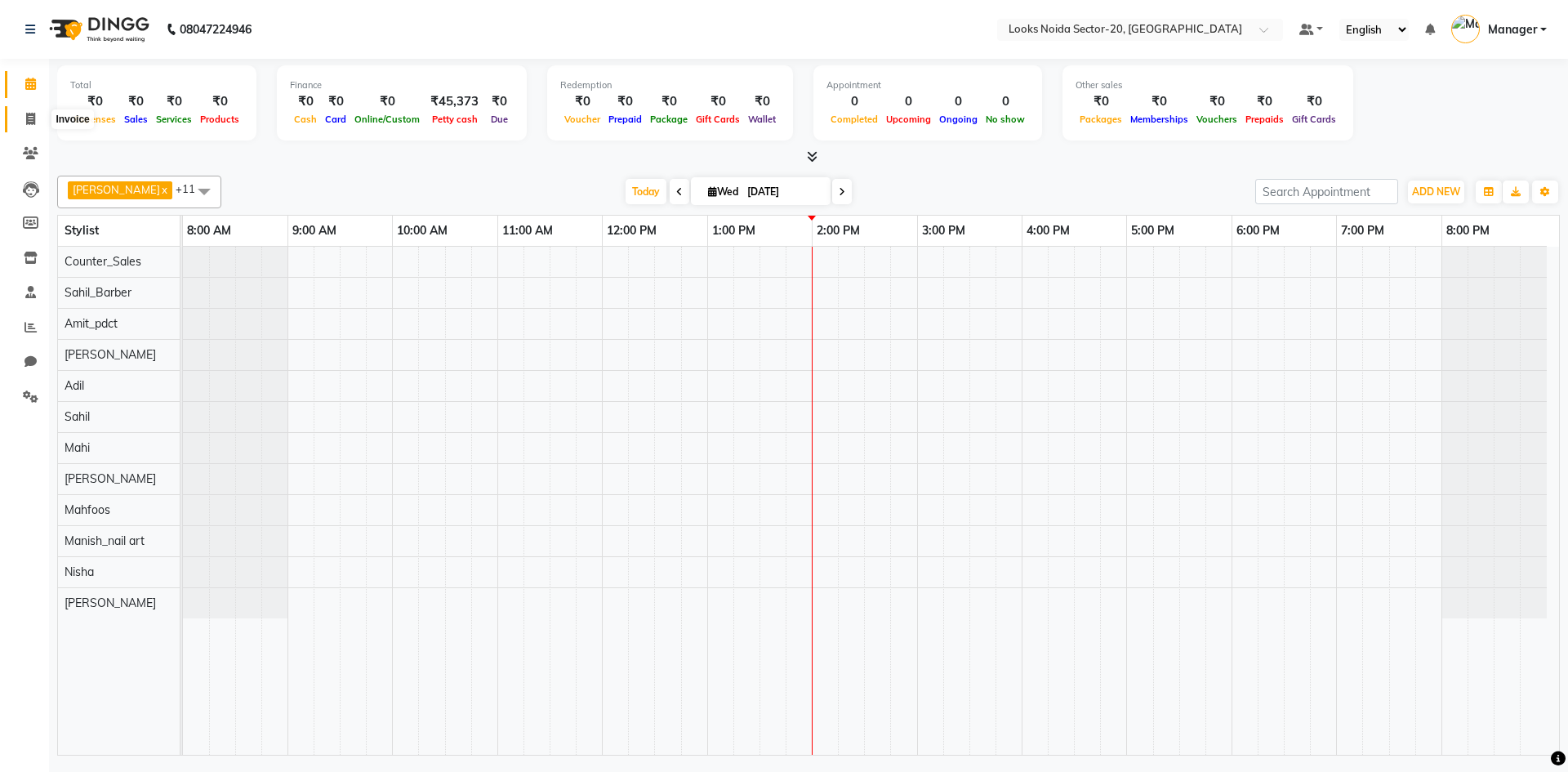
click at [29, 114] on icon at bounding box center [31, 118] width 9 height 12
select select "8646"
select select "service"
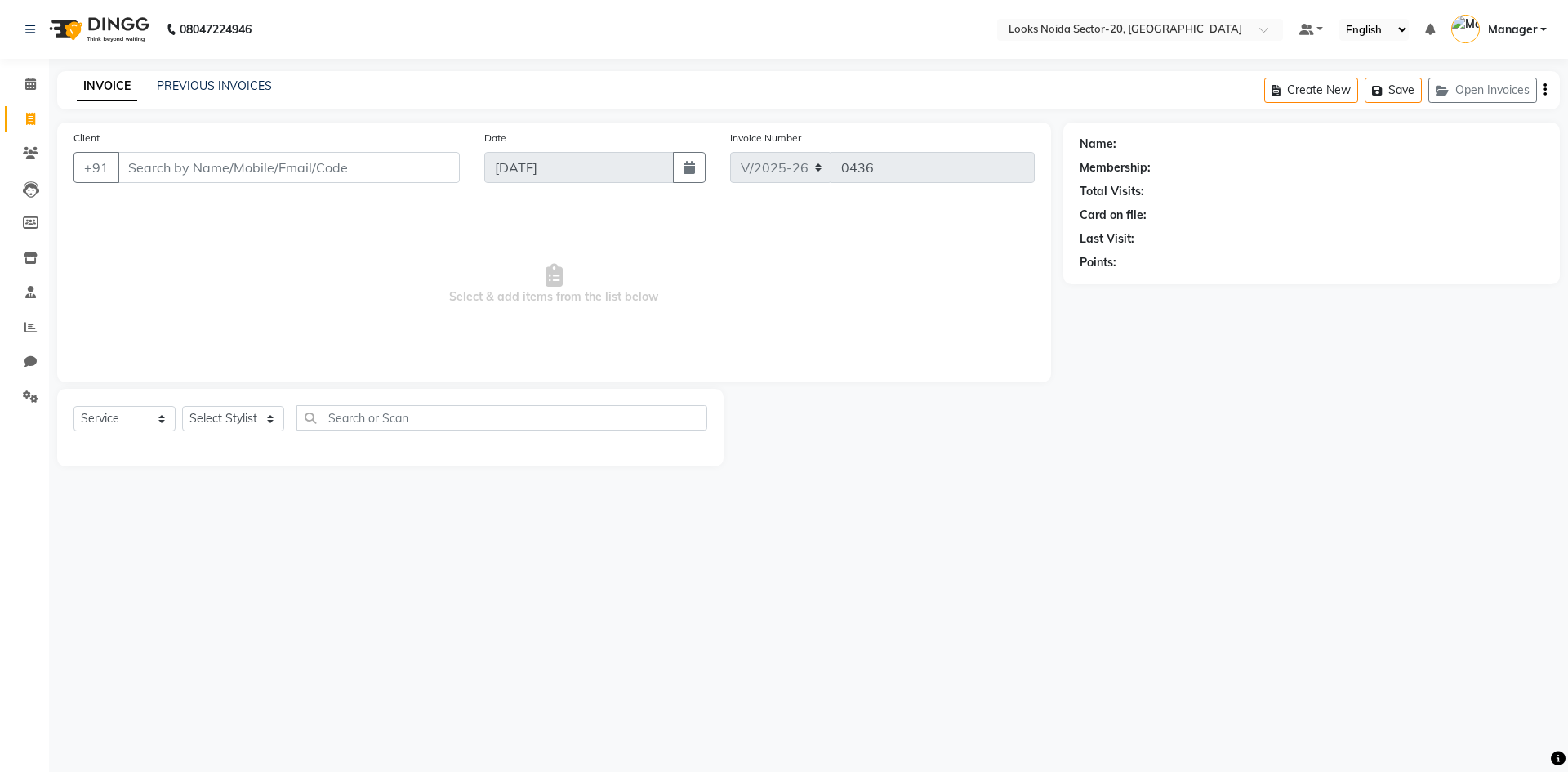
click at [291, 175] on input "Client" at bounding box center [288, 167] width 342 height 31
click at [31, 152] on icon at bounding box center [30, 153] width 15 height 12
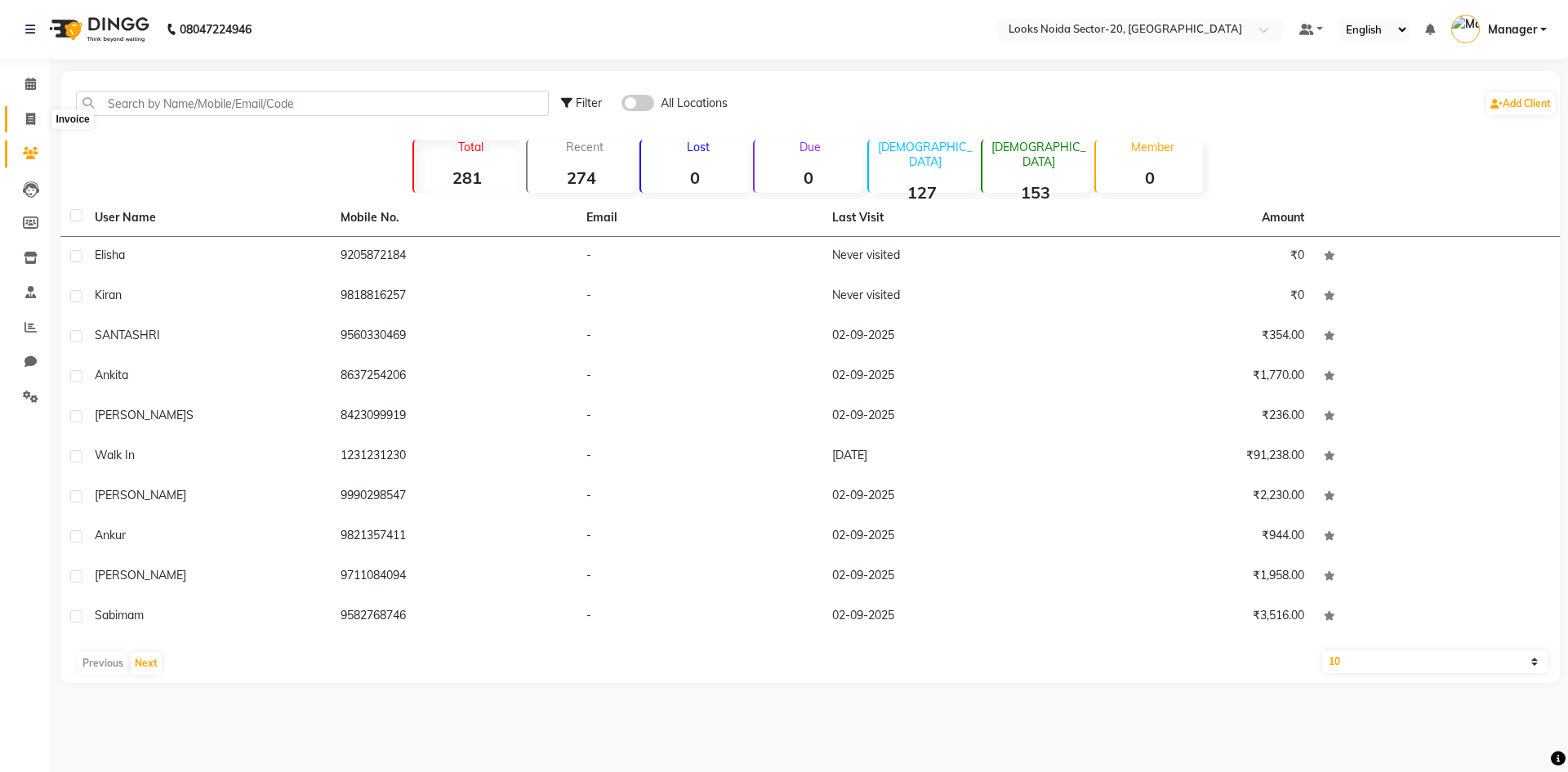
click at [35, 118] on icon at bounding box center [31, 118] width 9 height 12
select select "service"
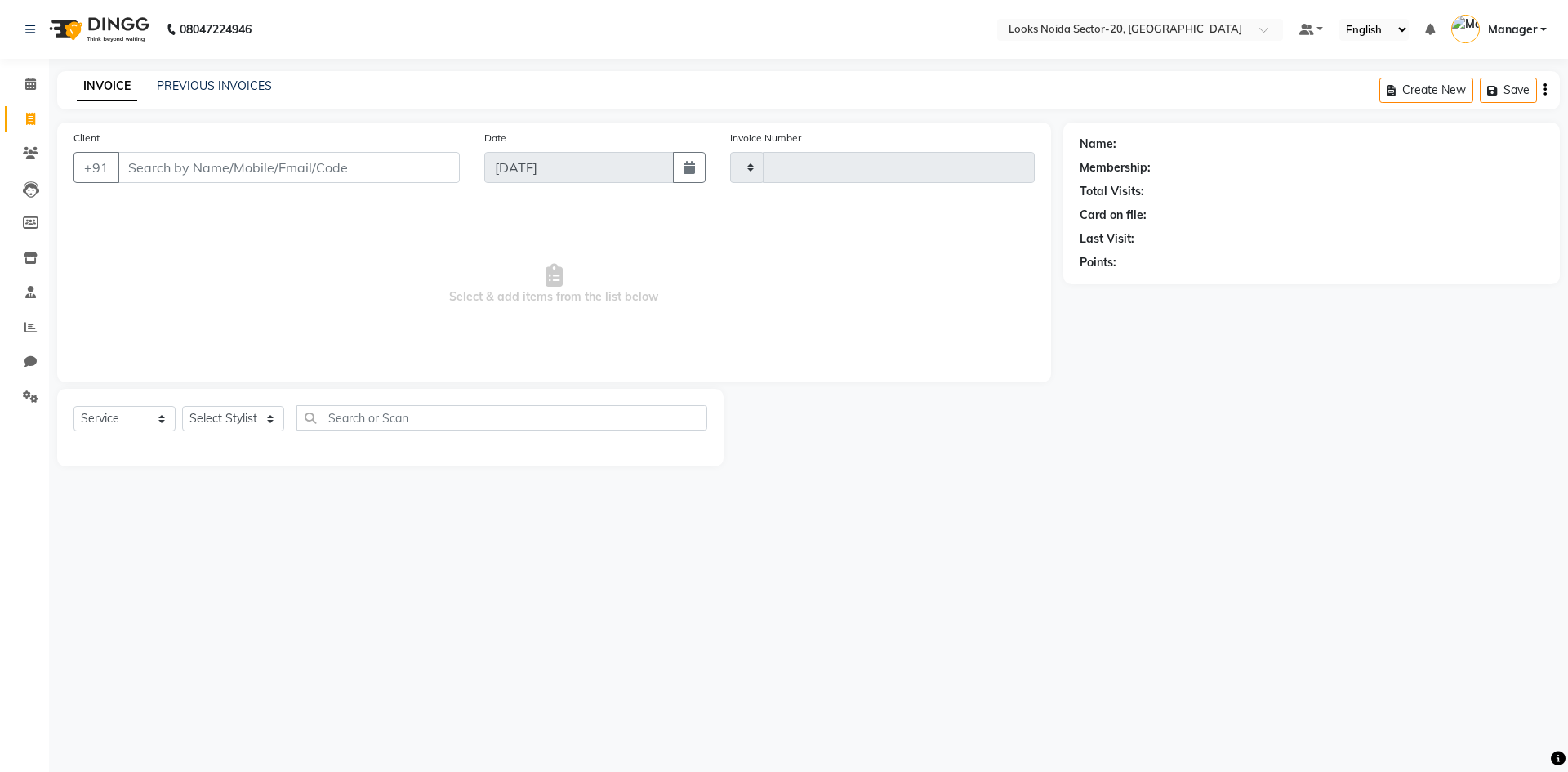
type input "0436"
select select "8646"
click at [23, 81] on span at bounding box center [30, 84] width 28 height 19
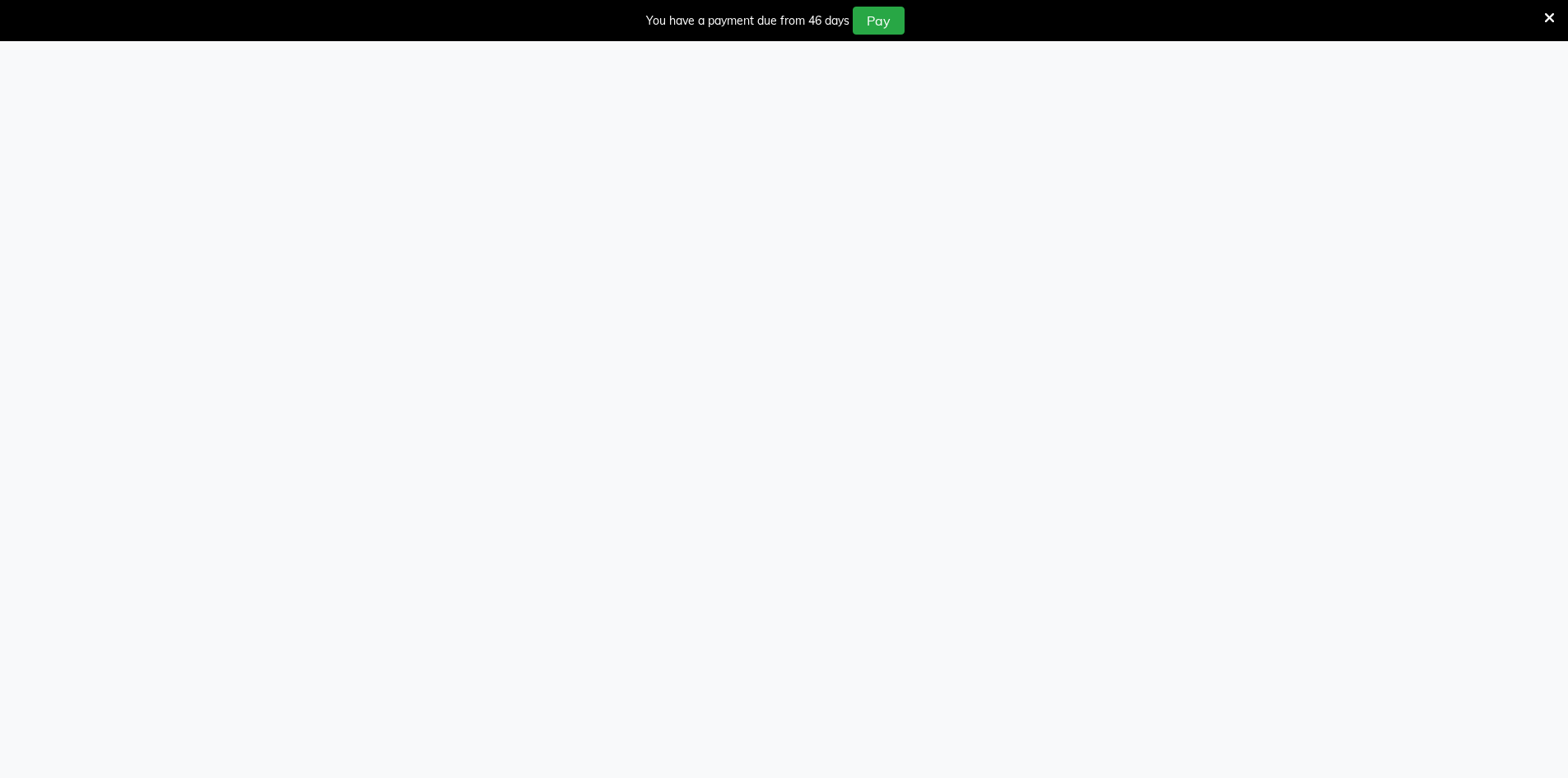
select select "8646"
select select "service"
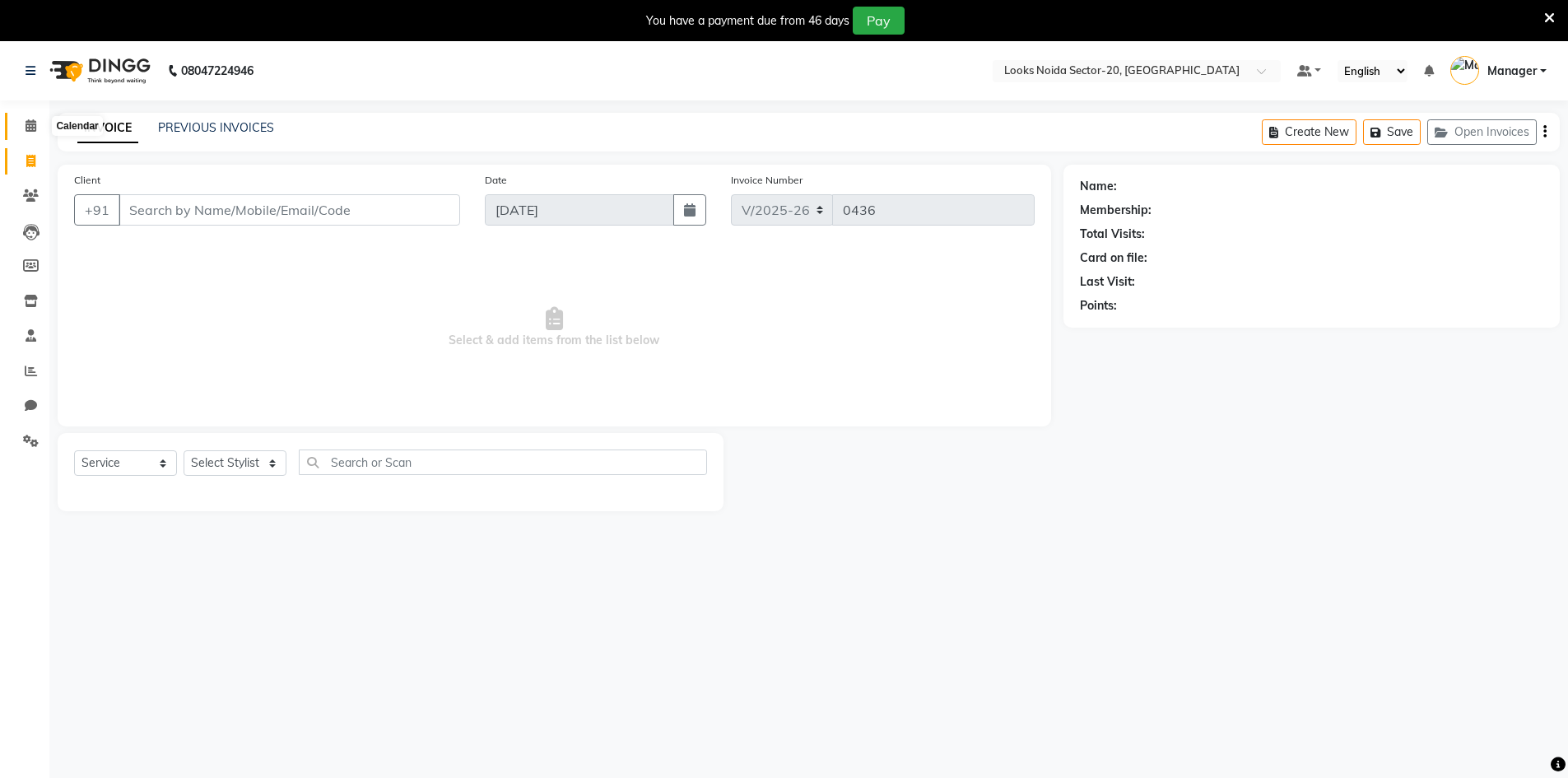
click at [31, 126] on icon at bounding box center [30, 125] width 10 height 12
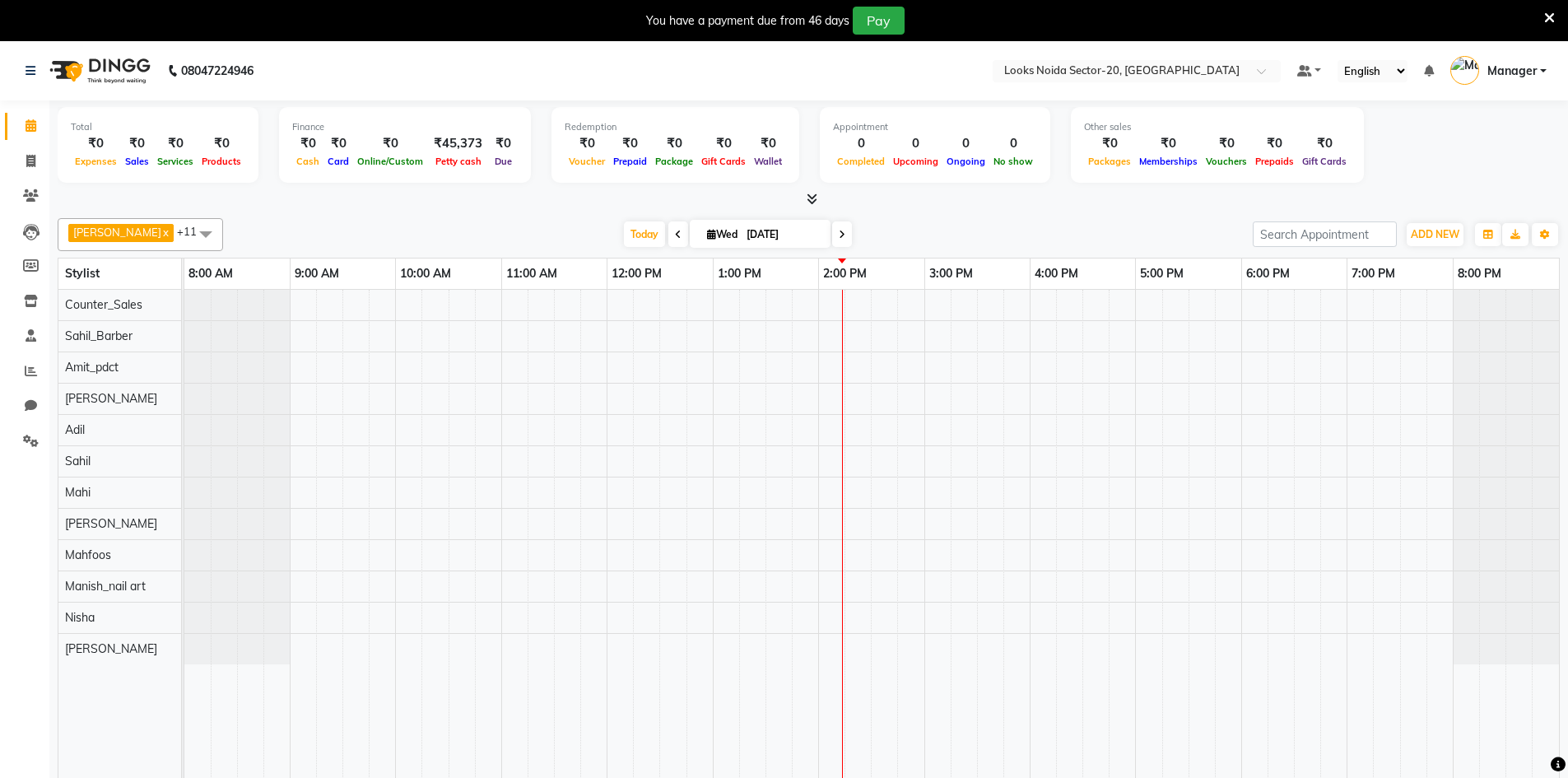
click at [1538, 23] on div "You have a payment due from 46 days Pay" at bounding box center [775, 20] width 1538 height 28
click at [1548, 10] on span at bounding box center [1549, 17] width 10 height 18
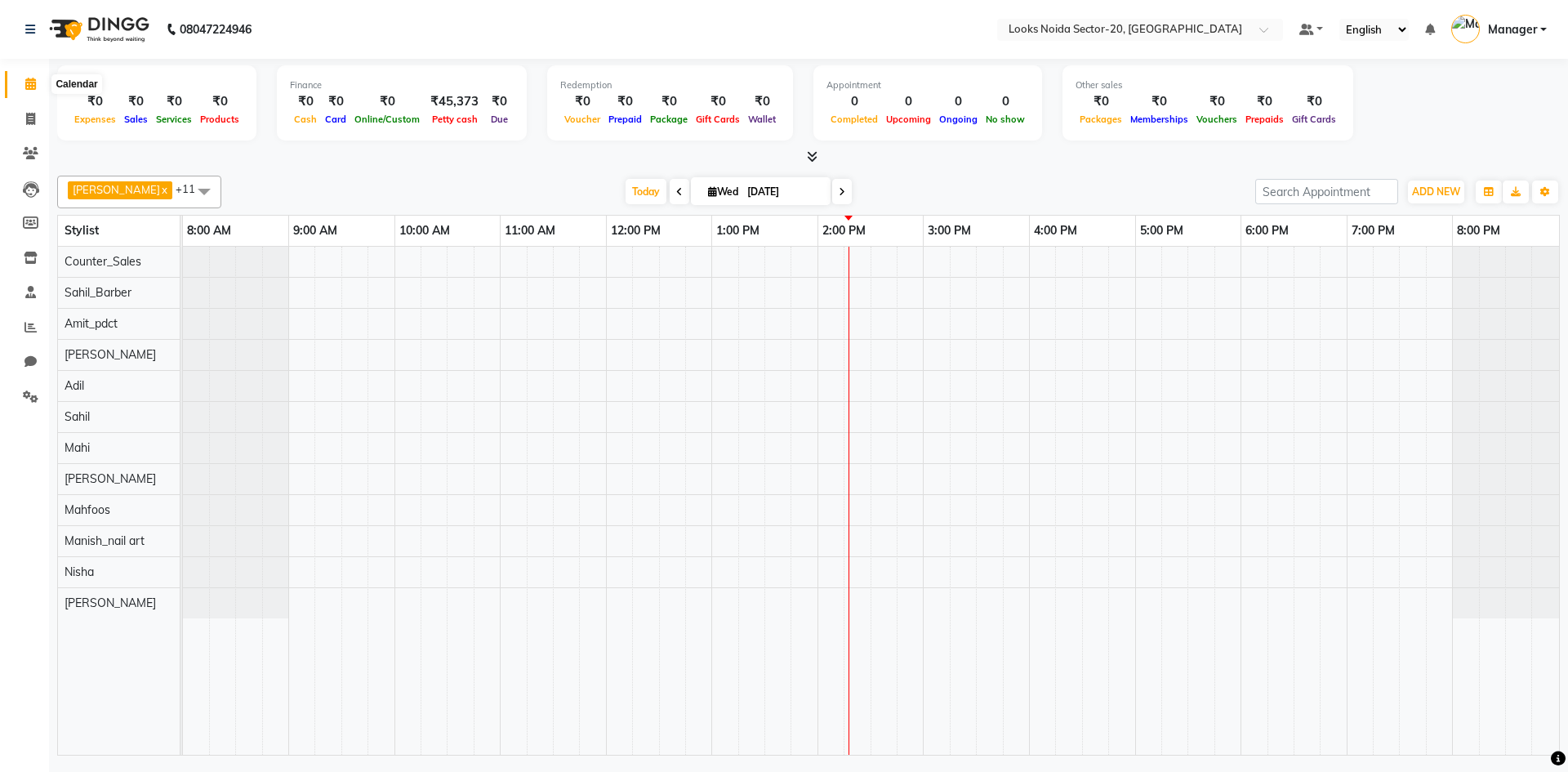
click at [38, 83] on span at bounding box center [30, 84] width 28 height 19
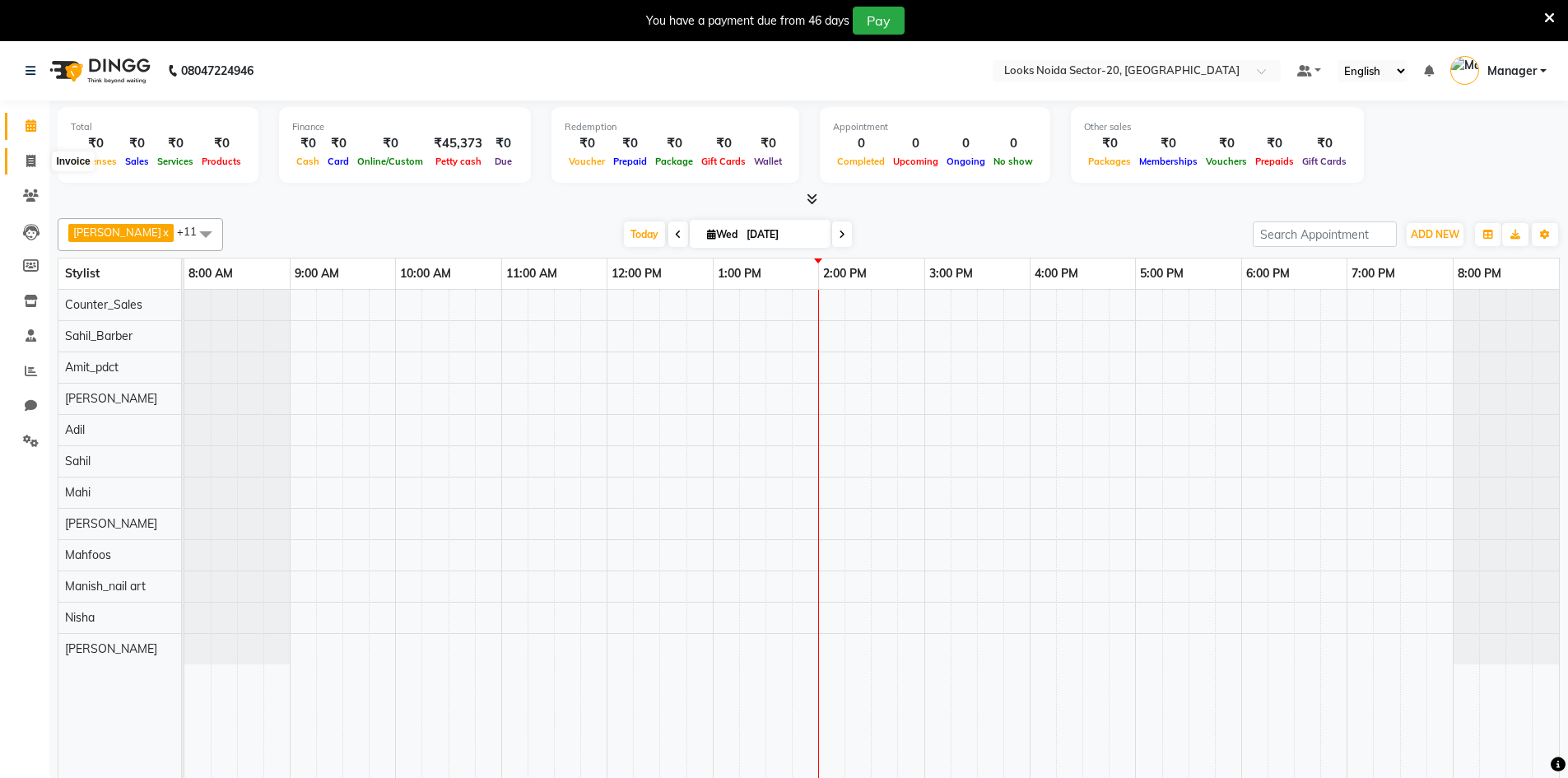
click at [31, 167] on icon at bounding box center [31, 160] width 10 height 12
select select "service"
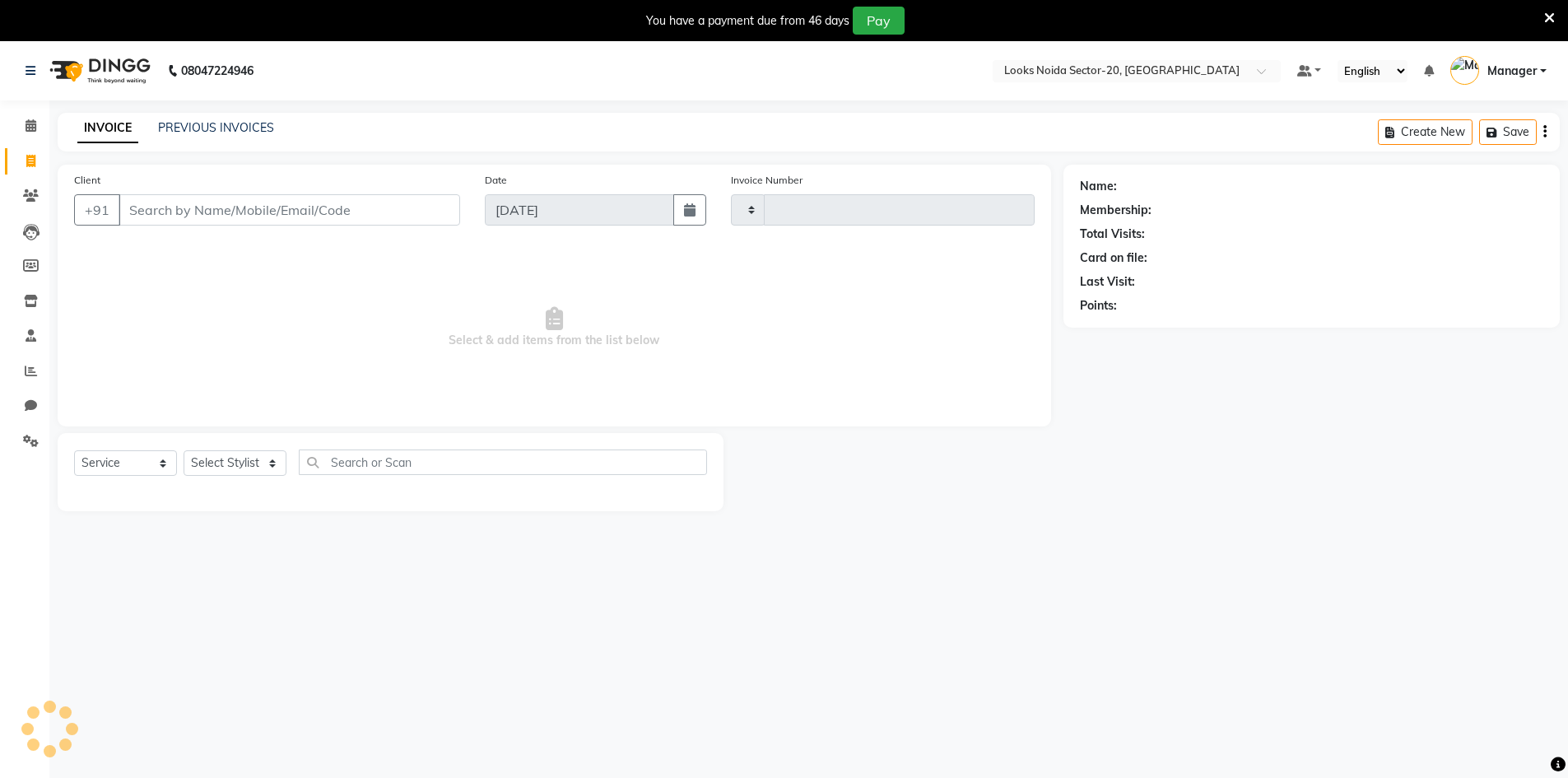
type input "0436"
select select "8646"
click at [1458, 124] on button "Open Invoices" at bounding box center [1481, 131] width 110 height 26
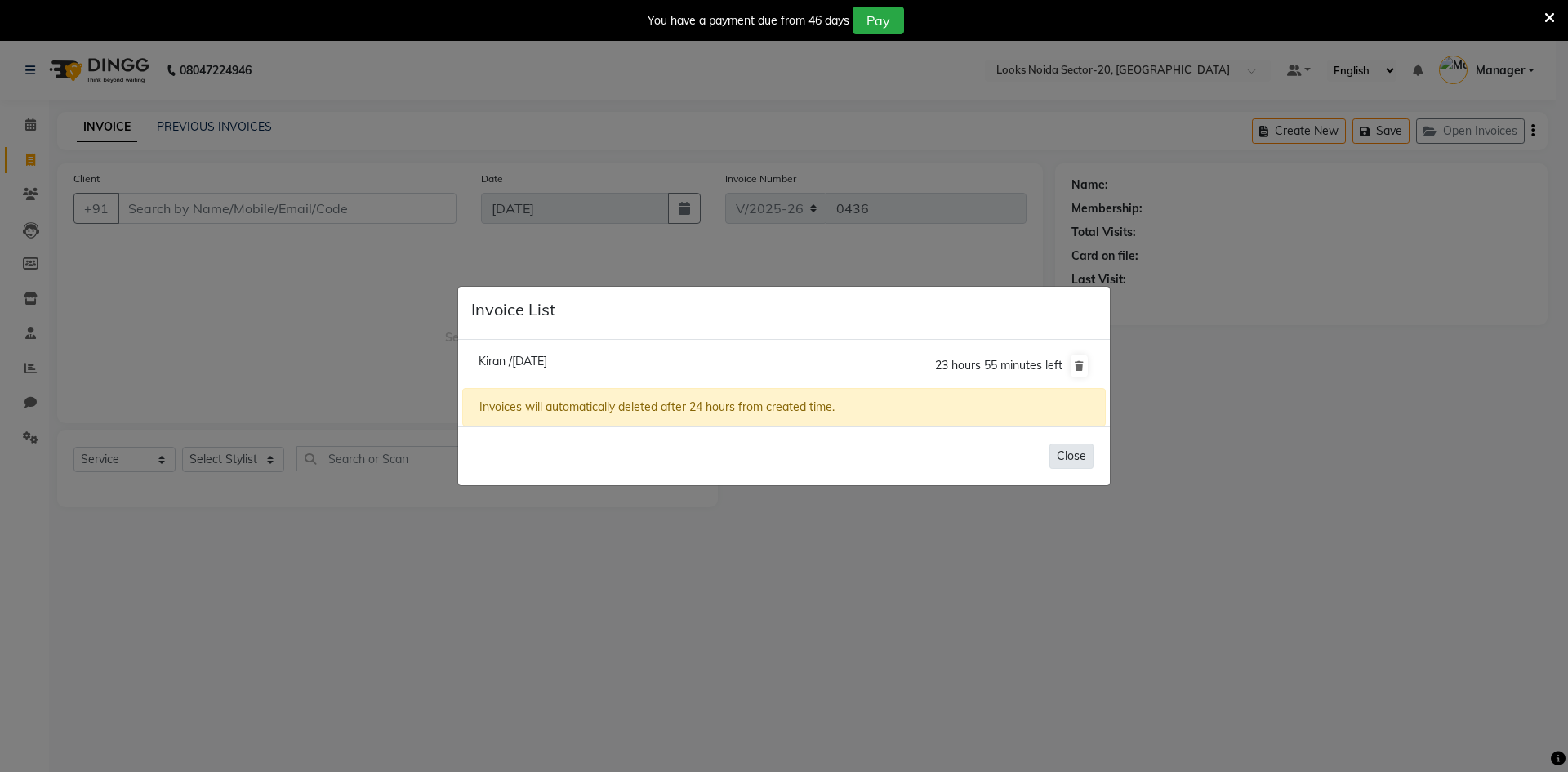
click at [1064, 450] on button "Close" at bounding box center [1071, 455] width 44 height 26
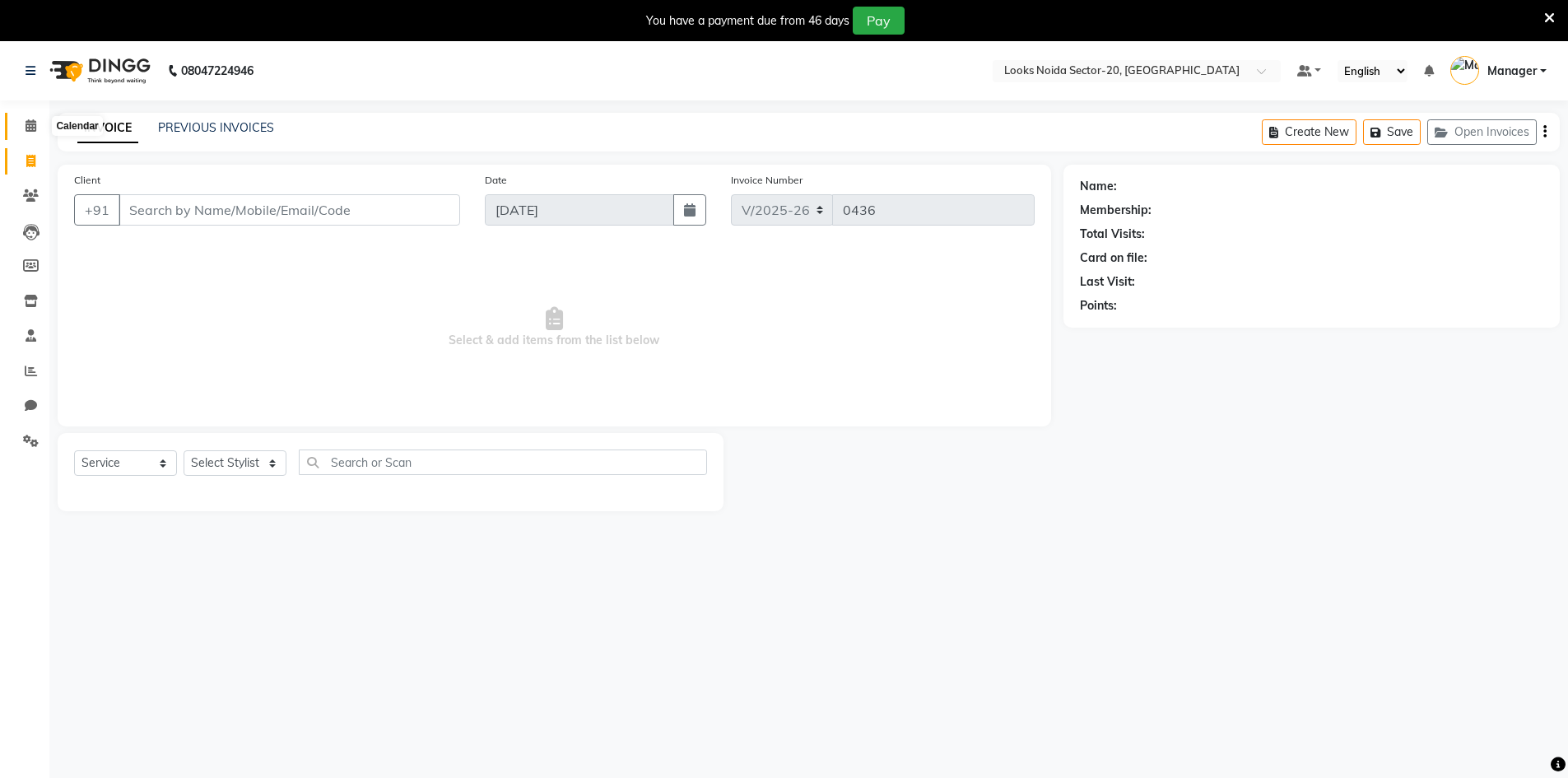
click at [22, 124] on span at bounding box center [30, 127] width 29 height 19
